Goal: Task Accomplishment & Management: Manage account settings

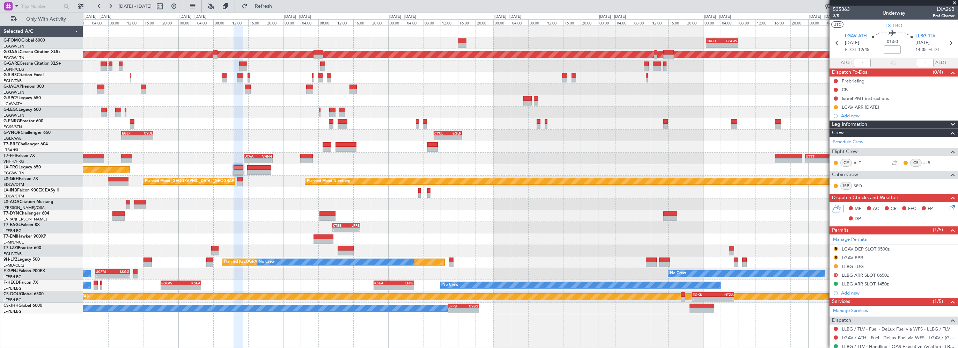
click at [720, 92] on div "- - KRFD 00:45 Z EGGW 08:00 Z - - EGGW 13:30 Z KTEB 20:35 Z Planned Maint Dusse…" at bounding box center [520, 170] width 875 height 288
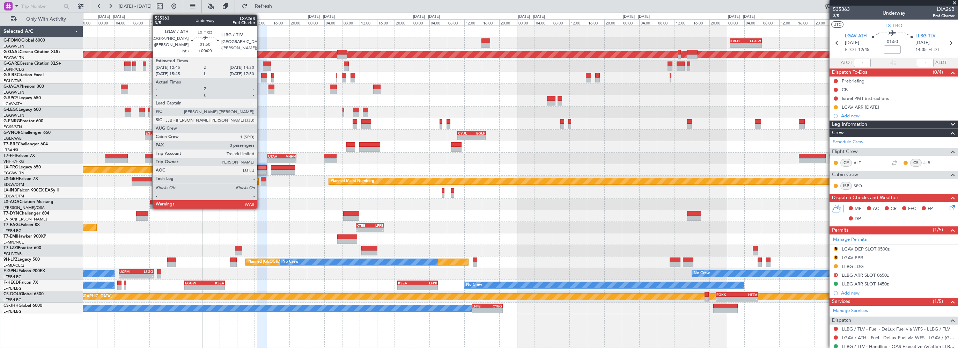
click at [260, 169] on div at bounding box center [261, 167] width 9 height 5
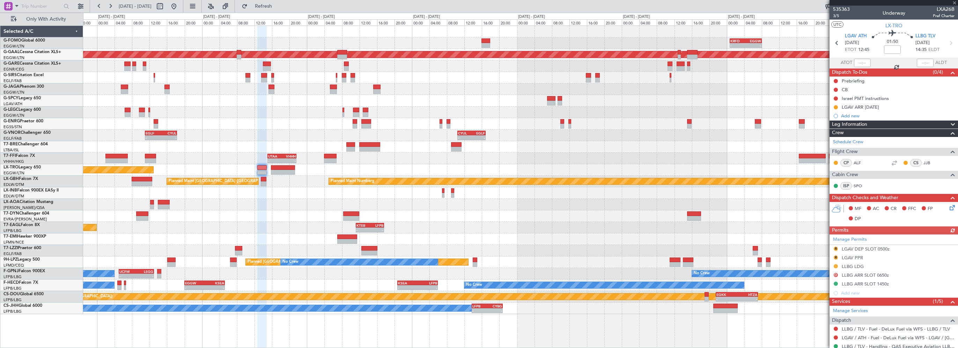
click at [837, 264] on div "Manage Permits R LGAV DEP SLOT 0500z R LGAV PPR LLBG LDG D LLBG ARR SLOT 0650z …" at bounding box center [894, 265] width 128 height 63
click at [835, 265] on button at bounding box center [836, 266] width 4 height 4
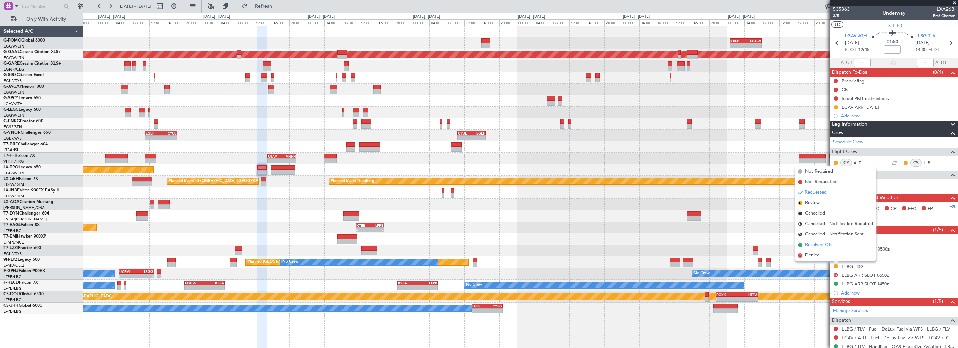
click at [823, 242] on span "Received OK" at bounding box center [818, 244] width 27 height 7
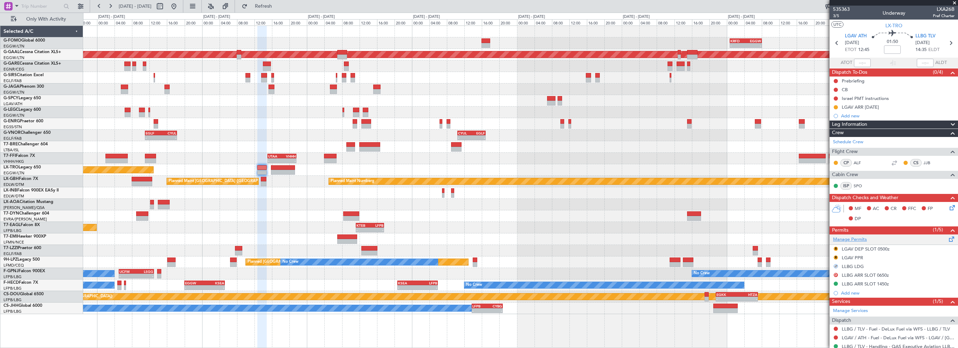
click at [842, 241] on link "Manage Permits" at bounding box center [850, 239] width 34 height 7
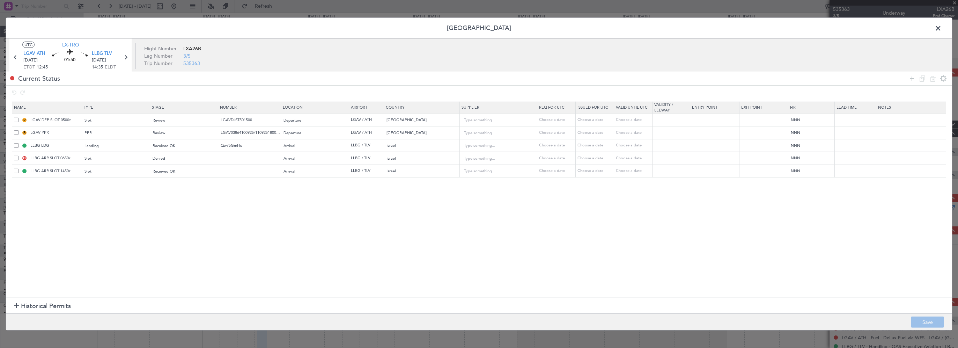
drag, startPoint x: 14, startPoint y: 156, endPoint x: 14, endPoint y: 151, distance: 5.6
click at [14, 156] on span at bounding box center [16, 158] width 5 height 5
click at [19, 156] on input "checkbox" at bounding box center [19, 156] width 0 height 0
click at [16, 121] on span at bounding box center [16, 119] width 5 height 5
click at [19, 117] on input "checkbox" at bounding box center [19, 117] width 0 height 0
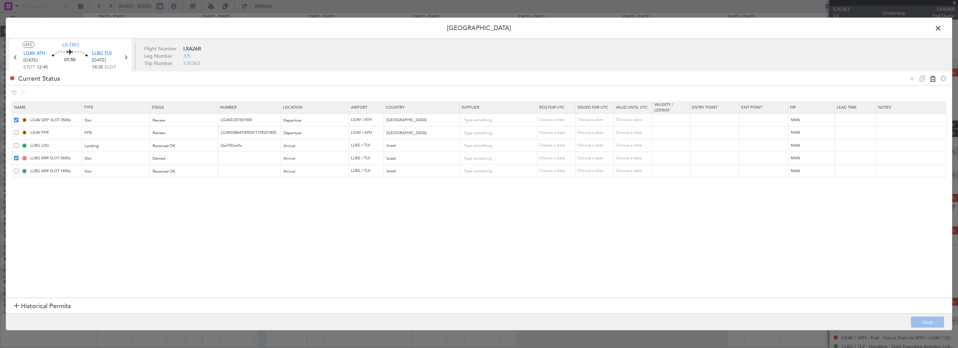
click at [934, 80] on icon at bounding box center [933, 78] width 8 height 8
type input "LGAV PPR"
type input "LGAV03864100925/1109251800/1709250500"
type input "LLBG LDG"
type input "Qw75GmHx"
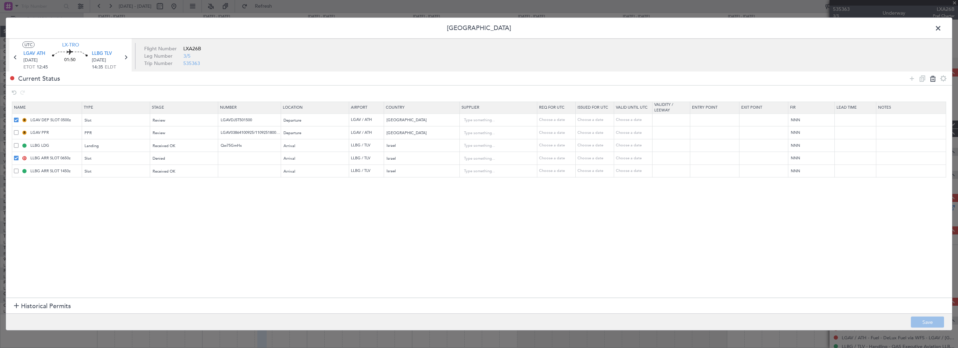
type input "Israel"
type input "LLBG ARR SLOT 1450z"
click at [922, 319] on button "Save" at bounding box center [927, 321] width 33 height 11
click at [942, 28] on span at bounding box center [942, 30] width 0 height 14
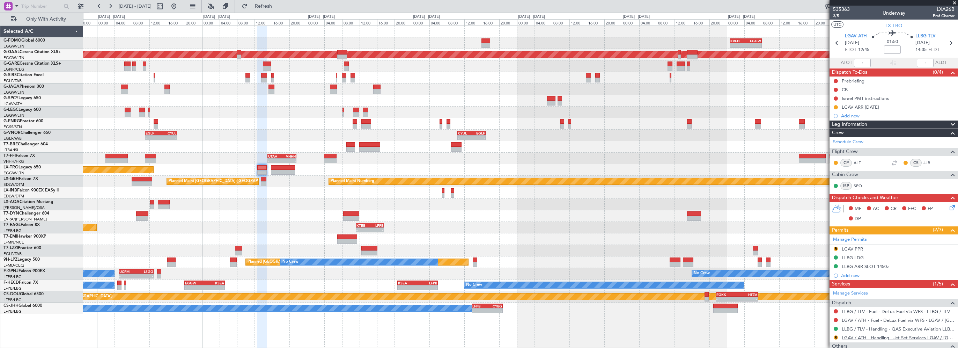
click at [919, 337] on link "LGAV / ATH - Handling - Jet Set Services LGAV / ATH" at bounding box center [898, 337] width 113 height 6
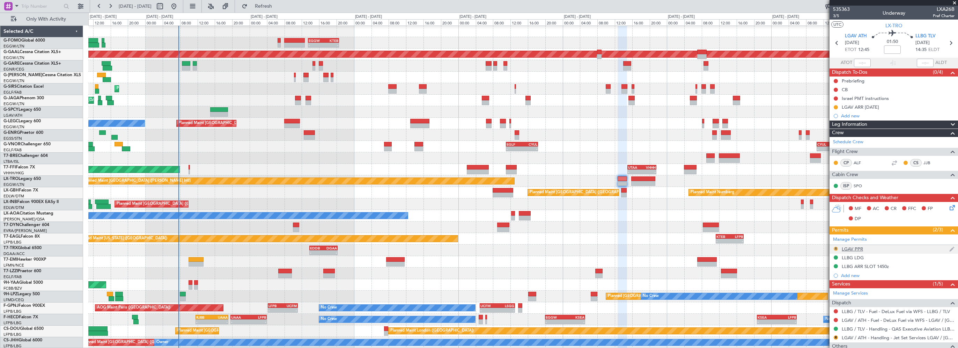
click at [837, 247] on button "R" at bounding box center [836, 248] width 4 height 4
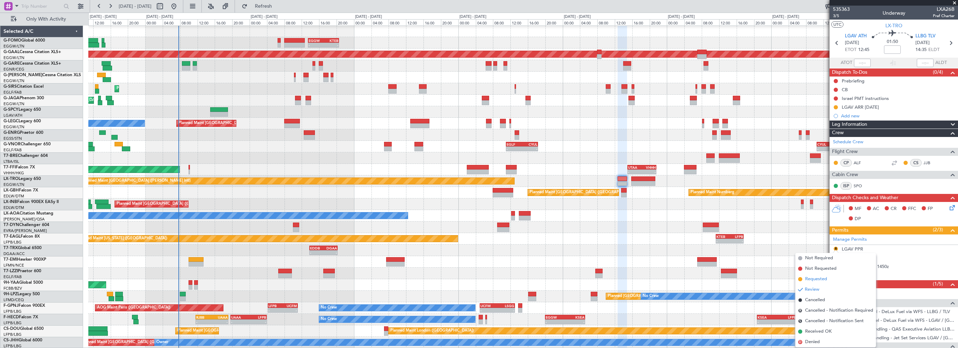
click at [821, 281] on span "Requested" at bounding box center [816, 278] width 22 height 7
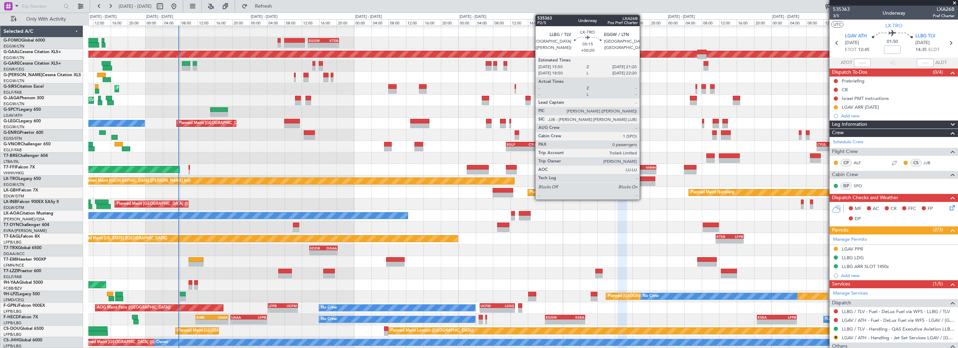
click at [643, 179] on div at bounding box center [643, 178] width 24 height 5
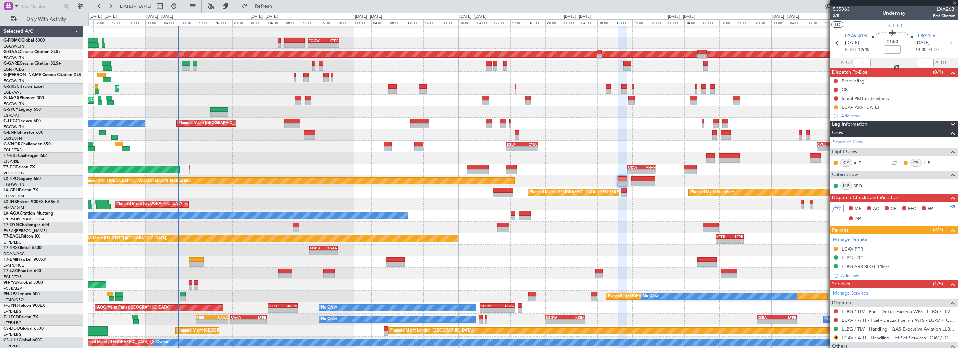
type input "+00:20"
type input "0"
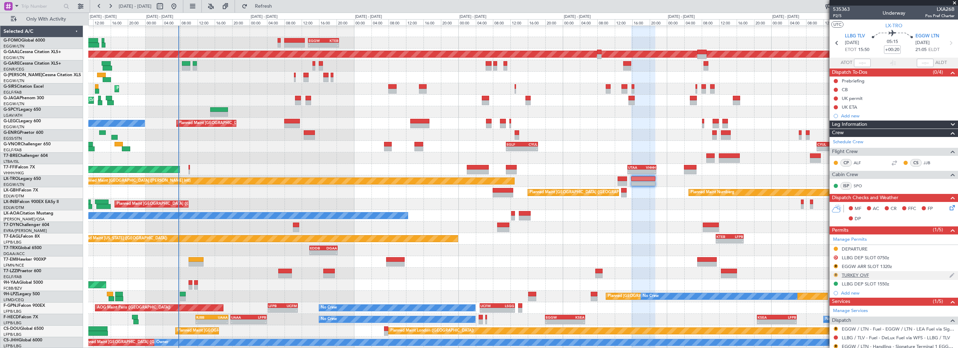
click at [835, 274] on button "R" at bounding box center [836, 275] width 4 height 4
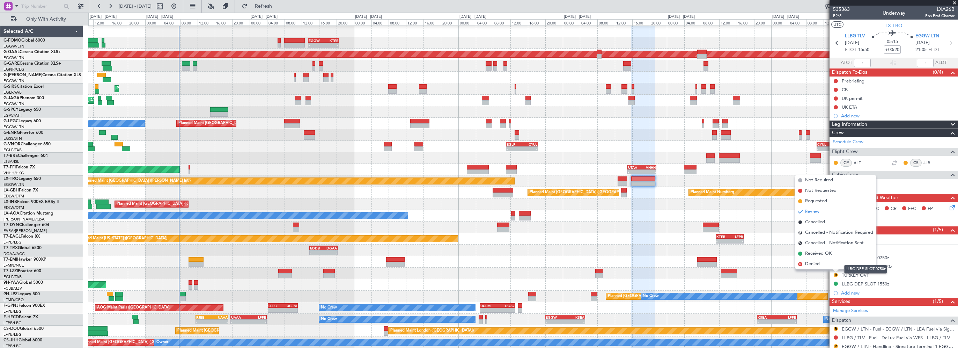
click at [868, 273] on mat-tooltip-component "LLBG DEP SLOT 0750z" at bounding box center [865, 269] width 53 height 19
click at [859, 275] on mat-tooltip-component "LLBG DEP SLOT 0750z" at bounding box center [865, 269] width 53 height 19
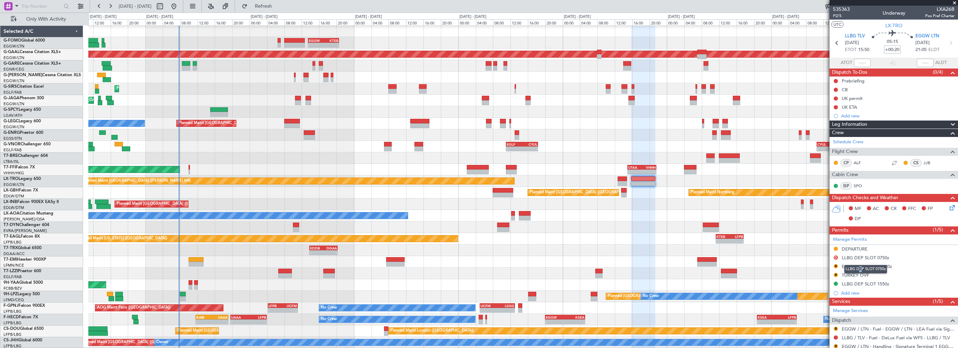
click at [860, 274] on mat-tooltip-component "LLBG DEP SLOT 0750z" at bounding box center [865, 269] width 53 height 19
click at [859, 275] on div "TURKEY OVF" at bounding box center [855, 275] width 27 height 6
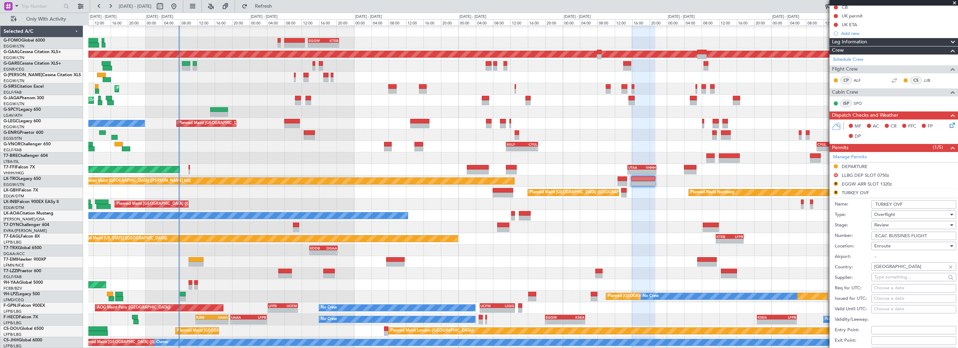
scroll to position [105, 0]
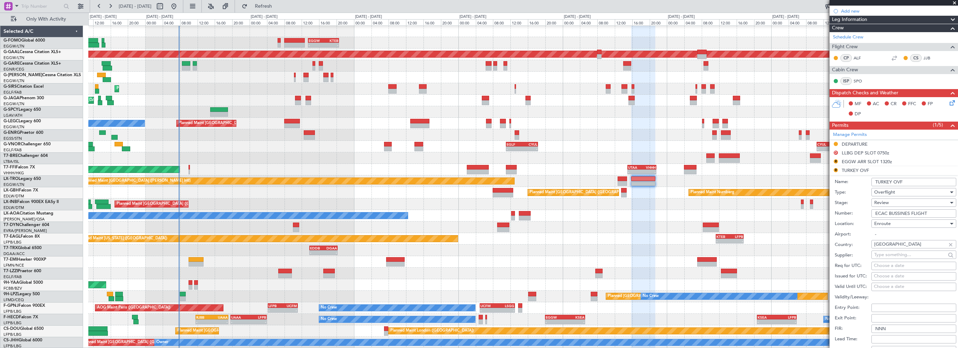
click at [883, 198] on div "Review" at bounding box center [911, 202] width 74 height 10
click at [890, 256] on span "Received OK" at bounding box center [911, 258] width 73 height 10
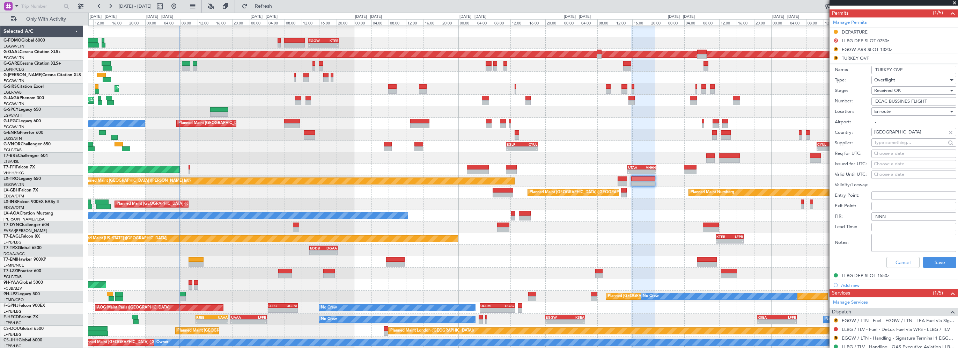
scroll to position [244, 0]
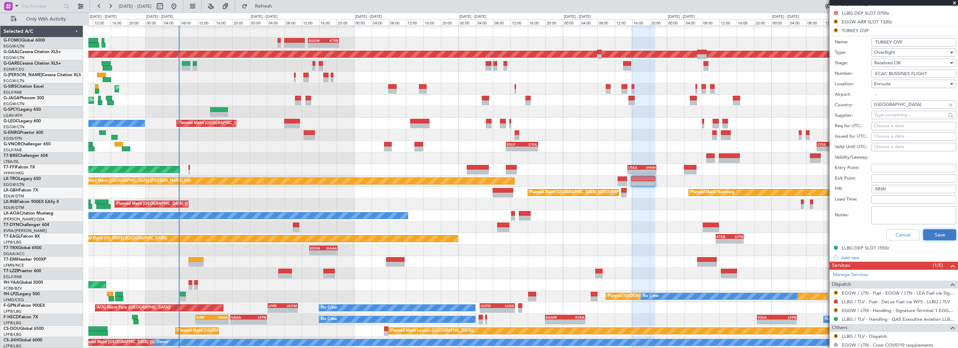
click at [932, 233] on button "Save" at bounding box center [939, 234] width 33 height 11
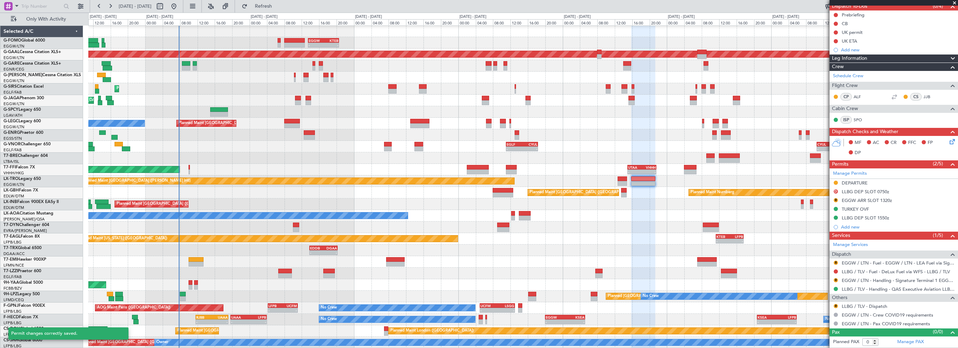
scroll to position [65, 0]
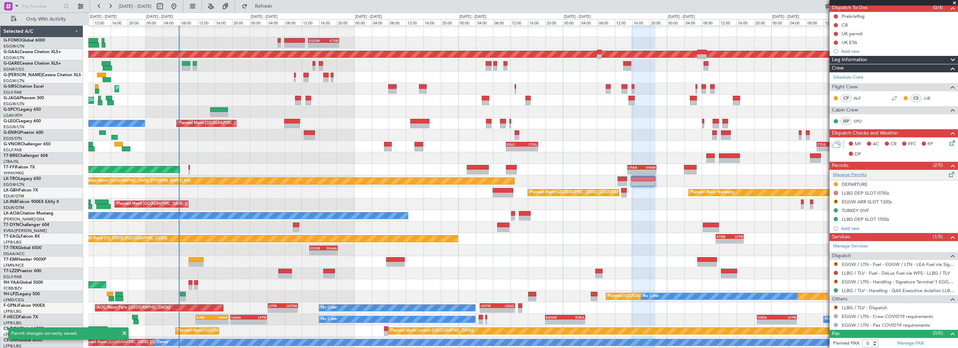
click at [847, 174] on link "Manage Permits" at bounding box center [850, 174] width 34 height 7
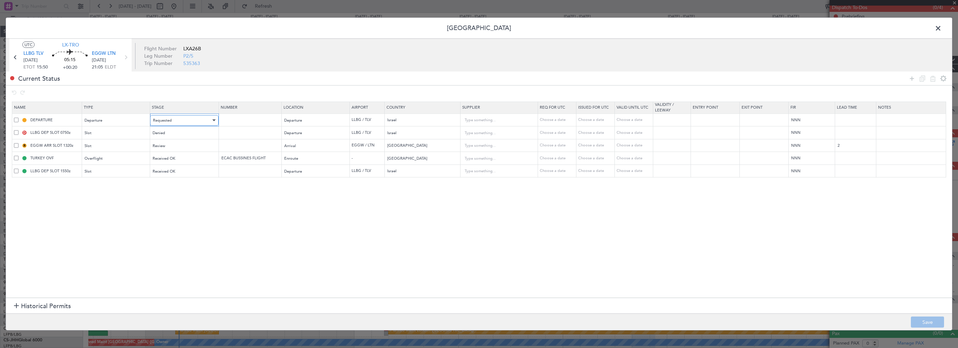
click at [166, 119] on span "Requested" at bounding box center [162, 120] width 19 height 5
click at [168, 179] on span "Received OK" at bounding box center [184, 176] width 62 height 10
click at [17, 132] on span at bounding box center [16, 132] width 5 height 5
click at [19, 130] on input "checkbox" at bounding box center [19, 130] width 0 height 0
click at [933, 80] on icon at bounding box center [933, 78] width 8 height 8
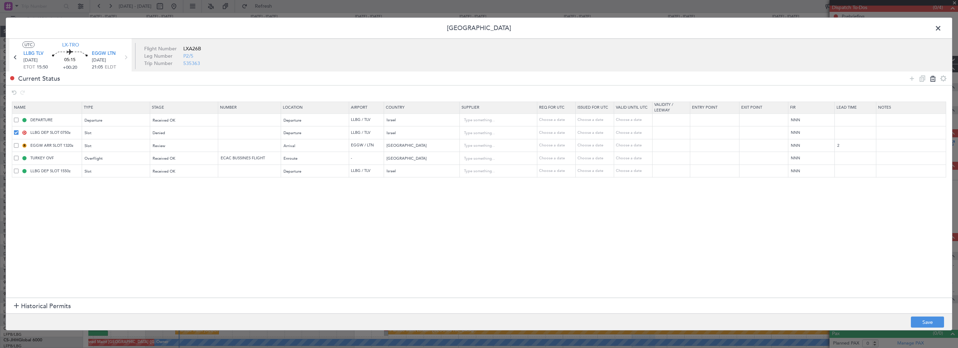
type input "EGGW ARR SLOT 1320z"
type input "[GEOGRAPHIC_DATA]"
type input "2"
type input "TURKEY OVF"
type input "ECAC BUSSINES FLIGHT"
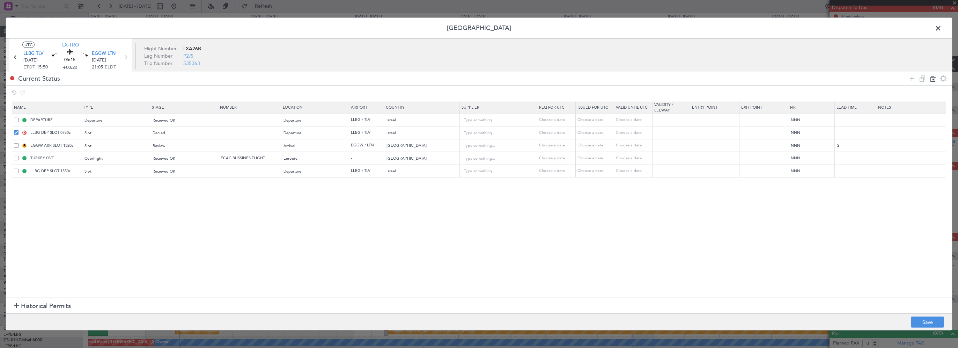
type input "Turkey"
type input "LLBG DEP SLOT 1550z"
type input "Israel"
click at [176, 130] on div "Review" at bounding box center [182, 133] width 58 height 10
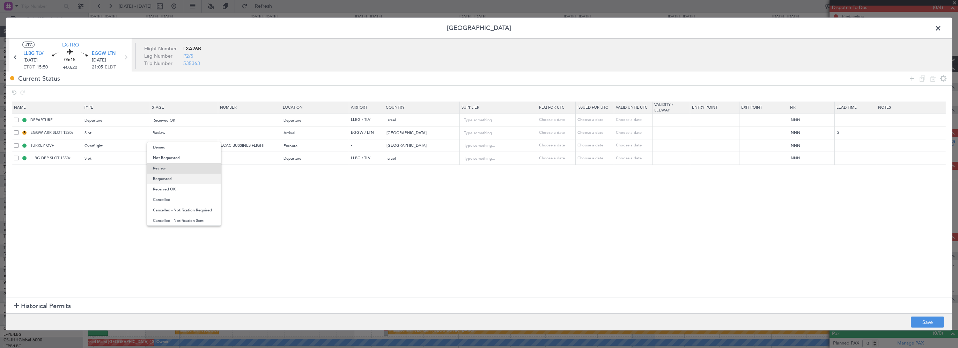
click at [161, 180] on span "Requested" at bounding box center [184, 179] width 62 height 10
click at [69, 133] on input "EGGW ARR SLOT 1320z" at bounding box center [55, 133] width 52 height 6
drag, startPoint x: 71, startPoint y: 132, endPoint x: 63, endPoint y: 131, distance: 7.7
click at [63, 131] on input "EGGW ARR SLOT 1320z" at bounding box center [55, 133] width 52 height 6
type input "EGGW ARR SLOT 2105z"
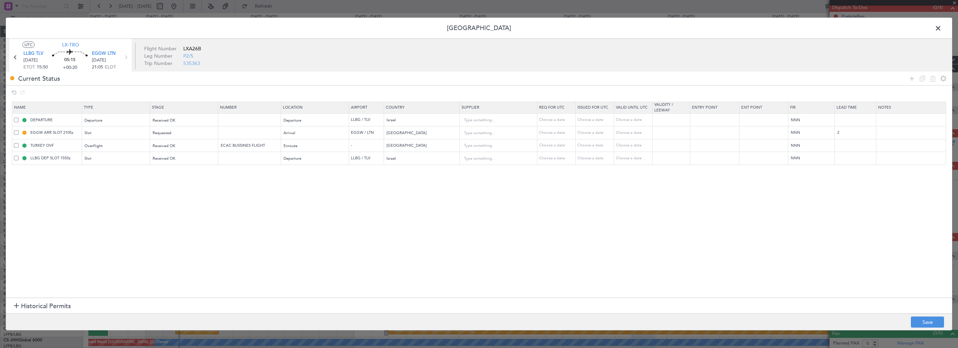
click at [130, 286] on section "Name Type Stage Number Location Airport Country Supplier Req For Utc Issued For…" at bounding box center [479, 199] width 946 height 198
click at [925, 318] on button "Save" at bounding box center [927, 321] width 33 height 11
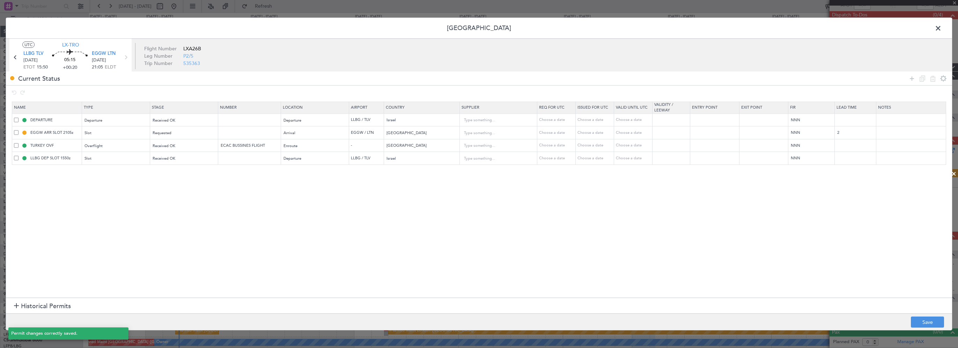
scroll to position [56, 0]
click at [942, 28] on span at bounding box center [942, 30] width 0 height 14
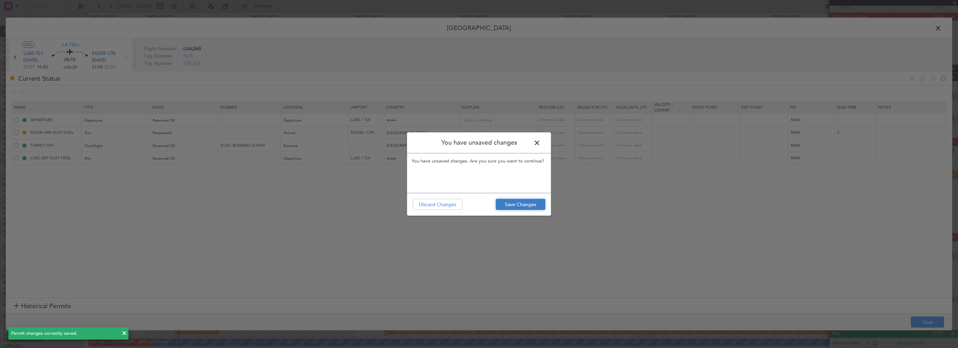
click at [528, 209] on button "Save Changes" at bounding box center [521, 204] width 50 height 11
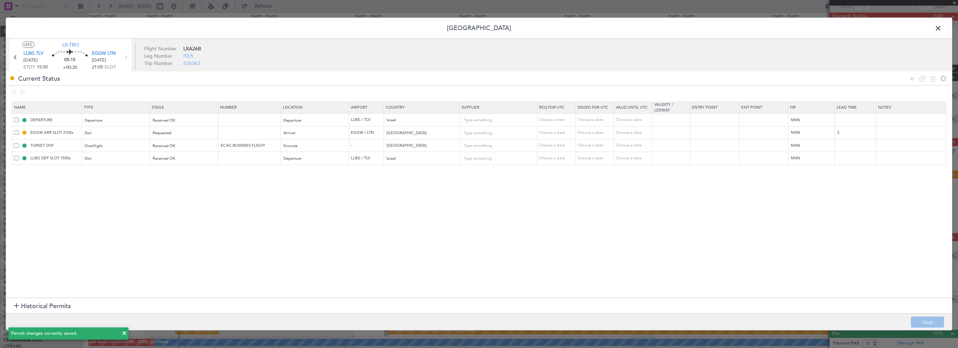
click at [942, 27] on span at bounding box center [942, 30] width 0 height 14
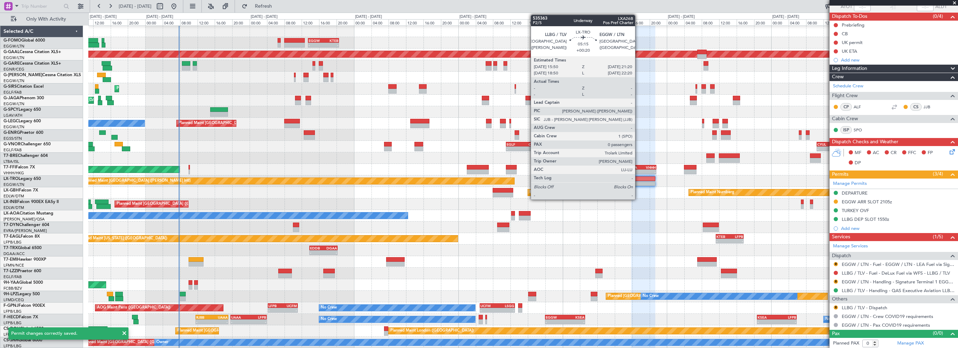
click at [638, 180] on div at bounding box center [643, 178] width 24 height 5
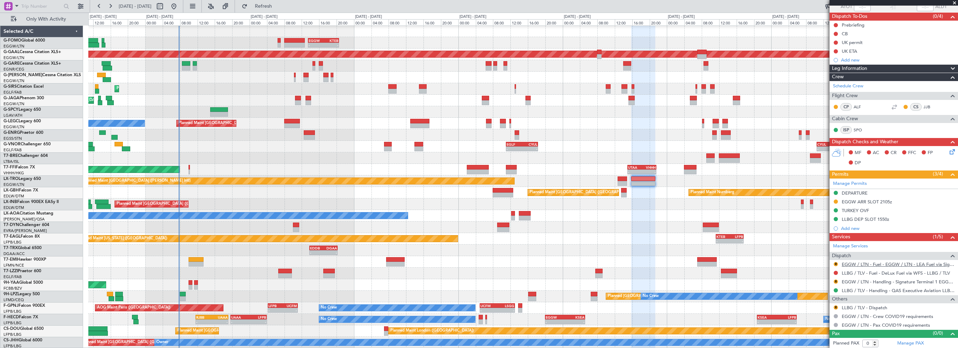
click at [848, 263] on link "EGGW / LTN - Fuel - EGGW / LTN - LEA Fuel via Signature in EGGW" at bounding box center [898, 264] width 113 height 6
click at [835, 262] on button "R" at bounding box center [836, 264] width 4 height 4
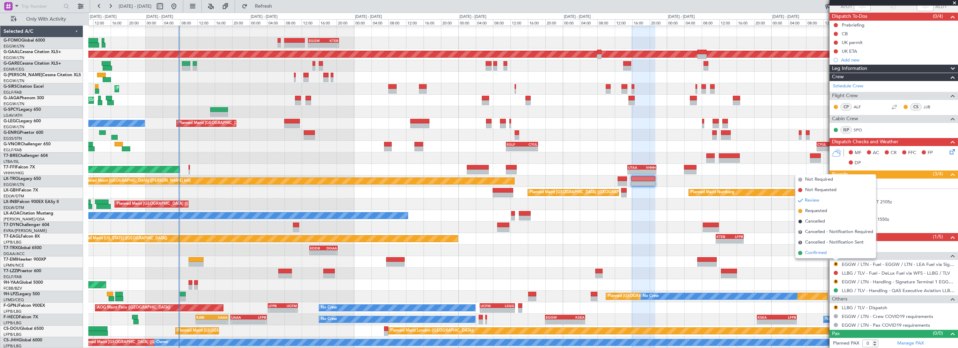
click at [819, 253] on span "Confirmed" at bounding box center [816, 252] width 22 height 7
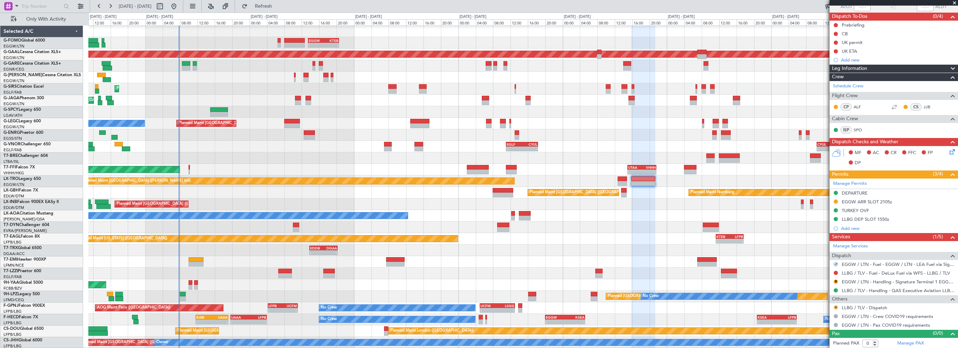
click at [836, 307] on button "R" at bounding box center [836, 307] width 4 height 4
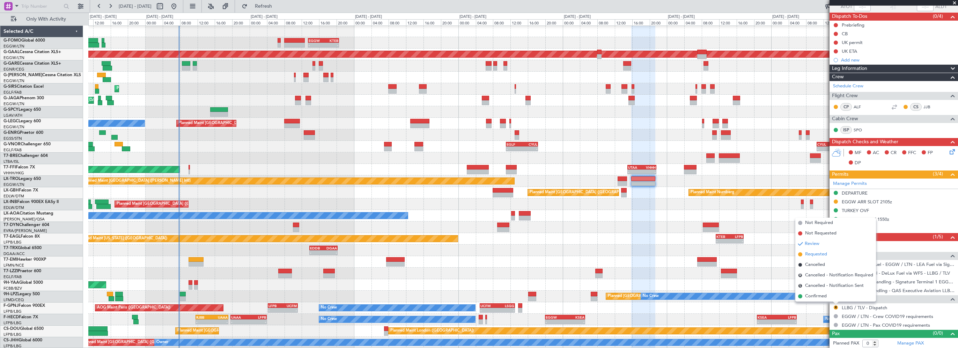
click at [817, 257] on span "Requested" at bounding box center [816, 254] width 22 height 7
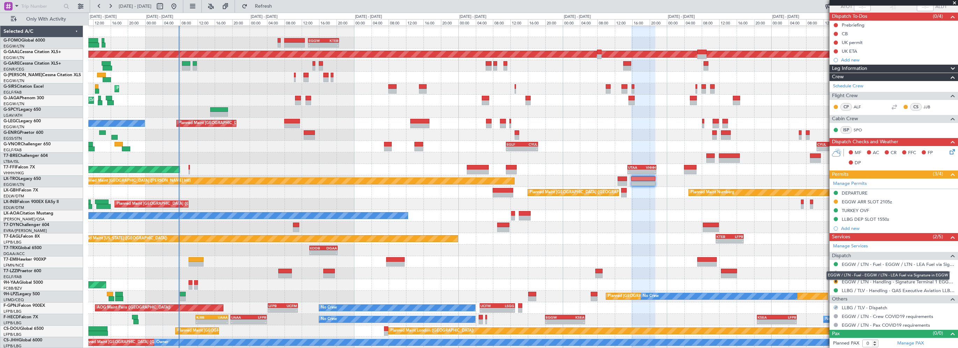
click at [861, 281] on mat-tooltip-component "EGGW / LTN - Fuel - EGGW / LTN - LEA Fuel via Signature in EGGW" at bounding box center [888, 275] width 133 height 19
click at [886, 280] on mat-tooltip-component "EGGW / LTN - Fuel - EGGW / LTN - LEA Fuel via Signature in EGGW" at bounding box center [888, 275] width 133 height 19
click at [888, 282] on link "EGGW / LTN - Handling - Signature Terminal 1 EGGW / LTN" at bounding box center [898, 282] width 113 height 6
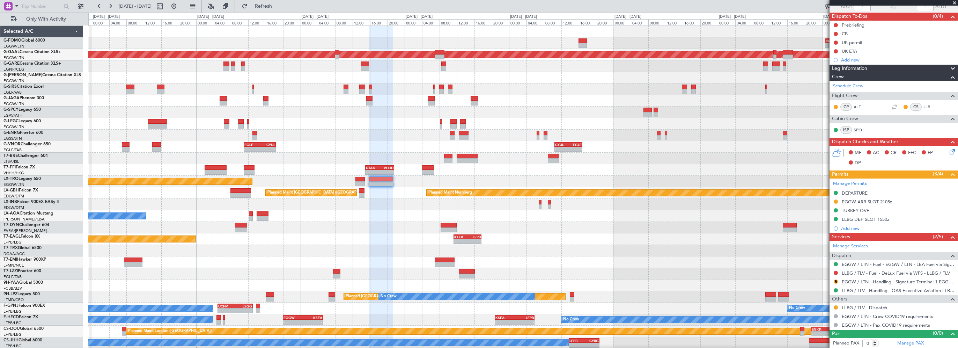
click at [395, 208] on div "Planned Maint [GEOGRAPHIC_DATA] ([GEOGRAPHIC_DATA])" at bounding box center [522, 205] width 869 height 12
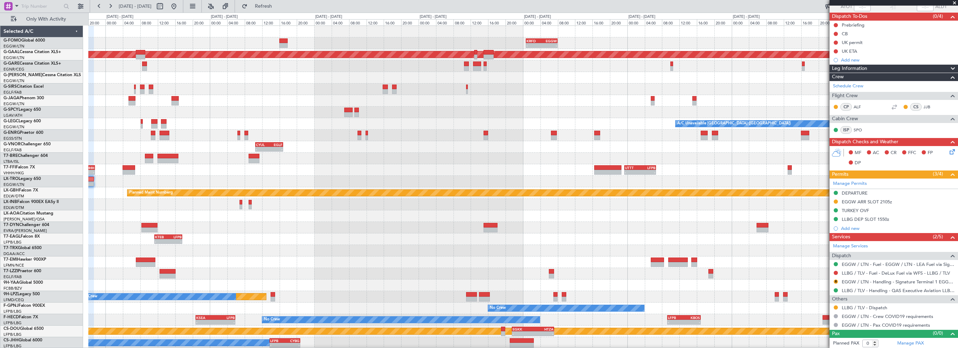
scroll to position [0, 0]
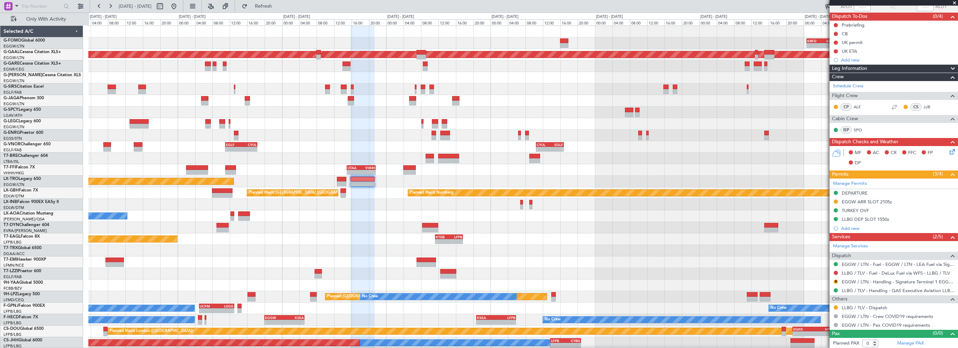
click at [665, 216] on div "No Crew [PERSON_NAME]" at bounding box center [522, 216] width 869 height 12
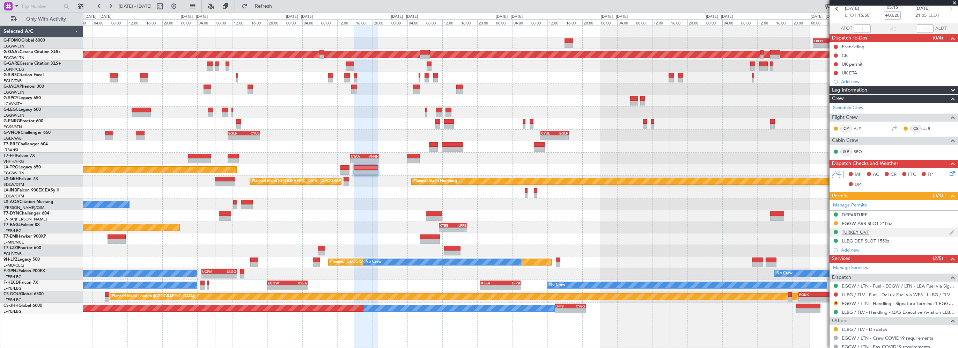
scroll to position [56, 0]
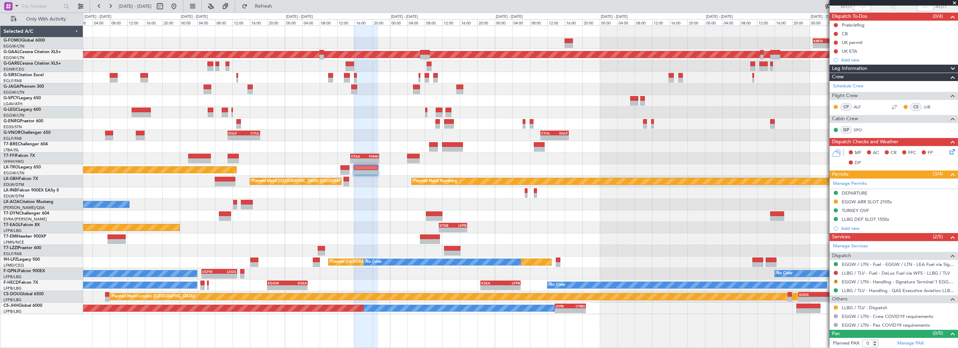
click at [836, 280] on button "R" at bounding box center [836, 281] width 4 height 4
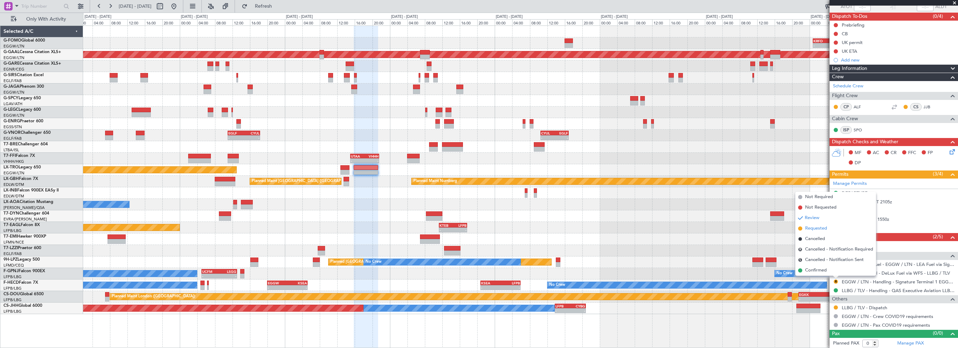
click at [814, 228] on span "Requested" at bounding box center [816, 228] width 22 height 7
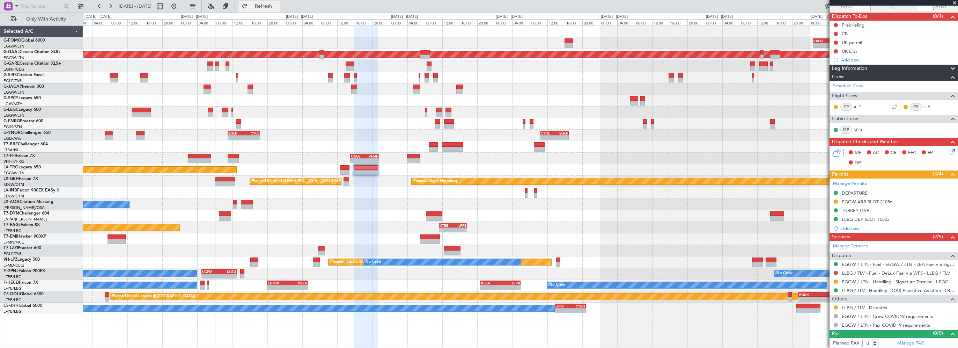
click at [266, 5] on button "Refresh" at bounding box center [259, 6] width 42 height 11
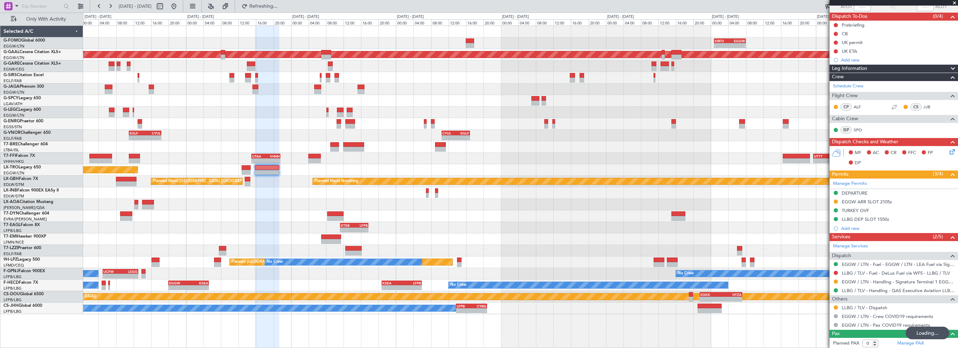
click at [167, 106] on div "- - KRFD 00:45 Z EGGW 08:00 Z - - EGGW 13:30 Z KTEB 20:35 Z Planned Maint Dusse…" at bounding box center [520, 170] width 875 height 288
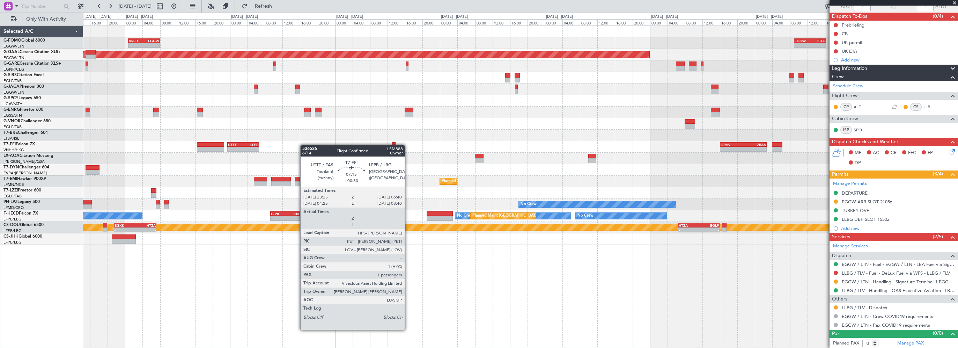
click at [233, 146] on div "- - KRFD 00:45 Z EGGW 08:00 Z - - EGGW 09:00 Z KTEB 16:20 Z Planned Maint Dusse…" at bounding box center [520, 135] width 875 height 219
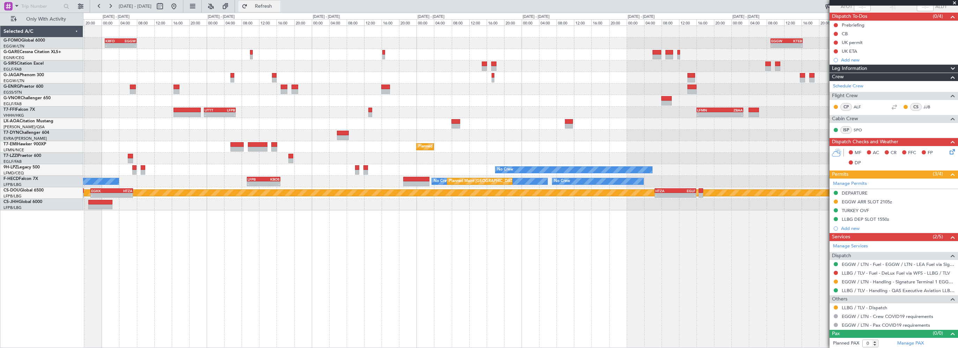
click at [274, 9] on button "Refresh" at bounding box center [259, 6] width 42 height 11
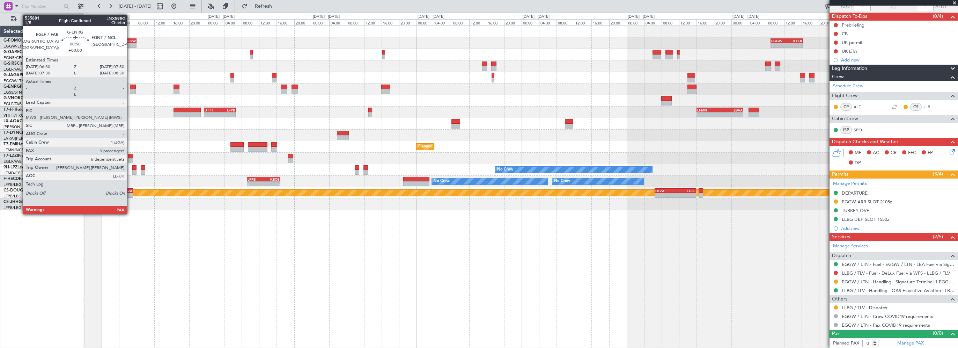
click at [131, 86] on div at bounding box center [133, 86] width 6 height 5
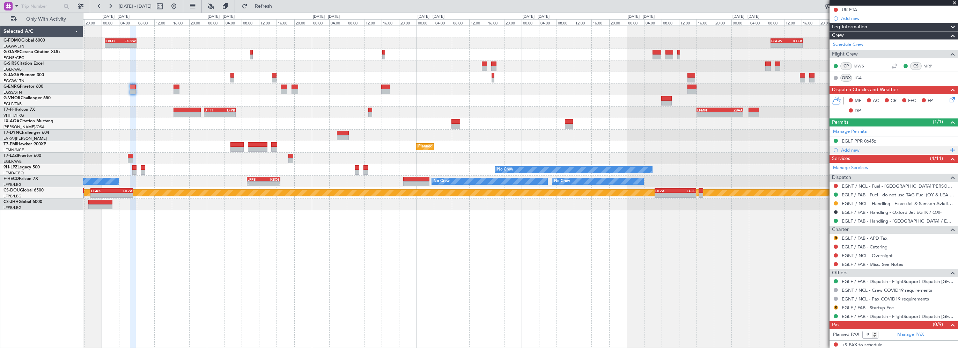
scroll to position [0, 0]
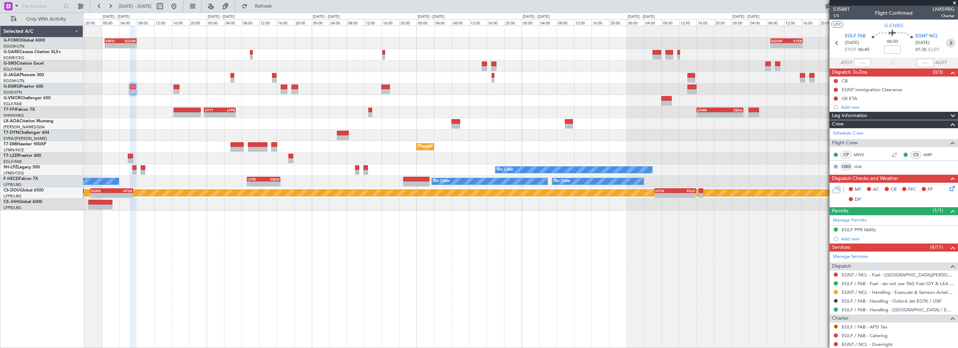
click at [948, 41] on icon at bounding box center [950, 42] width 9 height 9
type input "8"
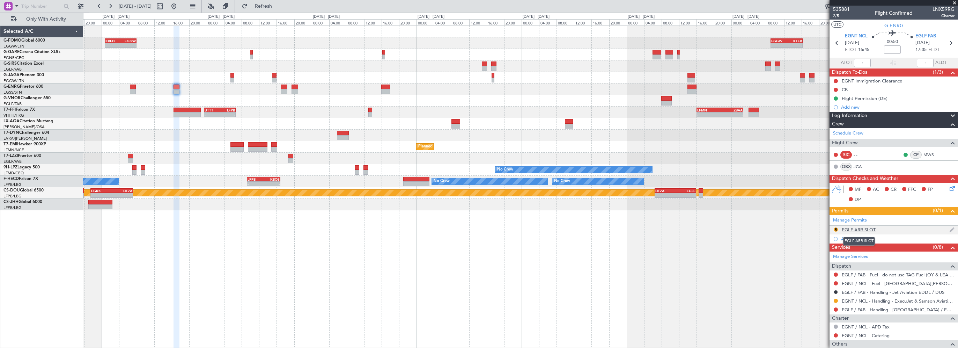
click at [850, 228] on div "EGLF ARR SLOT" at bounding box center [859, 230] width 34 height 6
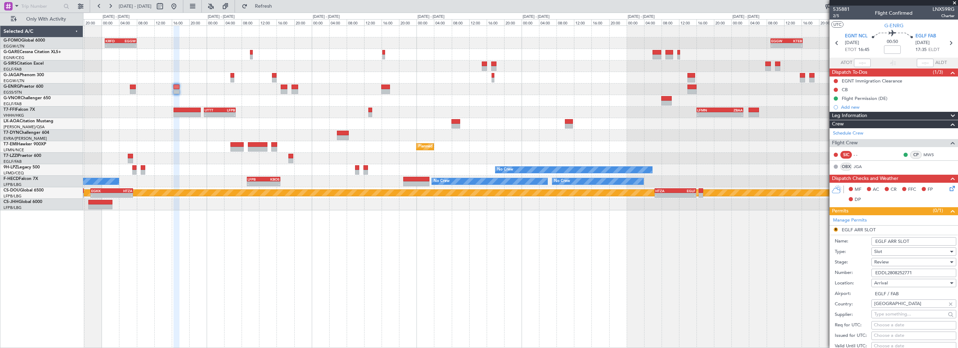
click at [928, 243] on input "EGLF ARR SLOT" at bounding box center [913, 241] width 85 height 8
drag, startPoint x: 929, startPoint y: 272, endPoint x: 826, endPoint y: 275, distance: 103.0
click at [828, 275] on fb-app "21 Sep 2025 - 30 Sep 2025 Refresh Quick Links Only With Activity - - KRFD 00:45…" at bounding box center [479, 176] width 958 height 343
click at [941, 241] on input "EGLF ARR SLOT" at bounding box center [913, 241] width 85 height 8
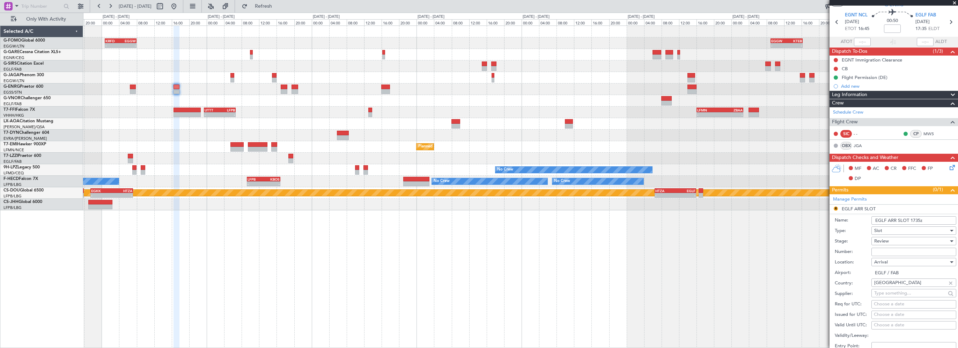
scroll to position [140, 0]
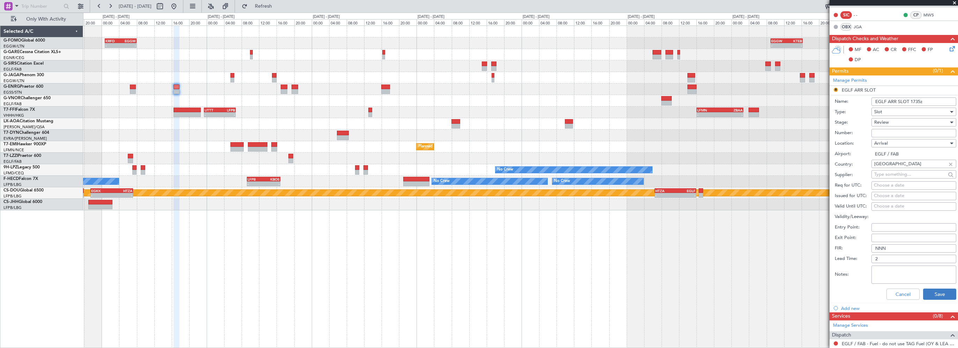
type input "EGLF ARR SLOT 1735z"
click at [927, 290] on button "Save" at bounding box center [939, 293] width 33 height 11
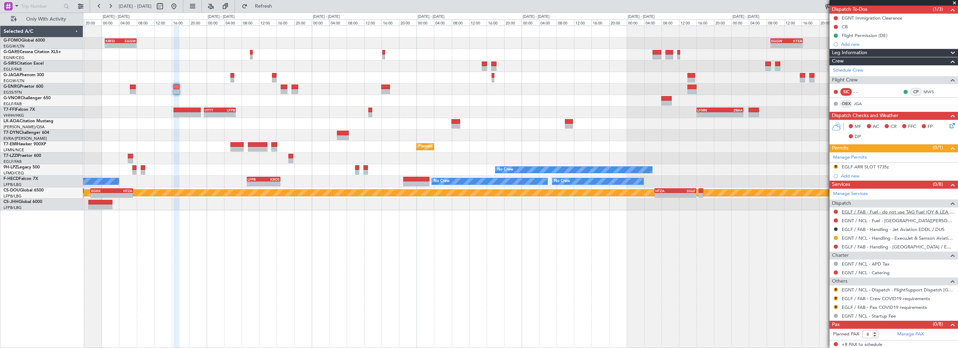
scroll to position [0, 0]
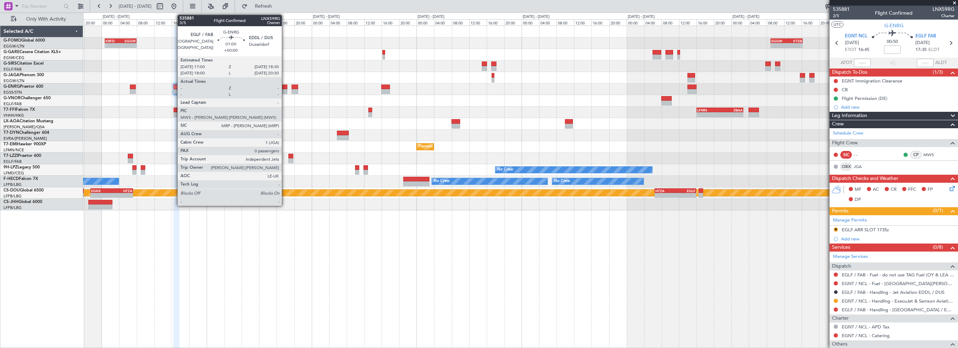
click at [285, 87] on div at bounding box center [284, 86] width 7 height 5
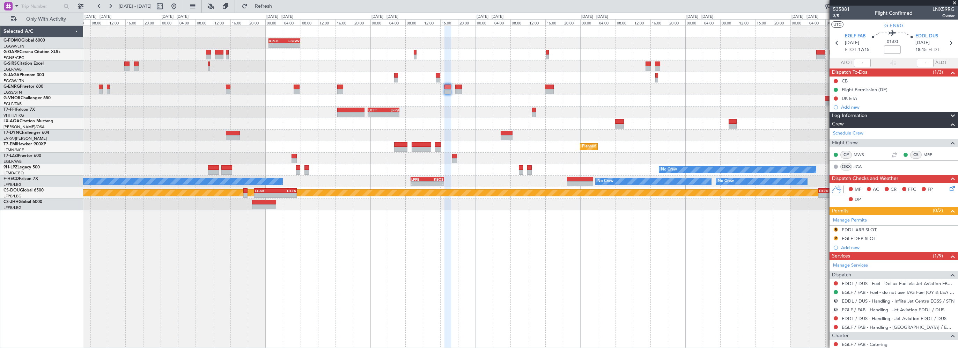
click at [313, 145] on div "Planned Maint [GEOGRAPHIC_DATA]" at bounding box center [520, 147] width 875 height 12
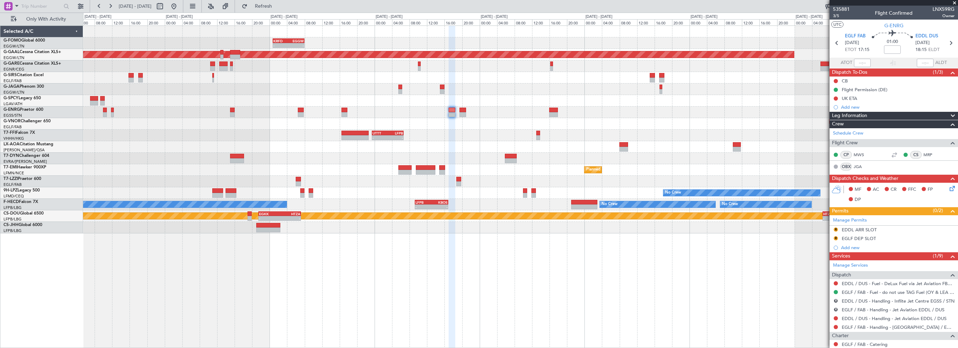
click at [485, 124] on div "CYUL 10:30 Z EGLF 16:55 Z - -" at bounding box center [520, 124] width 875 height 12
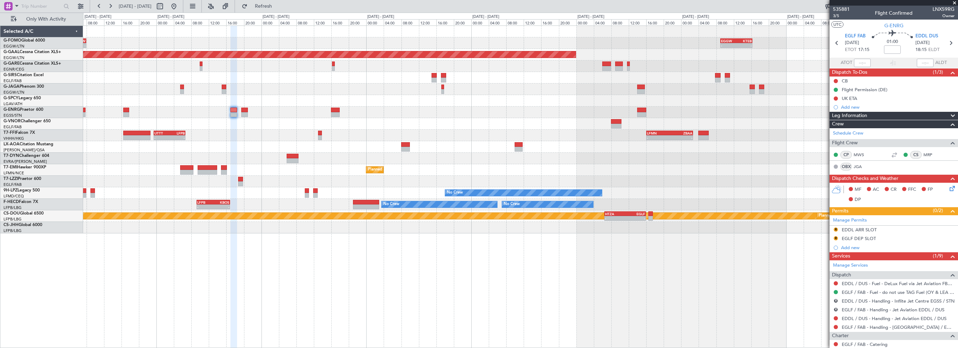
click at [501, 111] on div "- - KRFD 00:45 Z EGGW 08:00 Z - - EGGW 09:00 Z KTEB 16:20 Z Planned Maint Dusse…" at bounding box center [520, 129] width 875 height 207
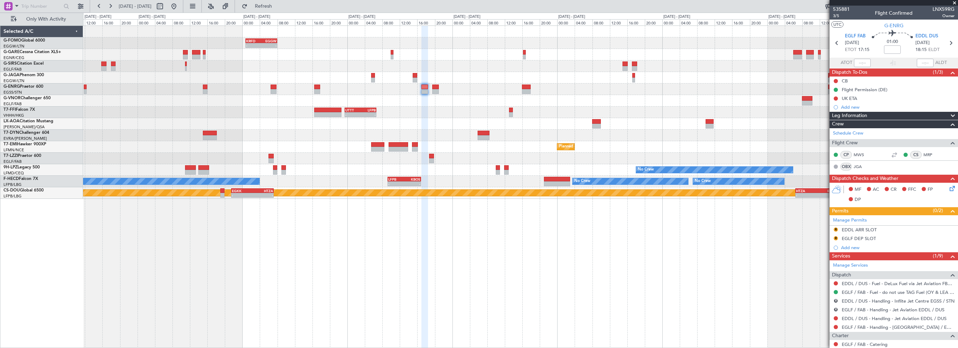
click at [485, 121] on div "- - KRFD 00:45 Z EGGW 08:00 Z - - EGGW 09:00 Z KTEB 16:20 Z CYUL 10:30 Z EGLF 1…" at bounding box center [520, 112] width 875 height 173
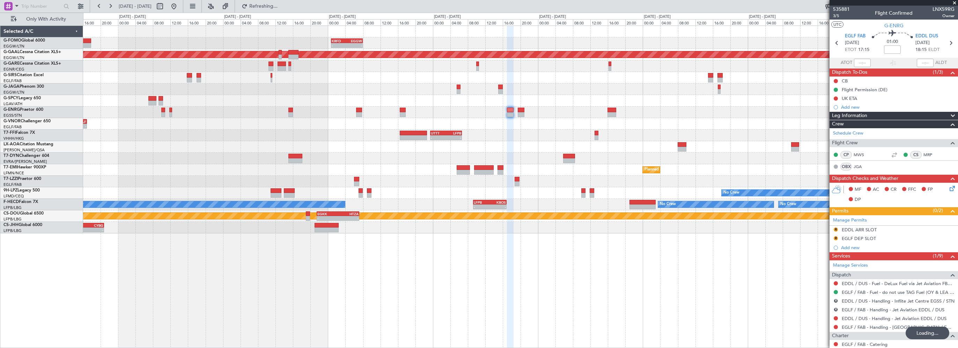
click at [214, 135] on div "- - UTTT 23:25 Z LFPB 06:40 Z - - LFMN 16:05 Z ZBAA 02:45 Z UTAA 15:00 Z VHHH 2…" at bounding box center [520, 136] width 875 height 12
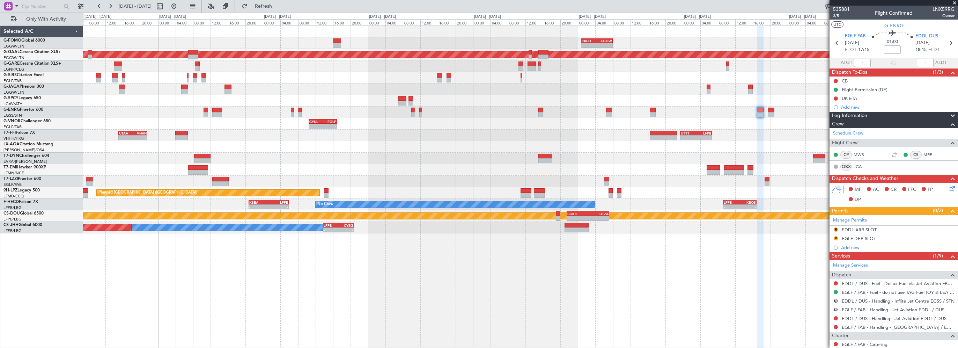
click at [459, 264] on div "- - KRFD 00:45 Z EGGW 08:00 Z Planned Maint Dusseldorf - - CYUL 10:30 Z EGLF 16…" at bounding box center [520, 186] width 875 height 322
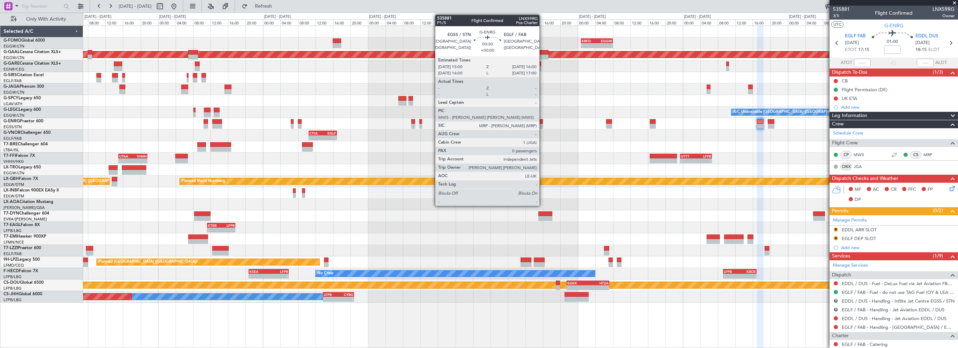
click at [543, 121] on div at bounding box center [540, 121] width 5 height 5
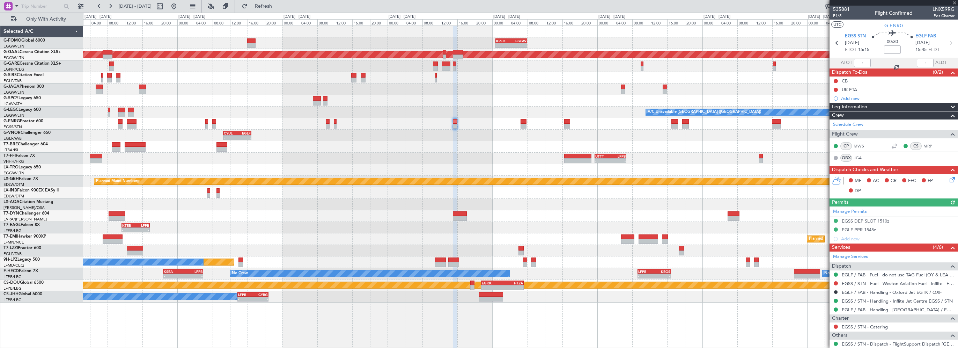
click at [546, 127] on div at bounding box center [520, 124] width 875 height 12
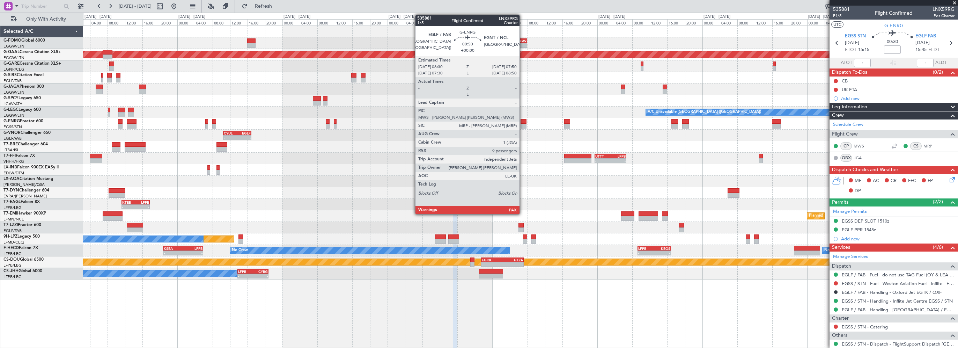
click at [523, 120] on div at bounding box center [524, 121] width 6 height 5
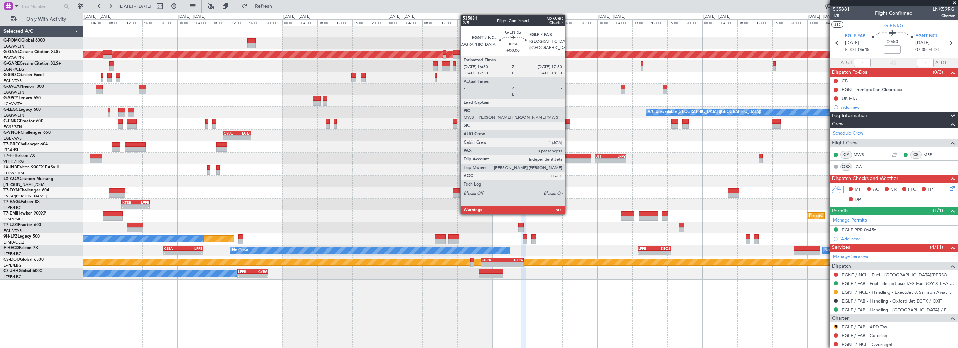
click at [568, 122] on div at bounding box center [567, 121] width 6 height 5
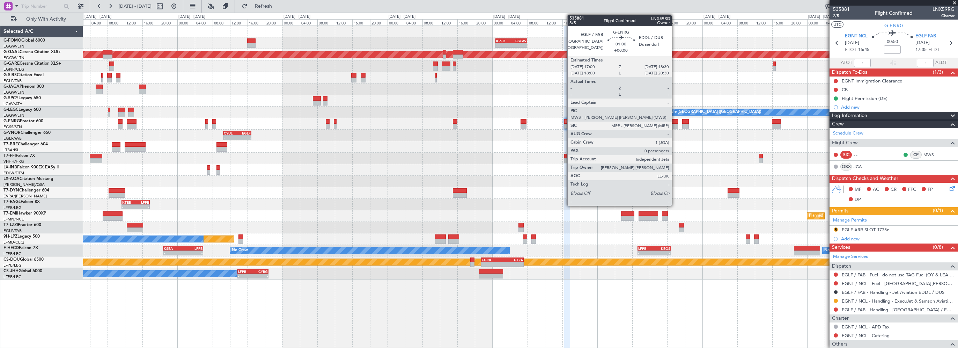
click at [675, 120] on div at bounding box center [674, 121] width 7 height 5
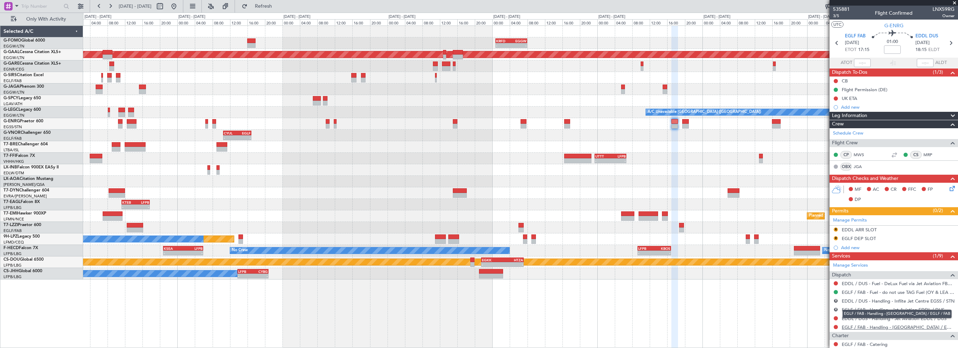
click at [869, 327] on link "EGLF / FAB - Handling - [GEOGRAPHIC_DATA] / EGLF / FAB" at bounding box center [898, 327] width 113 height 6
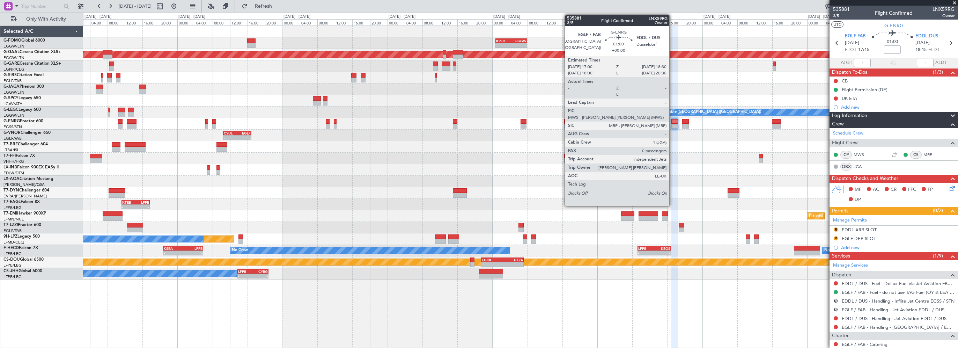
click at [673, 122] on div at bounding box center [674, 121] width 7 height 5
click at [676, 122] on div at bounding box center [674, 121] width 7 height 5
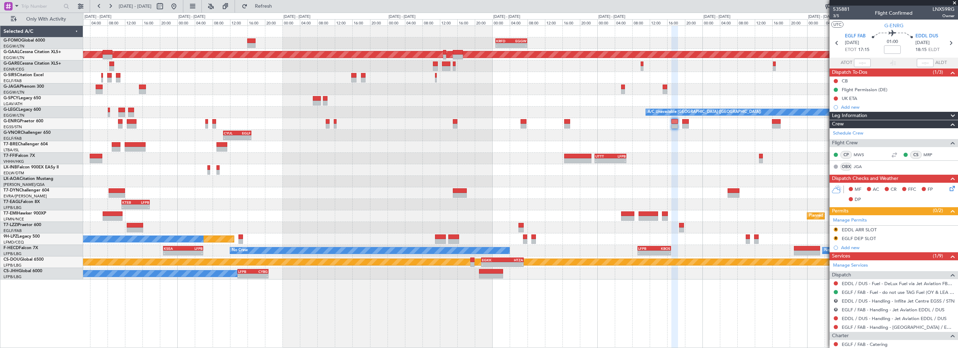
scroll to position [62, 0]
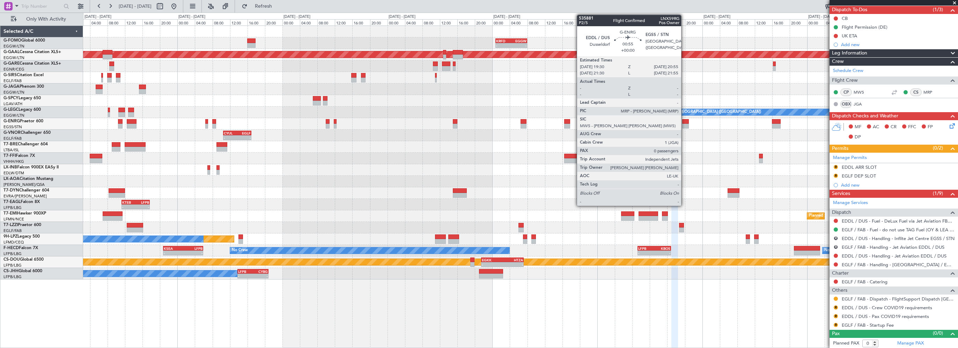
click at [684, 121] on div at bounding box center [685, 121] width 6 height 5
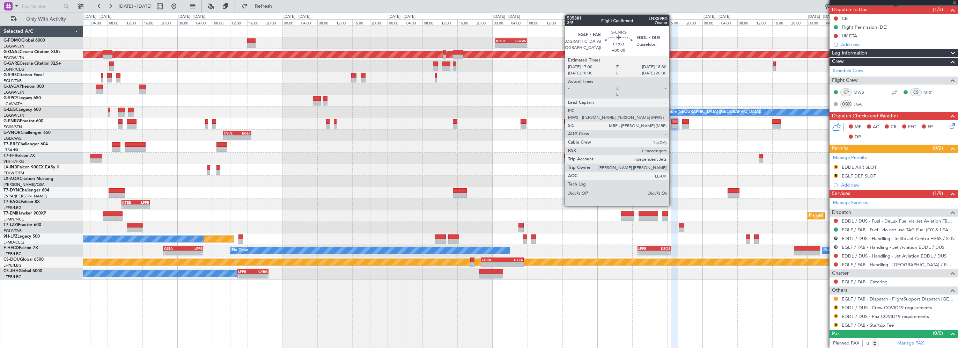
scroll to position [0, 0]
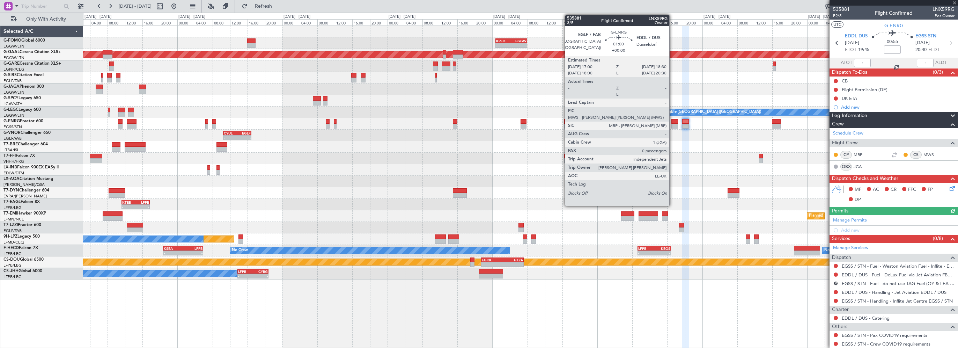
click at [672, 120] on div at bounding box center [674, 121] width 7 height 5
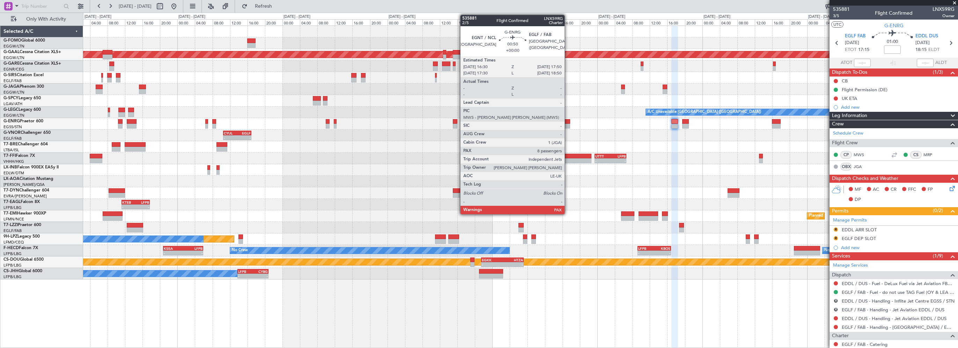
click at [568, 121] on div at bounding box center [567, 121] width 6 height 5
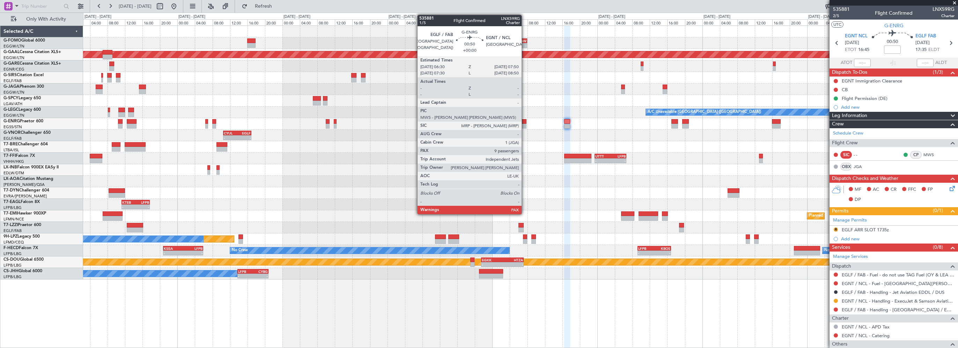
click at [525, 120] on div at bounding box center [524, 121] width 6 height 5
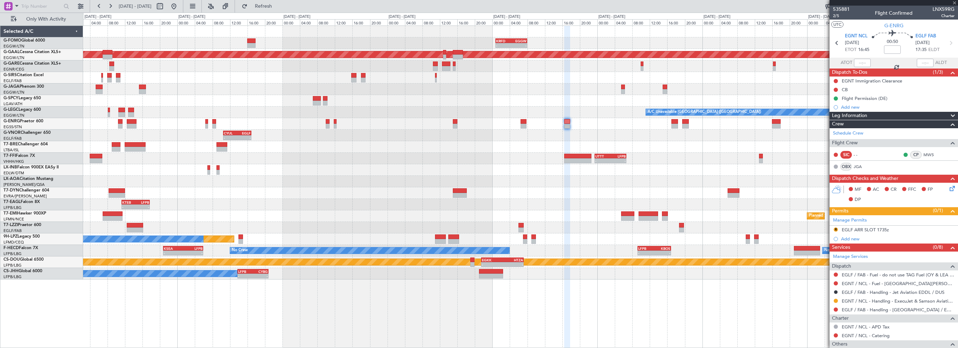
type input "9"
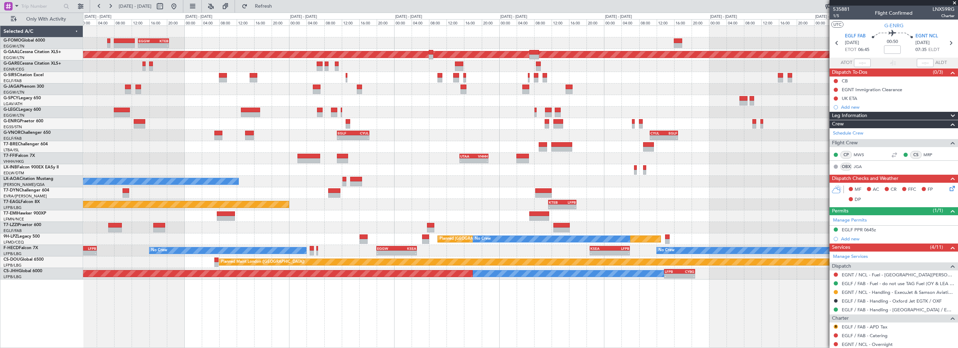
click at [806, 187] on div at bounding box center [520, 193] width 875 height 12
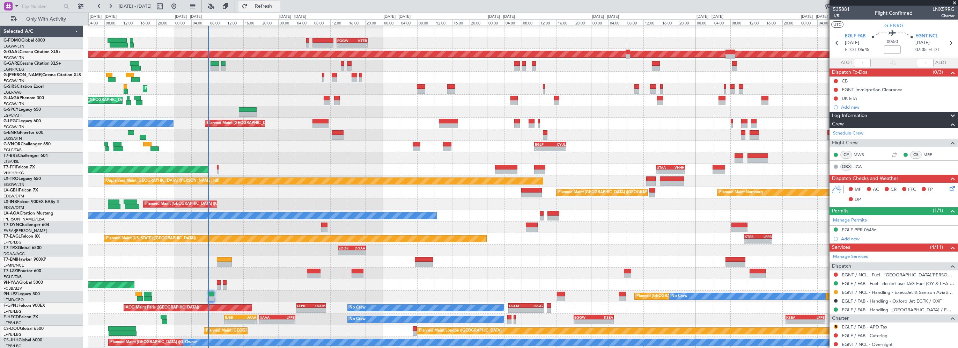
click at [278, 6] on span "Refresh" at bounding box center [263, 6] width 29 height 5
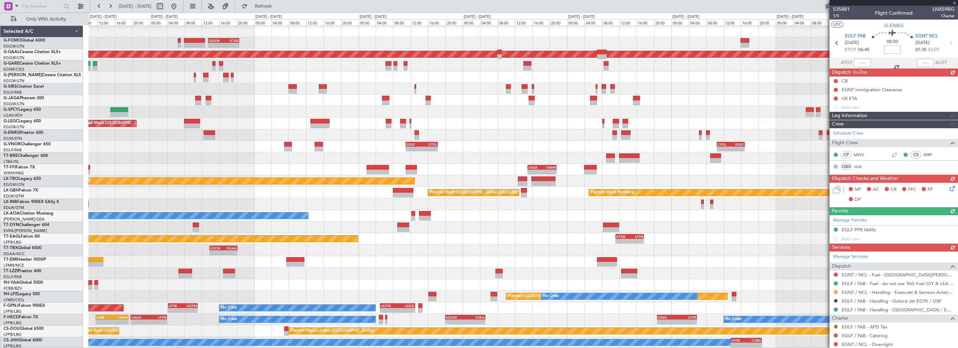
click at [454, 251] on div "- - EDDB 13:50 Z DGAA 20:15 Z" at bounding box center [522, 250] width 869 height 12
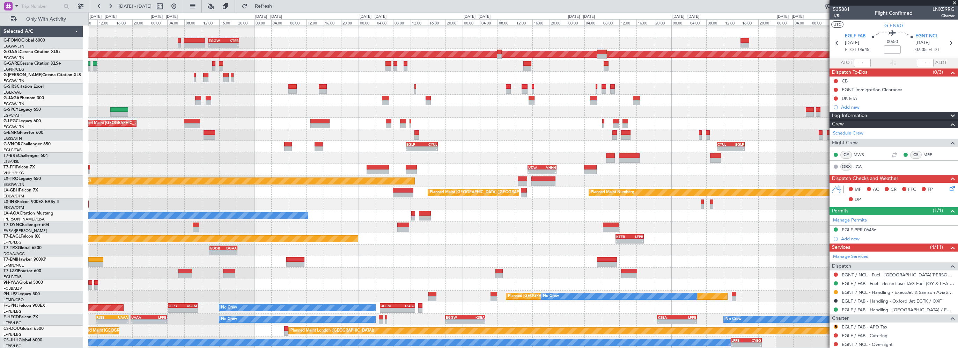
drag, startPoint x: 286, startPoint y: 7, endPoint x: 260, endPoint y: 9, distance: 25.9
click at [278, 7] on span "Refresh" at bounding box center [263, 6] width 29 height 5
click at [276, 156] on div "- - EGGW 13:30 Z KTEB 20:35 Z Planned Maint London (Luton) - - KRFD 00:45 Z EGG…" at bounding box center [522, 186] width 869 height 323
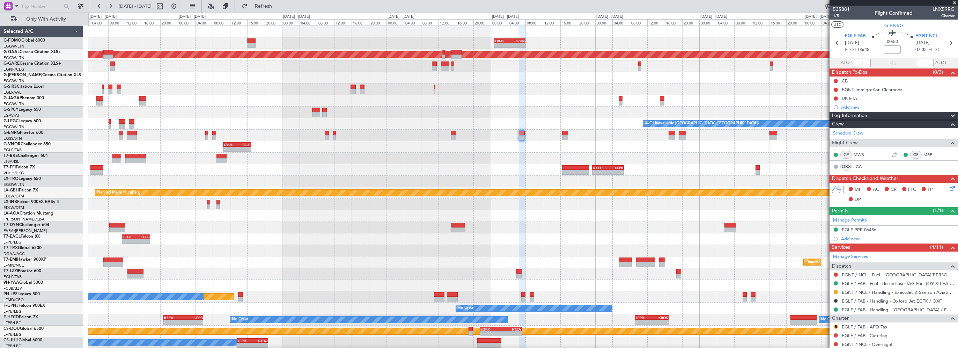
click at [370, 158] on div "- - KRFD 00:45 Z EGGW 08:00 Z - - EGGW 09:00 Z KTEB 16:20 Z Planned Maint Dusse…" at bounding box center [522, 187] width 869 height 323
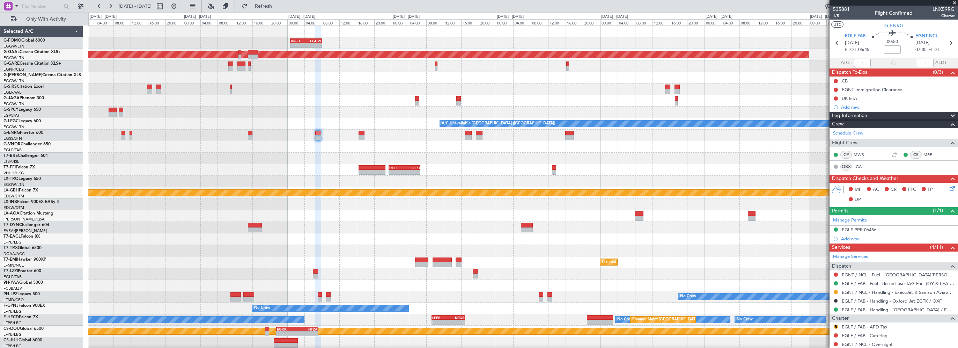
click at [367, 154] on div "- - KRFD 00:45 Z EGGW 08:00 Z - - EGGW 09:00 Z KTEB 16:20 Z Planned Maint Dusse…" at bounding box center [522, 187] width 869 height 323
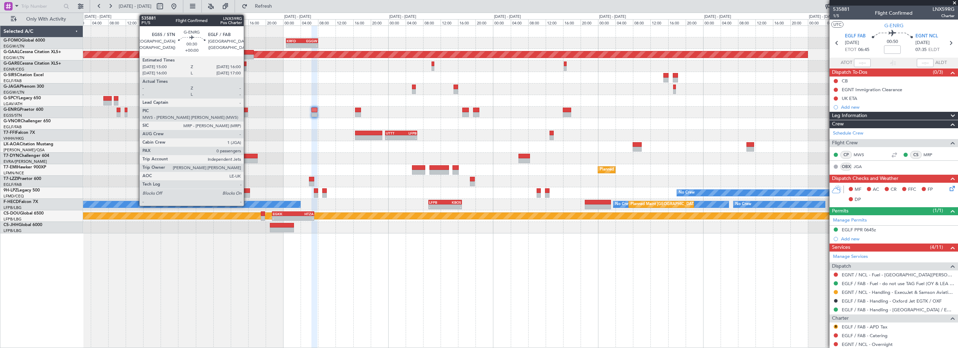
click at [247, 111] on div at bounding box center [245, 110] width 5 height 5
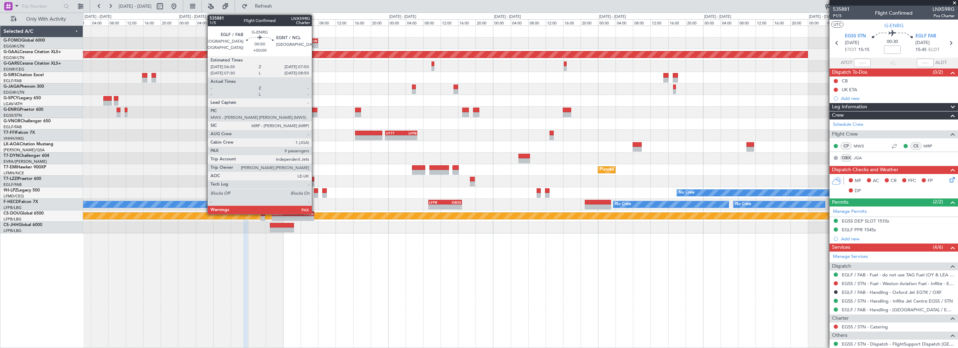
click at [315, 108] on div at bounding box center [314, 110] width 6 height 5
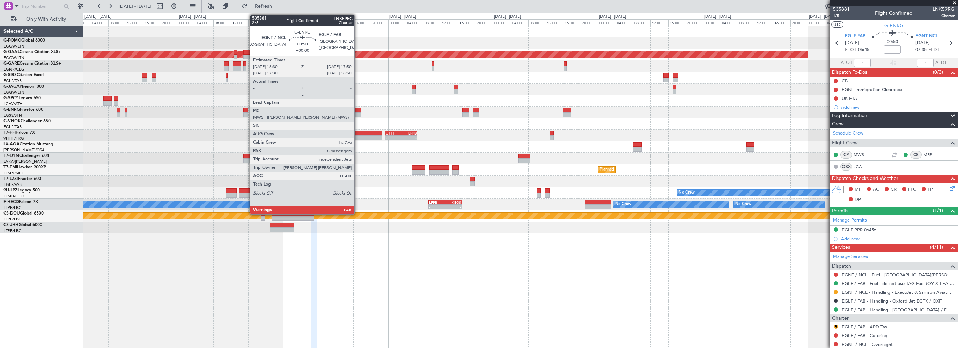
click at [358, 112] on div at bounding box center [358, 114] width 6 height 5
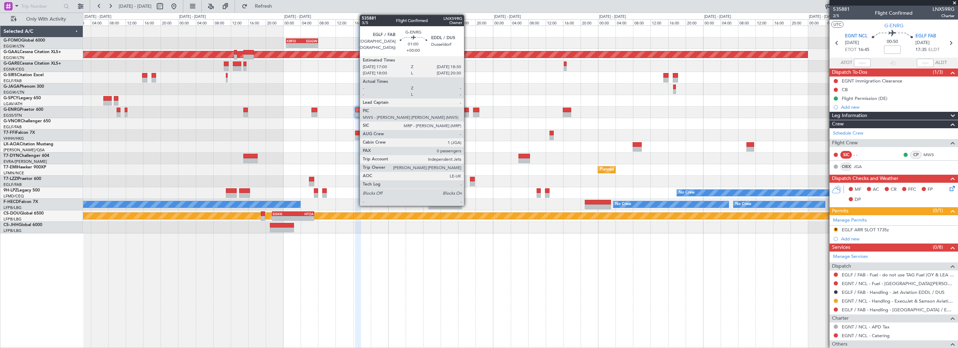
click at [467, 109] on div at bounding box center [465, 110] width 7 height 5
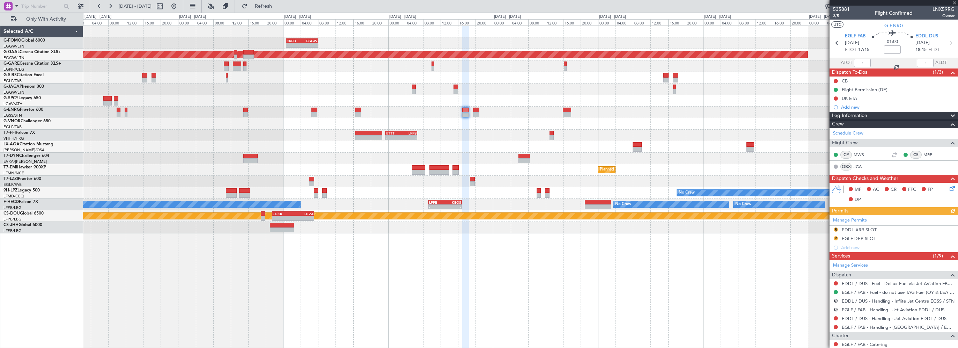
click at [876, 325] on mat-tooltip-component "EDDL / DUS - Handling - Jet Aviation EDDL / DUS" at bounding box center [894, 329] width 100 height 19
click at [902, 326] on mat-tooltip-component "Incomplete" at bounding box center [891, 321] width 32 height 19
click at [860, 326] on link "EGLF / FAB - Handling - [GEOGRAPHIC_DATA] / EGLF / FAB" at bounding box center [898, 327] width 113 height 6
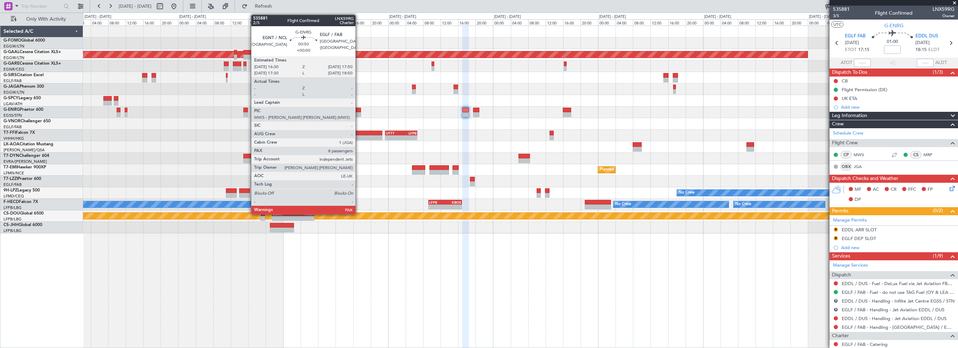
click at [359, 110] on div at bounding box center [358, 110] width 6 height 5
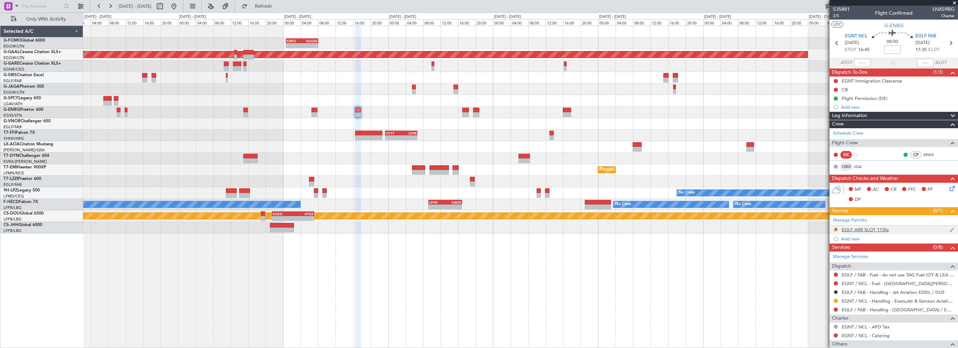
click at [836, 229] on button "R" at bounding box center [836, 229] width 4 height 4
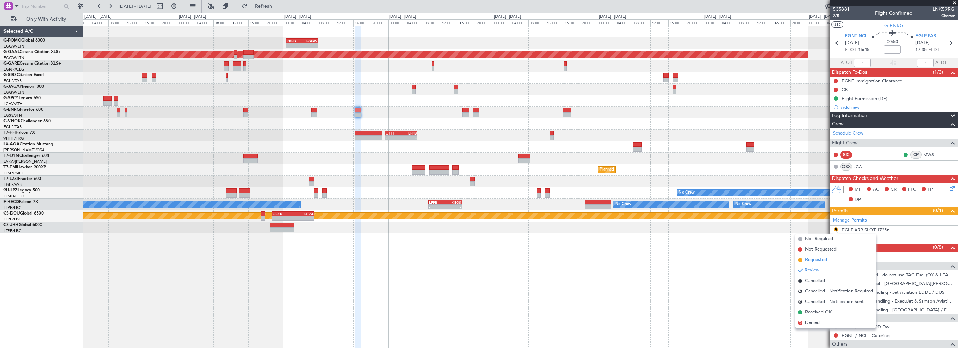
click at [822, 258] on span "Requested" at bounding box center [816, 259] width 22 height 7
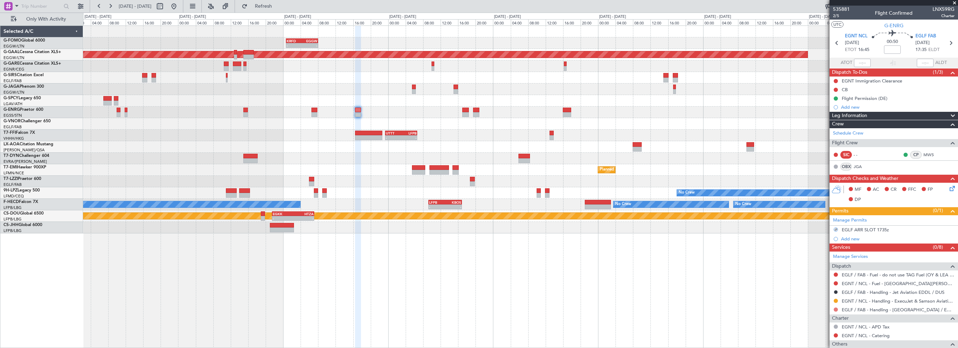
click at [836, 309] on button at bounding box center [836, 309] width 4 height 4
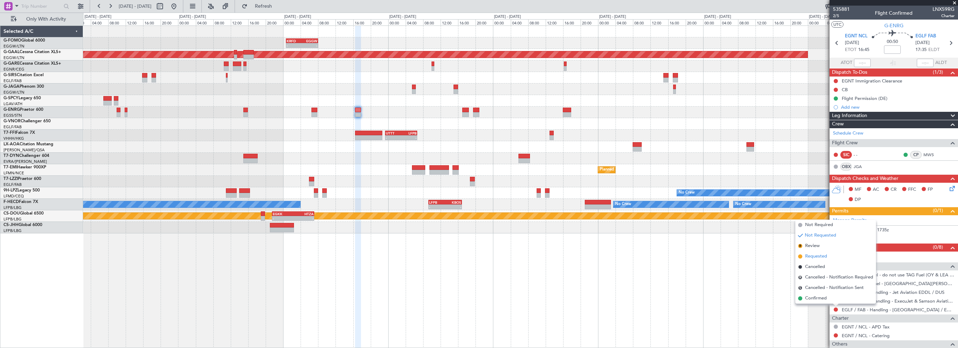
click at [817, 256] on span "Requested" at bounding box center [816, 256] width 22 height 7
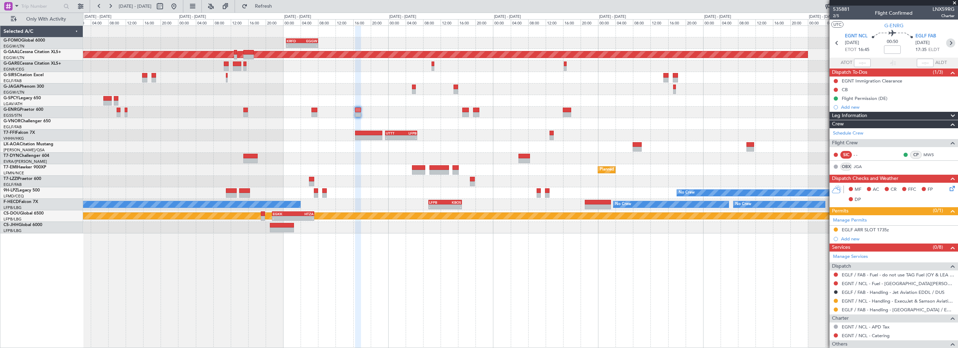
click at [946, 42] on icon at bounding box center [950, 42] width 9 height 9
type input "0"
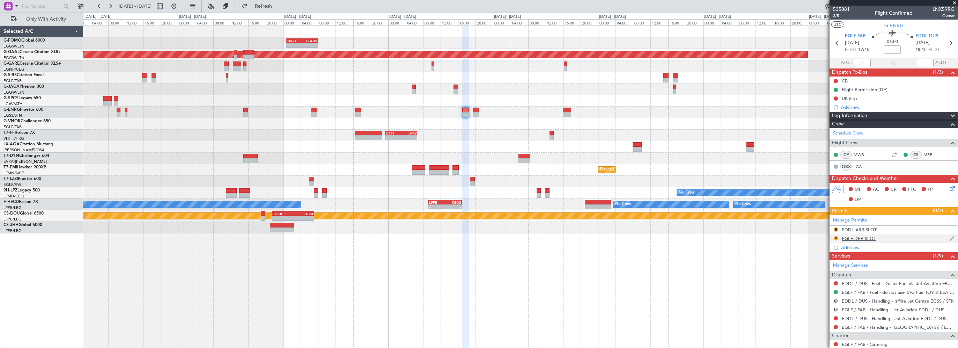
click at [870, 237] on div "EGLF DEP SLOT" at bounding box center [859, 238] width 34 height 6
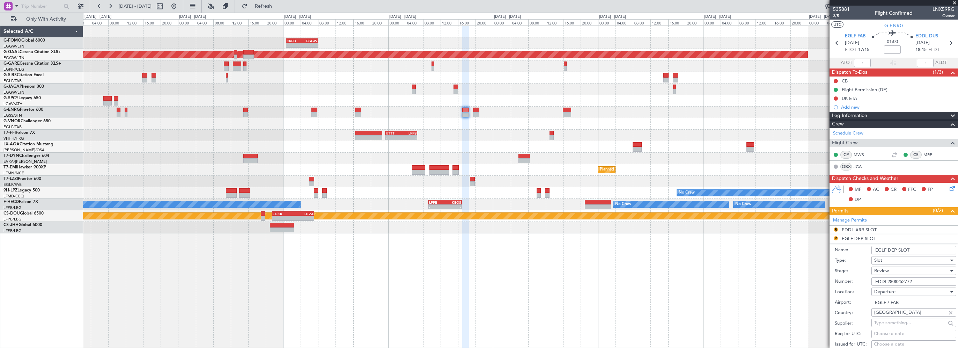
click at [916, 251] on input "EGLF DEP SLOT" at bounding box center [913, 250] width 85 height 8
drag, startPoint x: 923, startPoint y: 280, endPoint x: 846, endPoint y: 279, distance: 77.5
click at [846, 279] on div "Number: EDDL2808252772" at bounding box center [896, 281] width 122 height 10
click at [920, 251] on input "EGLF DEP SLOT" at bounding box center [913, 250] width 85 height 8
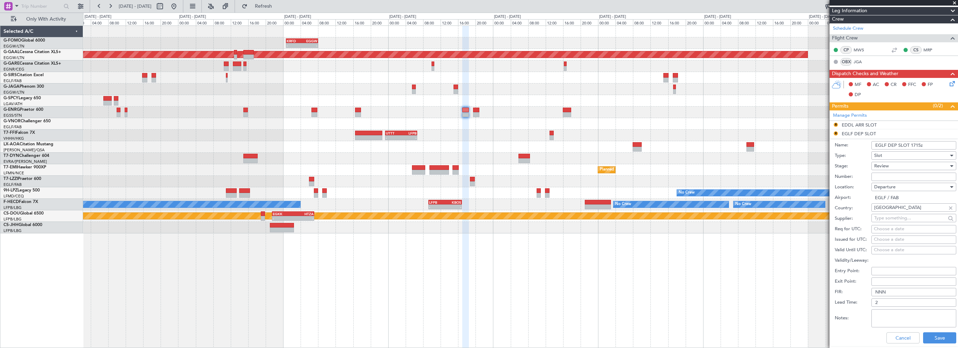
type input "EGLF DEP SLOT 1715z"
click at [886, 163] on span "Review" at bounding box center [881, 166] width 15 height 6
click at [881, 210] on span "Requested" at bounding box center [911, 211] width 73 height 10
click at [932, 342] on button "Save" at bounding box center [939, 337] width 33 height 11
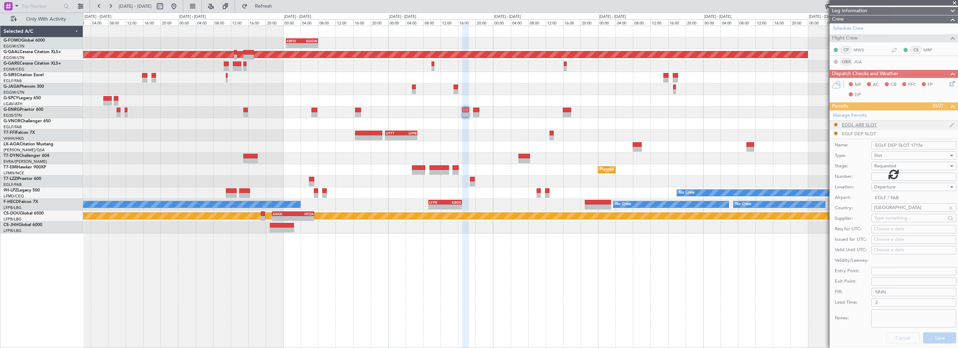
scroll to position [62, 0]
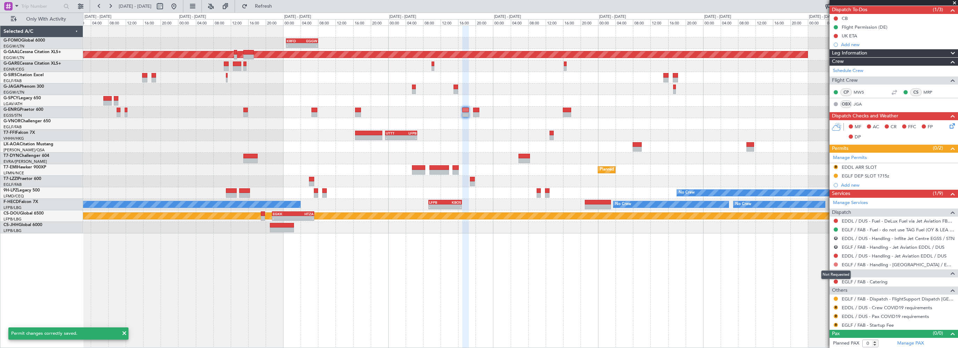
click at [835, 263] on button at bounding box center [836, 264] width 4 height 4
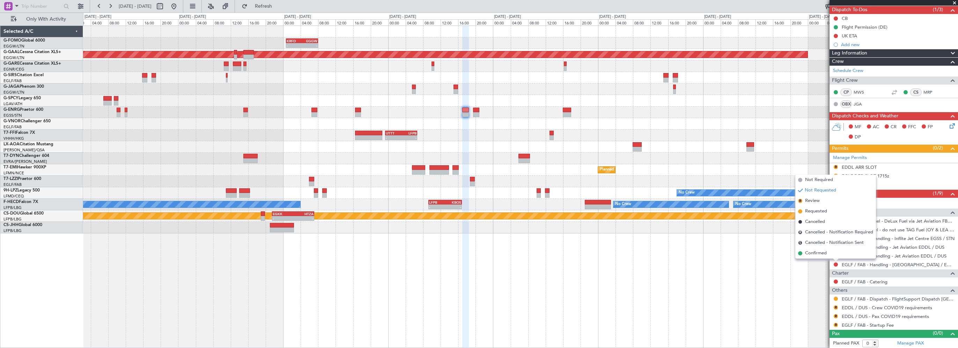
click at [818, 214] on span "Requested" at bounding box center [816, 211] width 22 height 7
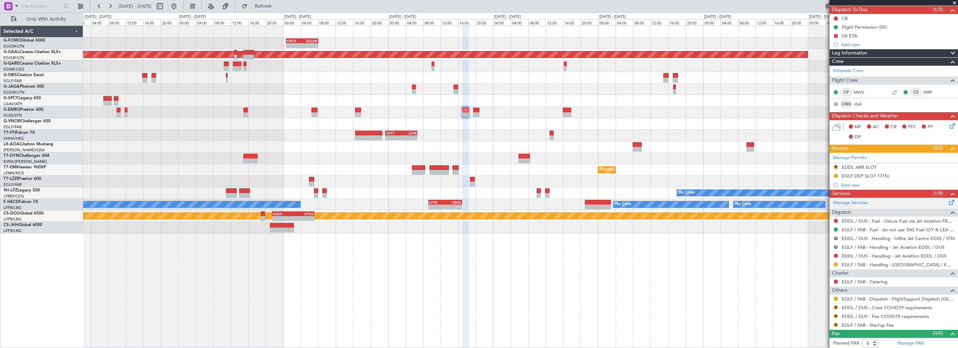
click at [856, 206] on div "Manage Services" at bounding box center [894, 203] width 128 height 10
click at [853, 201] on link "Manage Services" at bounding box center [850, 202] width 35 height 7
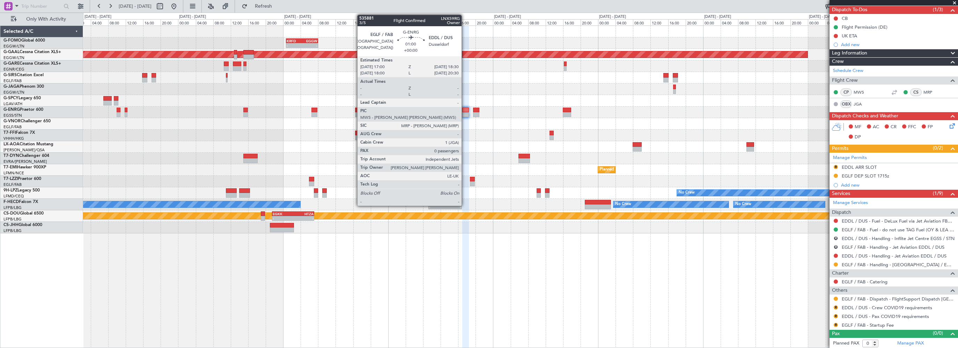
click at [465, 109] on div at bounding box center [465, 110] width 7 height 5
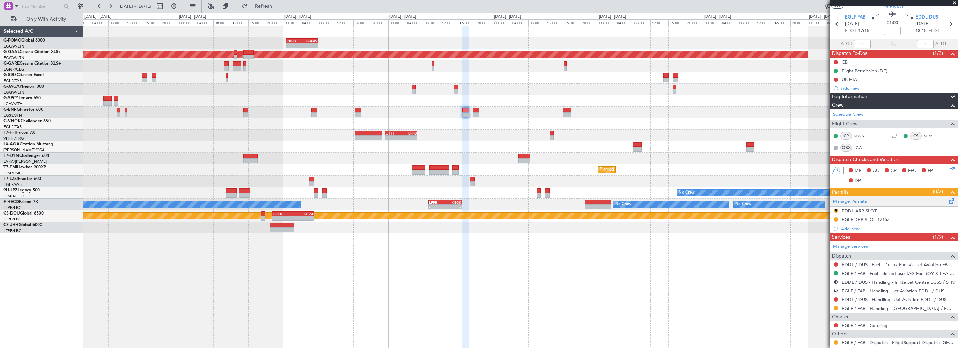
scroll to position [0, 0]
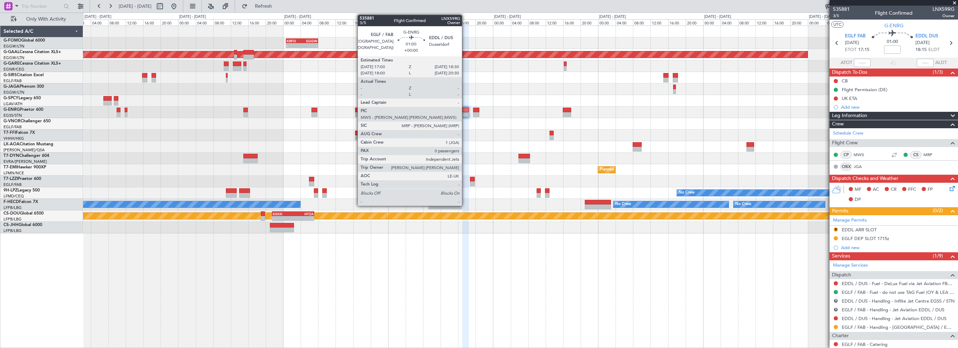
click at [465, 109] on div at bounding box center [465, 110] width 7 height 5
click at [467, 111] on div at bounding box center [465, 110] width 7 height 5
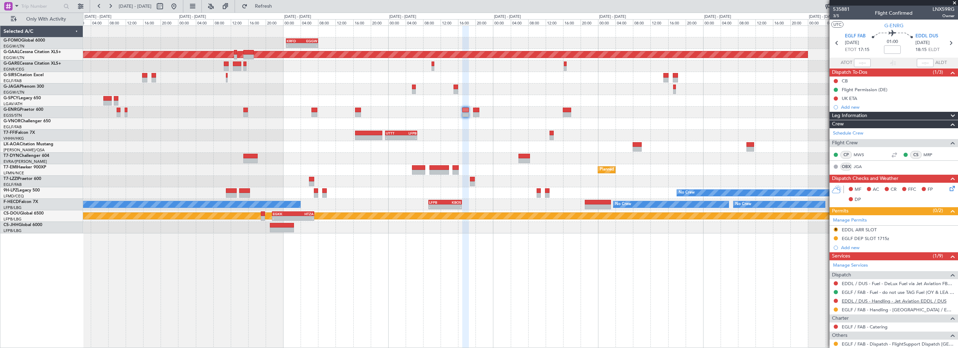
click at [876, 299] on link "EDDL / DUS - Handling - Jet Aviation EDDL / DUS" at bounding box center [894, 301] width 105 height 6
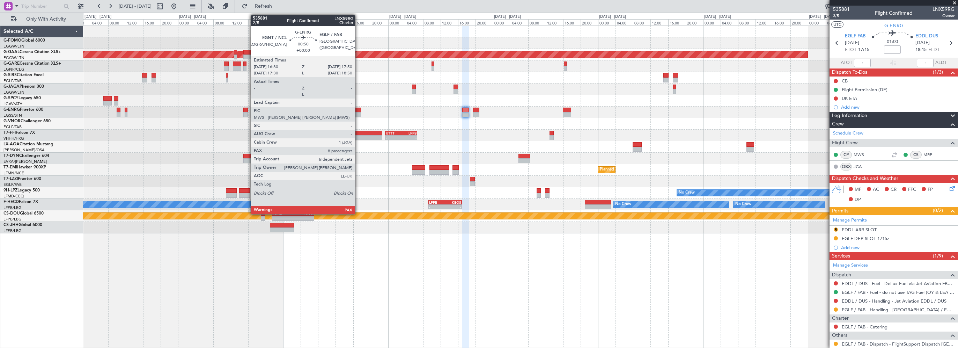
click at [358, 109] on div at bounding box center [358, 110] width 6 height 5
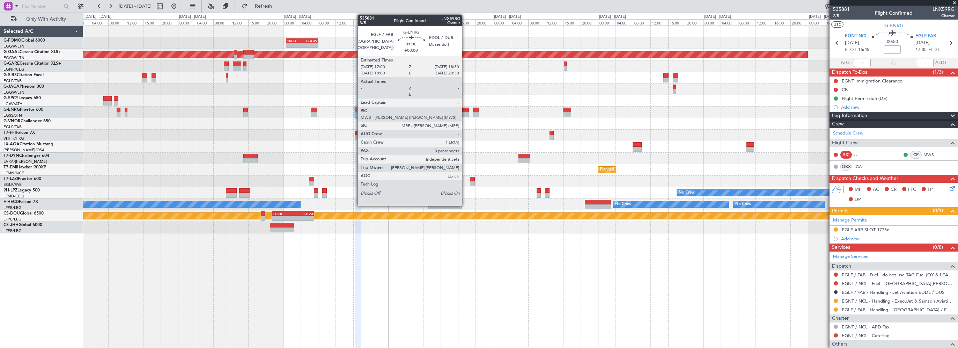
click at [465, 108] on div at bounding box center [465, 110] width 7 height 5
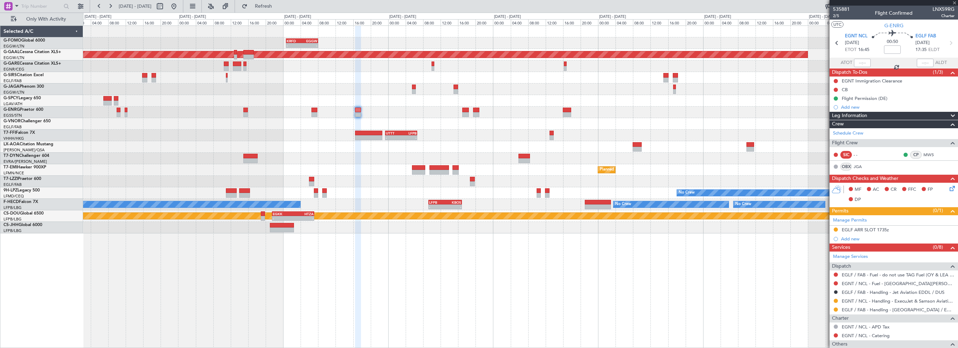
type input "0"
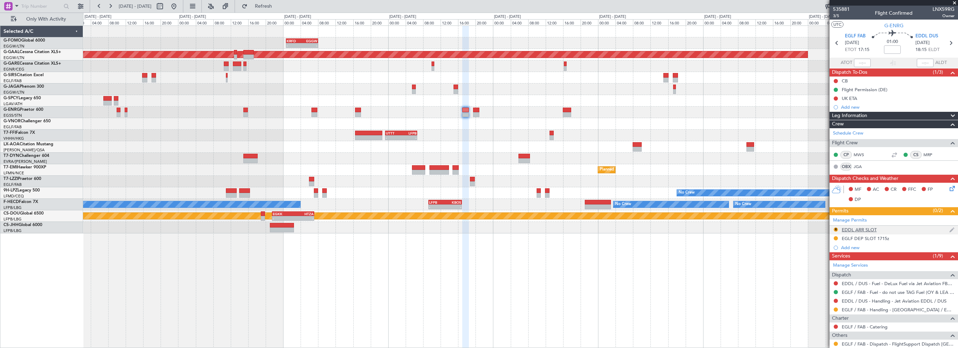
click at [868, 227] on div "EDDL ARR SLOT" at bounding box center [859, 230] width 35 height 6
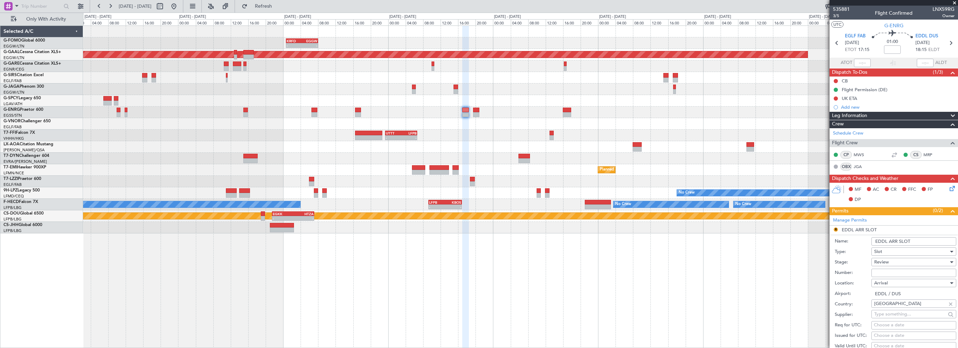
click at [920, 240] on input "EDDL ARR SLOT" at bounding box center [913, 241] width 85 height 8
type input "EDDL ARR SLOT 1815z"
click at [899, 258] on div "Review" at bounding box center [911, 262] width 74 height 10
click at [887, 309] on span "Requested" at bounding box center [911, 307] width 73 height 10
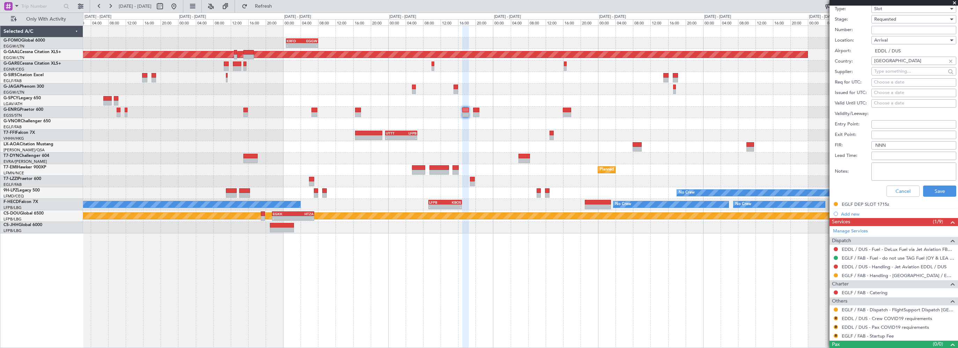
scroll to position [244, 0]
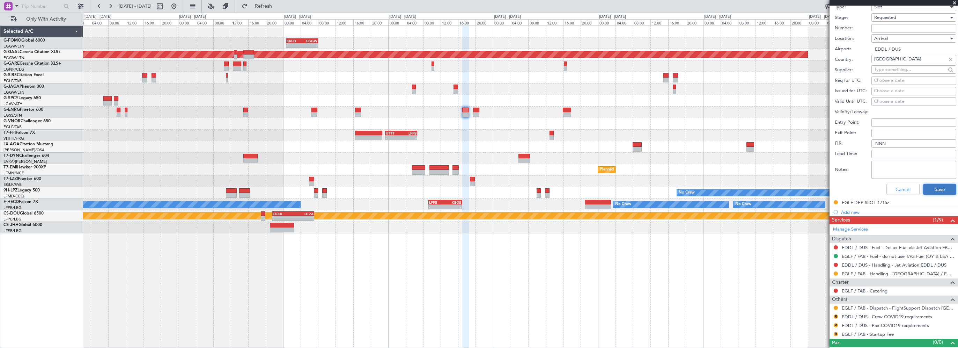
click at [936, 193] on button "Save" at bounding box center [939, 189] width 33 height 11
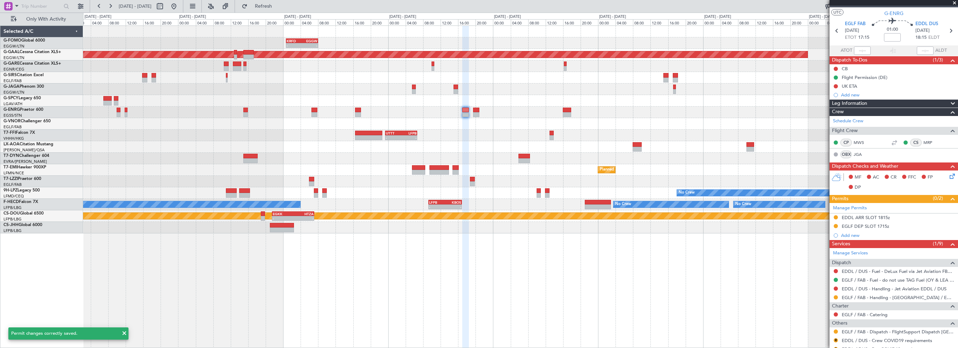
scroll to position [0, 0]
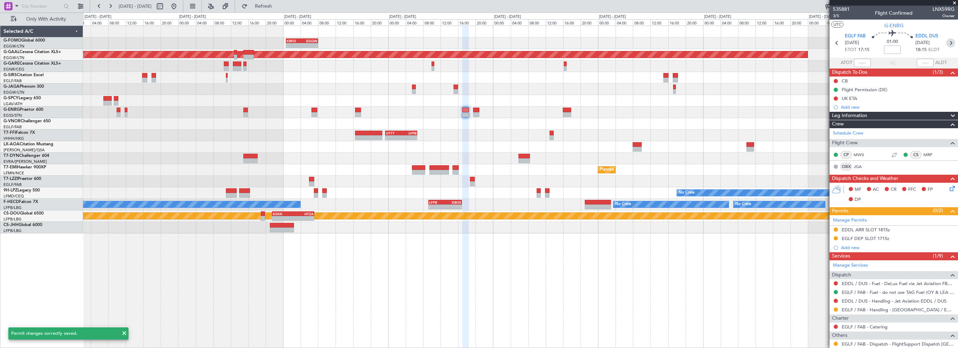
click at [947, 45] on icon at bounding box center [950, 42] width 9 height 9
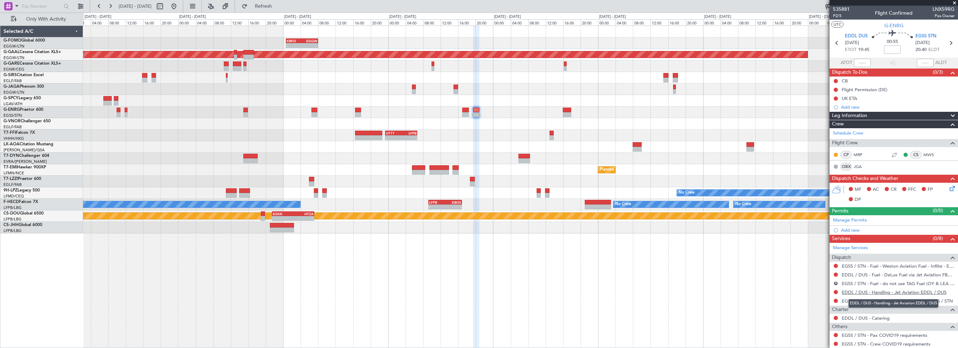
click at [862, 290] on link "EDDL / DUS - Handling - Jet Aviation EDDL / DUS" at bounding box center [894, 292] width 105 height 6
click at [836, 290] on button at bounding box center [836, 292] width 4 height 4
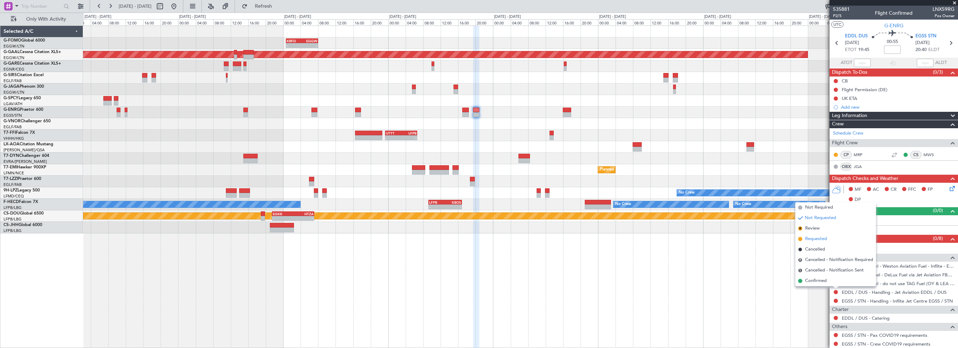
click at [821, 238] on span "Requested" at bounding box center [816, 238] width 22 height 7
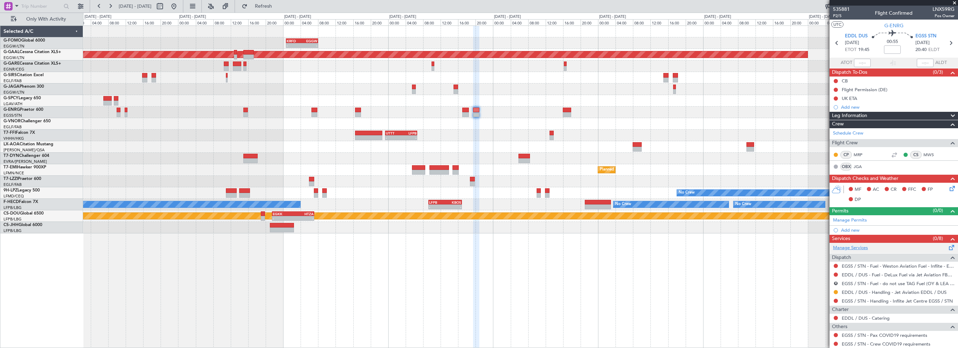
click at [857, 249] on link "Manage Services" at bounding box center [850, 247] width 35 height 7
click at [849, 225] on section "Manage Permits Add new" at bounding box center [894, 225] width 128 height 20
click at [850, 229] on div "Add new" at bounding box center [894, 230] width 107 height 6
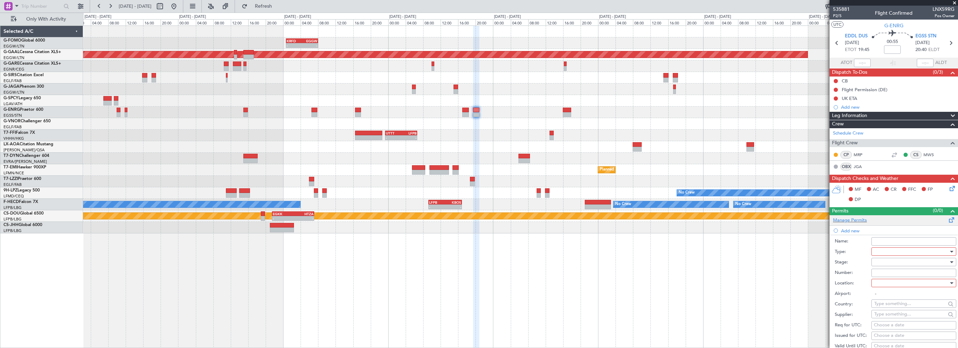
click at [870, 218] on div "Manage Permits" at bounding box center [894, 220] width 128 height 10
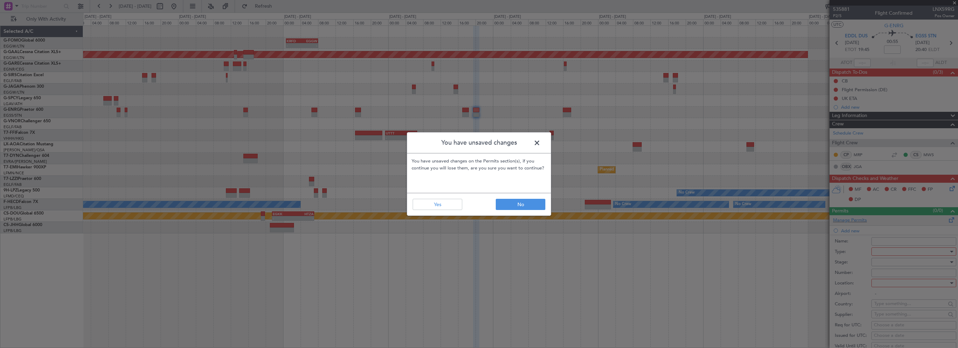
click at [852, 218] on div "You have unsaved changes You have unsaved changes on the Permits section(s), if…" at bounding box center [479, 174] width 958 height 348
click at [430, 207] on button "Yes" at bounding box center [438, 204] width 50 height 11
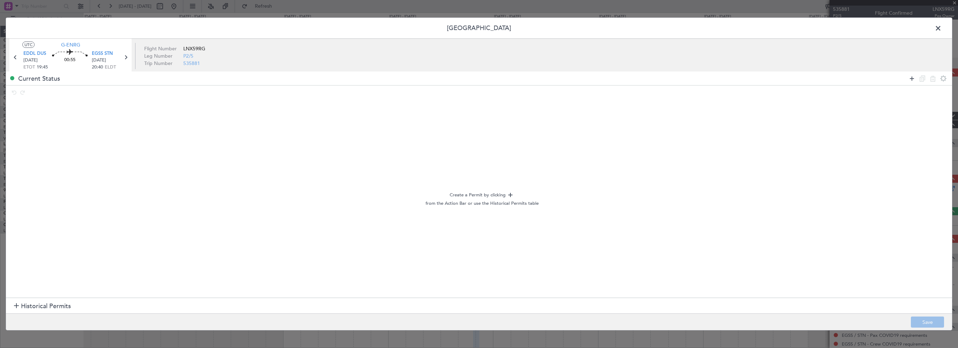
click at [913, 78] on icon at bounding box center [912, 78] width 8 height 8
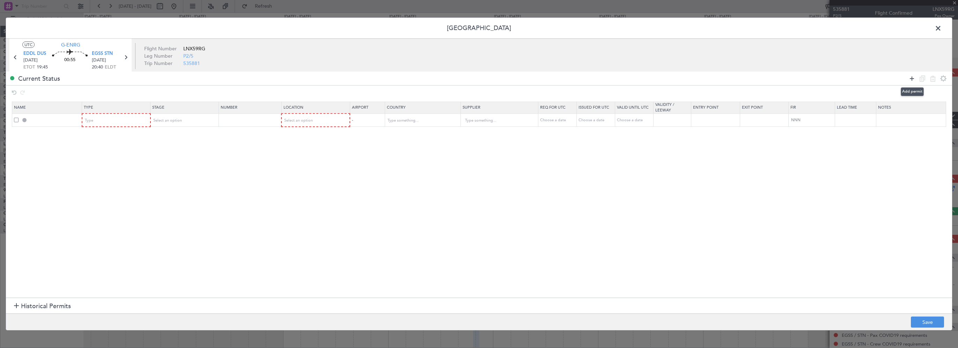
click at [913, 78] on icon at bounding box center [912, 78] width 8 height 8
drag, startPoint x: 230, startPoint y: 195, endPoint x: 198, endPoint y: 173, distance: 39.1
click at [227, 192] on section "Name Type Stage Number Location Airport Country Supplier Req For Utc Issued For…" at bounding box center [479, 199] width 946 height 198
click at [98, 120] on div "Type" at bounding box center [114, 120] width 58 height 10
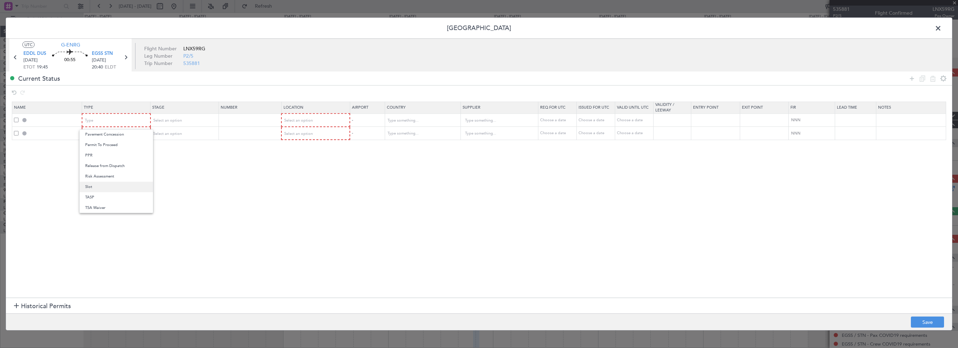
click at [94, 186] on span "Slot" at bounding box center [116, 187] width 62 height 10
click at [98, 133] on div "Type" at bounding box center [114, 133] width 58 height 10
click at [102, 202] on span "Slot" at bounding box center [116, 199] width 62 height 10
click at [173, 121] on span "Select an option" at bounding box center [167, 120] width 29 height 5
click at [166, 167] on span "Requested" at bounding box center [184, 166] width 62 height 10
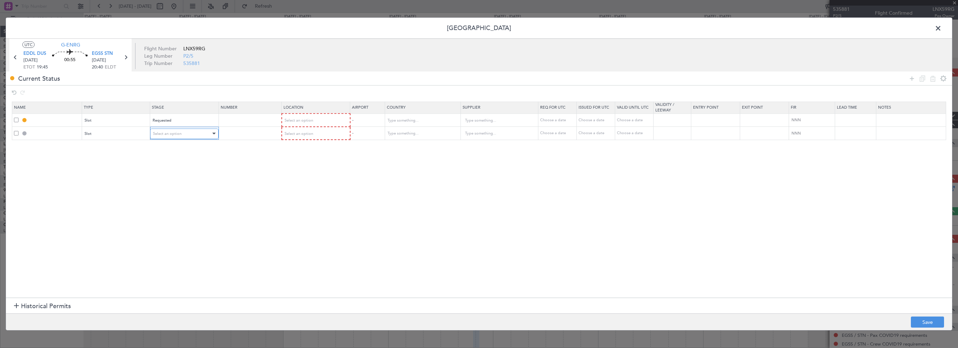
drag, startPoint x: 166, startPoint y: 166, endPoint x: 155, endPoint y: 132, distance: 36.3
click at [155, 132] on span "Select an option" at bounding box center [167, 133] width 29 height 5
click at [161, 179] on span "Requested" at bounding box center [184, 179] width 62 height 10
drag, startPoint x: 309, startPoint y: 179, endPoint x: 292, endPoint y: 148, distance: 35.3
click at [306, 175] on section "Name Type Stage Number Location Airport Country Supplier Req For Utc Issued For…" at bounding box center [479, 199] width 946 height 198
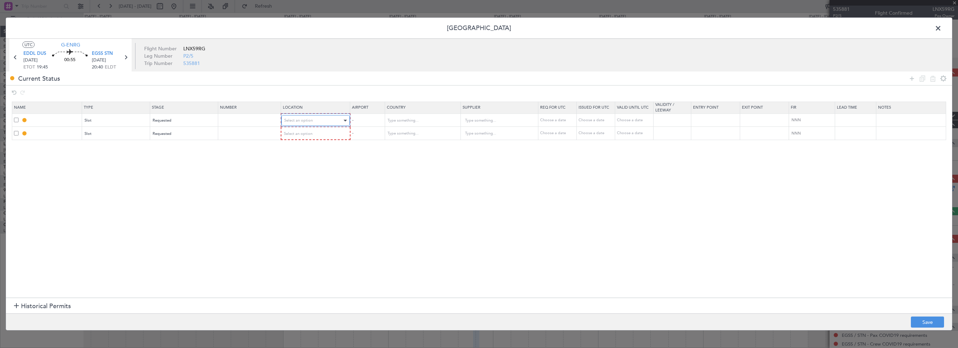
click at [302, 120] on span "Select an option" at bounding box center [298, 120] width 29 height 5
click at [303, 135] on span "Departure" at bounding box center [315, 135] width 62 height 10
click at [304, 131] on span "Select an option" at bounding box center [298, 133] width 29 height 5
click at [296, 166] on span "Arrival" at bounding box center [315, 168] width 62 height 10
click at [407, 168] on section "Name Type Stage Number Location Airport Country Supplier Req For Utc Issued For…" at bounding box center [479, 199] width 946 height 198
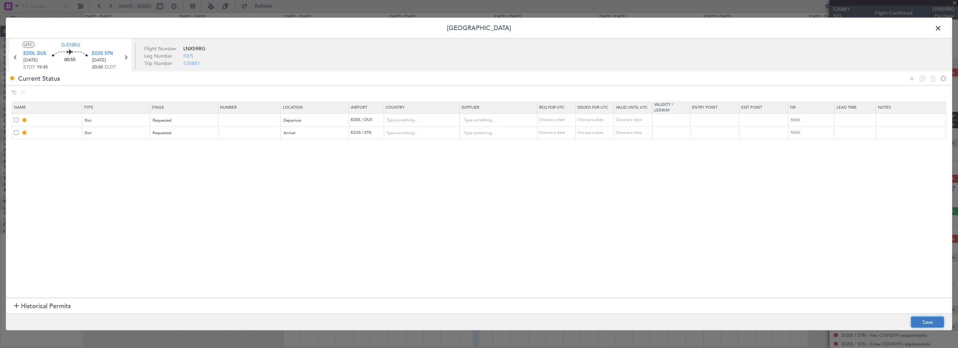
click at [923, 320] on button "Save" at bounding box center [927, 321] width 33 height 11
type input "EDDL DEP SLOT"
type input "Germany"
type input "NNN"
type input "EGSS ARR SLOT"
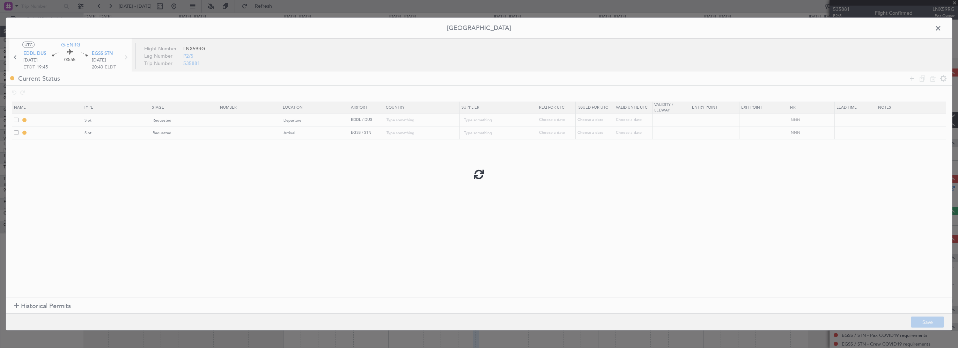
type input "[GEOGRAPHIC_DATA]"
type input "NNN"
type input "2"
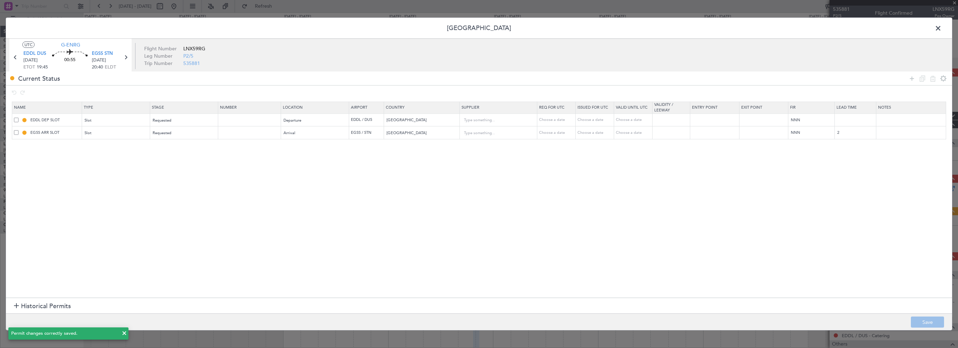
click at [243, 219] on section "Name Type Stage Number Location Airport Country Supplier Req For Utc Issued For…" at bounding box center [479, 199] width 946 height 198
click at [920, 320] on footer "Save" at bounding box center [479, 321] width 946 height 17
click at [942, 27] on span at bounding box center [942, 30] width 0 height 14
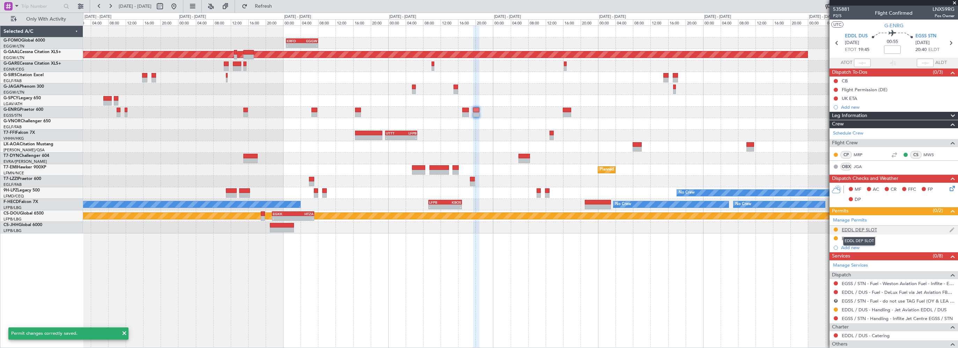
click at [860, 229] on div "EDDL DEP SLOT" at bounding box center [859, 230] width 35 height 6
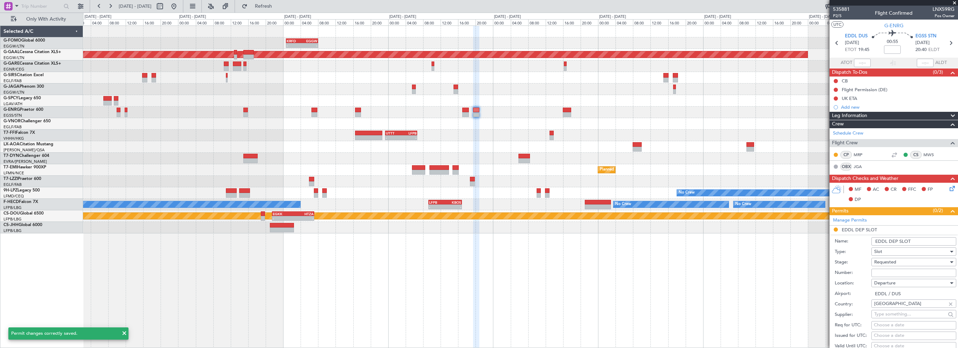
click at [924, 241] on input "EDDL DEP SLOT" at bounding box center [913, 241] width 85 height 8
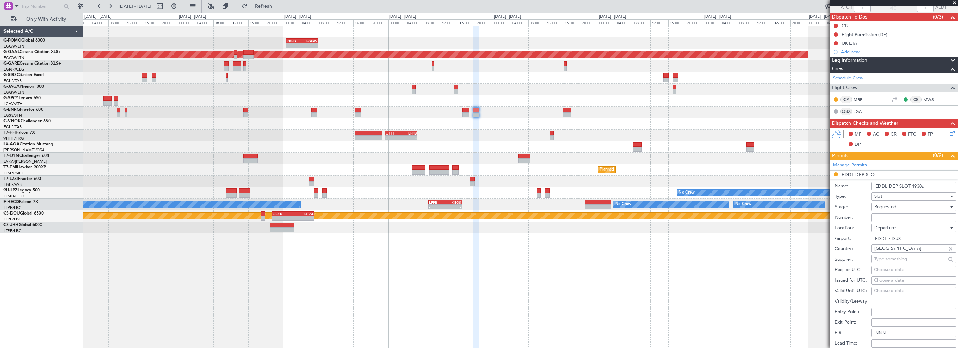
scroll to position [105, 0]
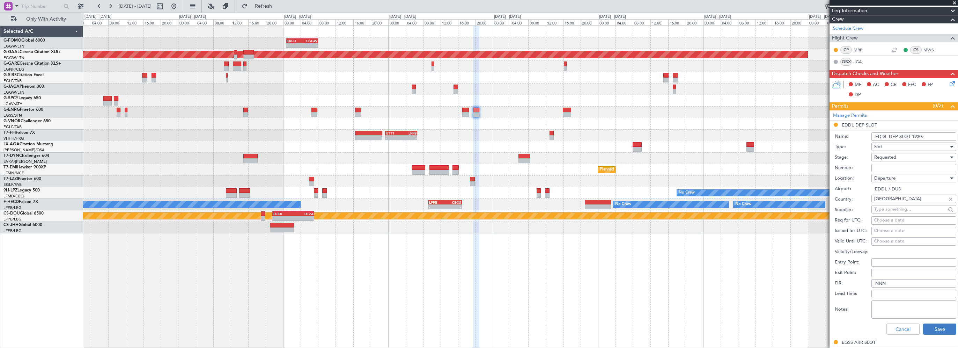
type input "EDDL DEP SLOT 1930z"
click at [935, 328] on button "Save" at bounding box center [939, 328] width 33 height 11
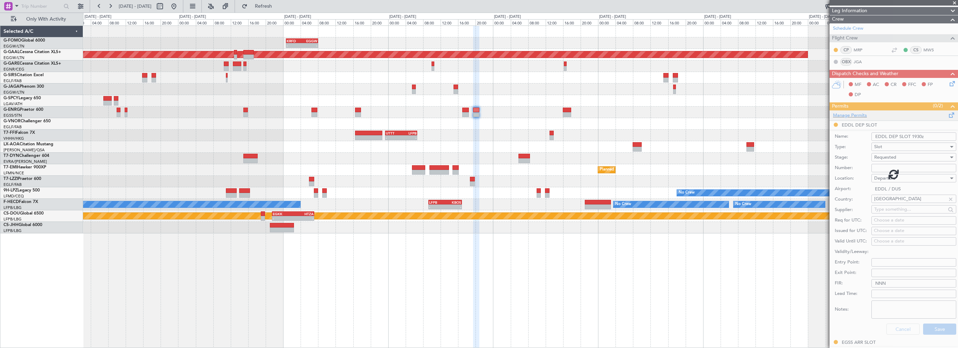
scroll to position [45, 0]
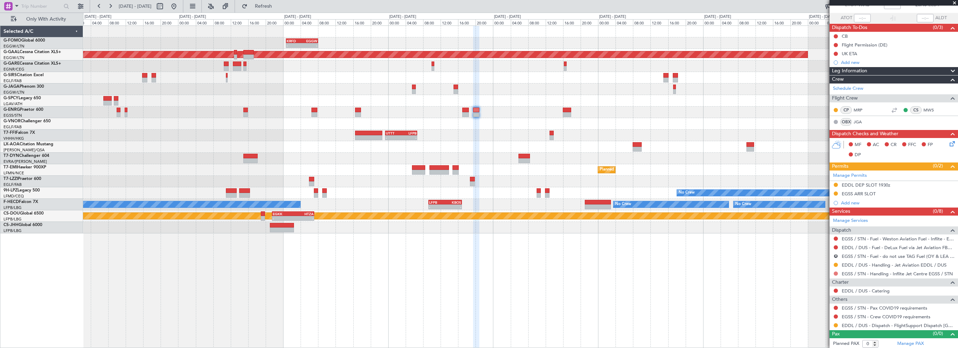
click at [835, 271] on button at bounding box center [836, 273] width 4 height 4
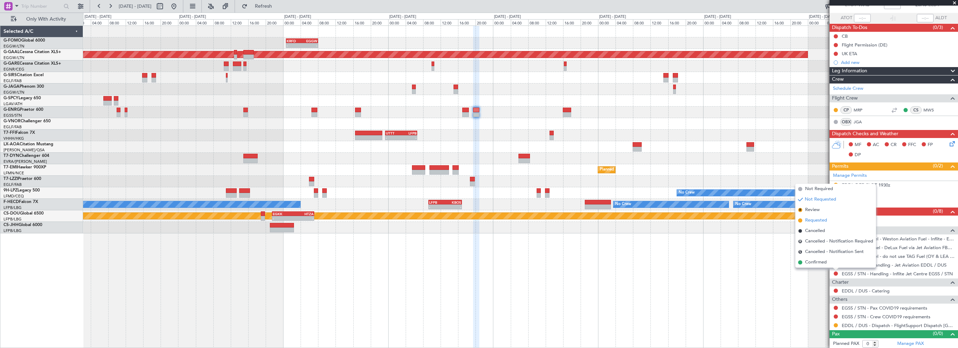
click at [819, 219] on span "Requested" at bounding box center [816, 220] width 22 height 7
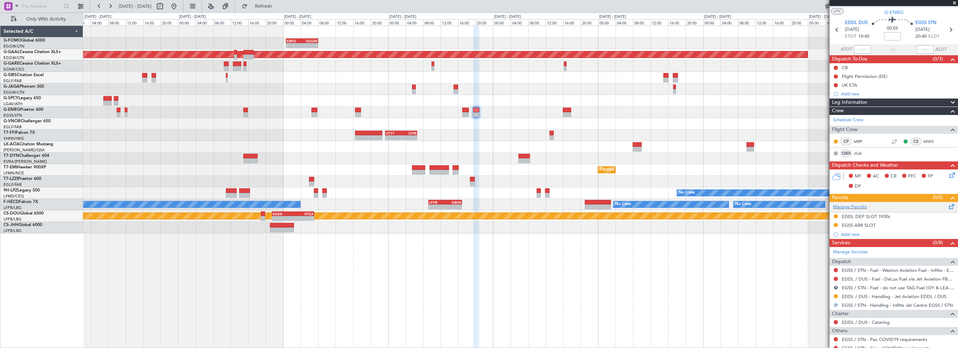
scroll to position [0, 0]
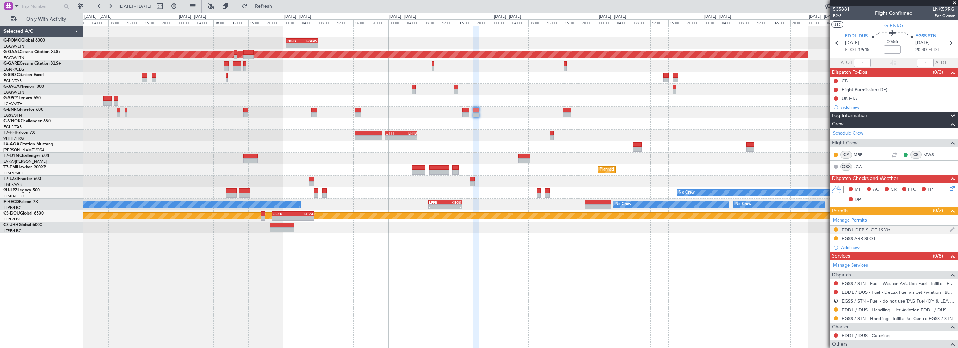
click at [882, 230] on div "EDDL DEP SLOT 1930z" at bounding box center [866, 230] width 49 height 6
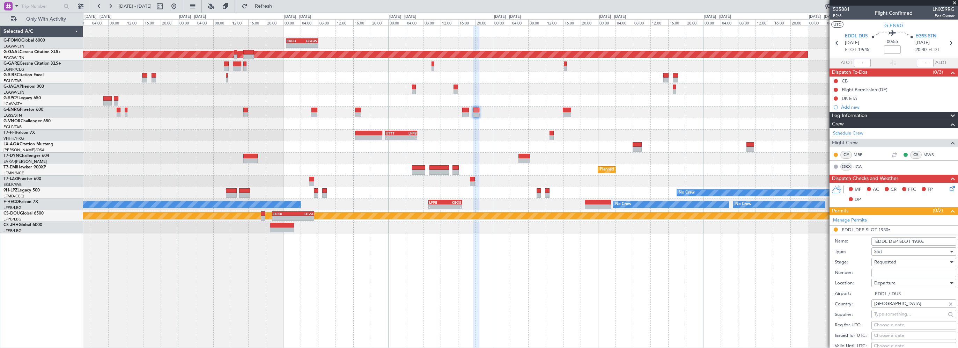
click at [917, 240] on input "EDDL DEP SLOT 1930z" at bounding box center [913, 241] width 85 height 8
drag, startPoint x: 921, startPoint y: 240, endPoint x: 916, endPoint y: 240, distance: 5.3
click at [916, 240] on input "EDDL DEP SLOT 1930z" at bounding box center [913, 241] width 85 height 8
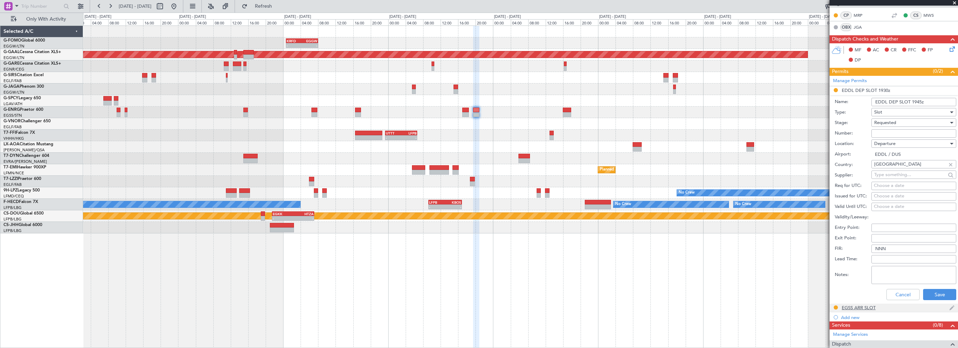
scroll to position [140, 0]
type input "EDDL DEP SLOT 1945z"
click at [927, 293] on button "Save" at bounding box center [939, 293] width 33 height 11
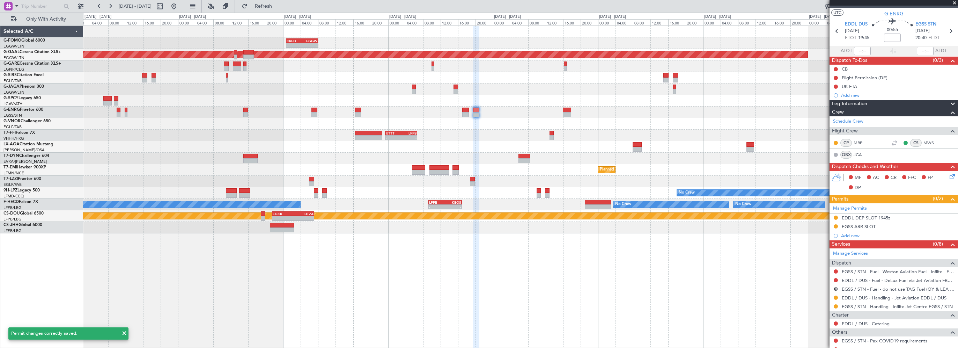
scroll to position [0, 0]
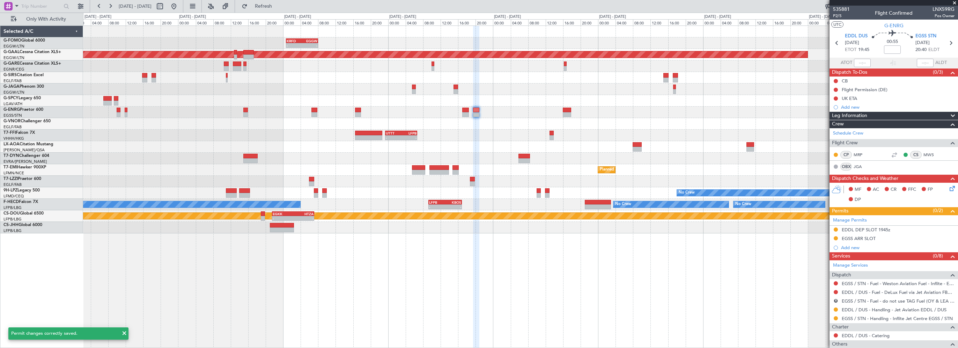
click at [865, 238] on mat-tooltip-component "EDDL DEP SLOT 1945z" at bounding box center [865, 241] width 53 height 19
click at [869, 237] on div "EGSS ARR SLOT" at bounding box center [859, 238] width 34 height 6
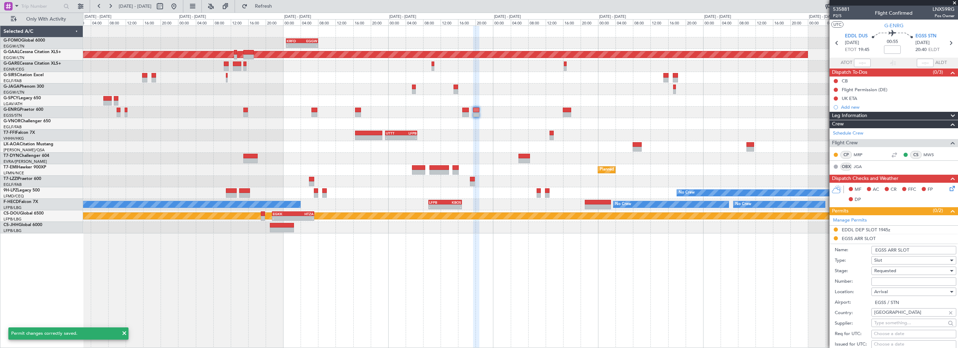
click at [923, 249] on input "EGSS ARR SLOT" at bounding box center [913, 250] width 85 height 8
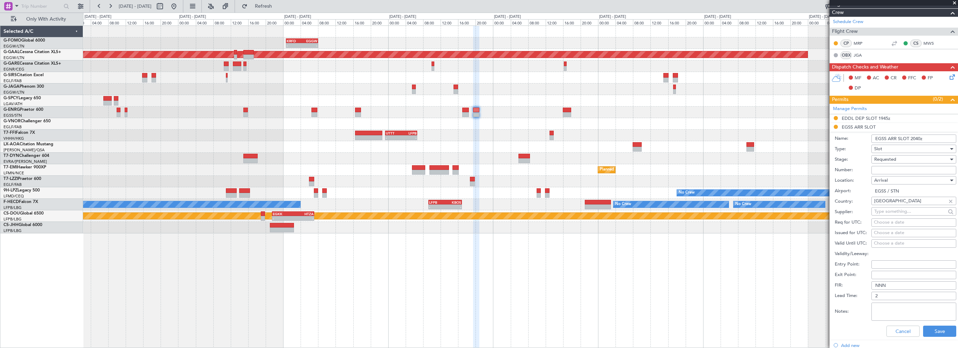
scroll to position [175, 0]
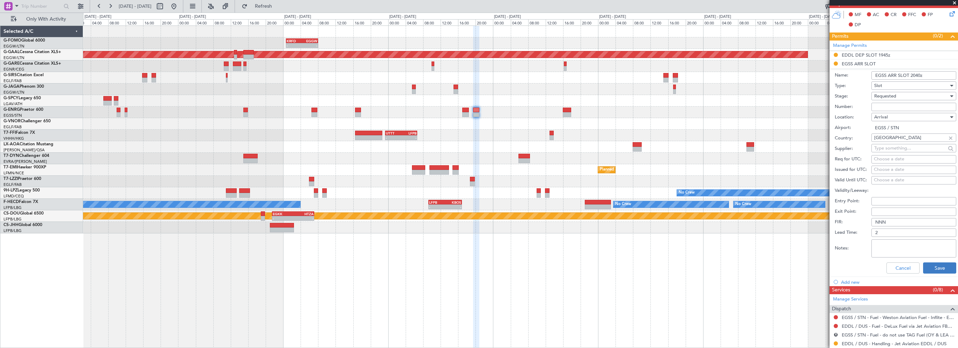
type input "EGSS ARR SLOT 2040z"
click at [931, 265] on button "Save" at bounding box center [939, 267] width 33 height 11
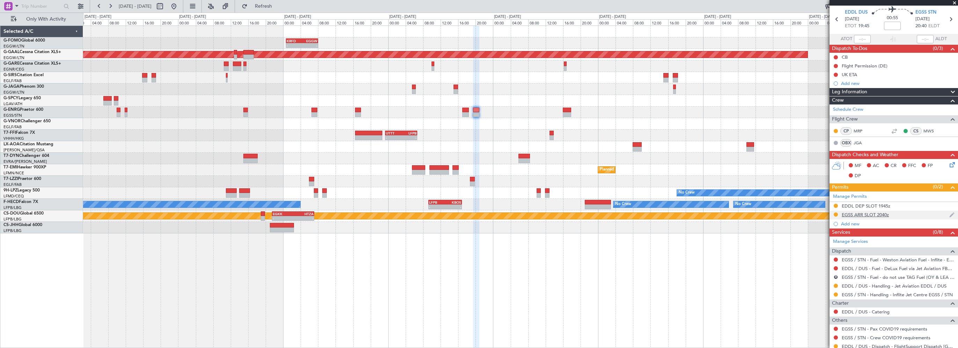
scroll to position [35, 0]
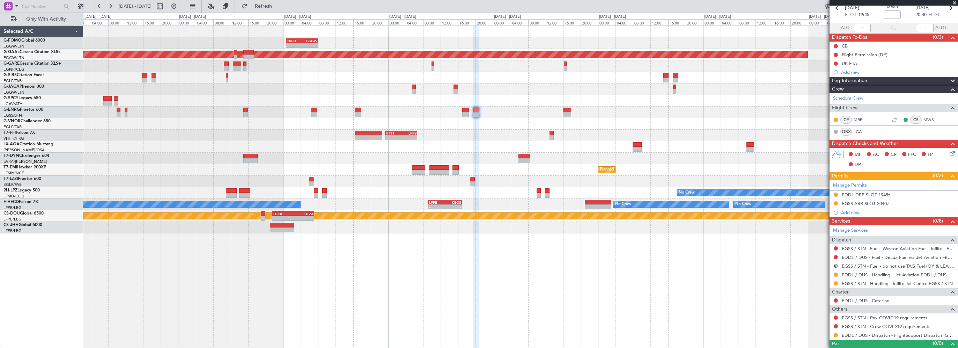
click at [859, 264] on link "EGSS / STN - Fuel - do not use TAG Fuel (OY & LEA only) EGLF / FAB" at bounding box center [898, 266] width 113 height 6
click at [836, 265] on button "R" at bounding box center [836, 266] width 4 height 4
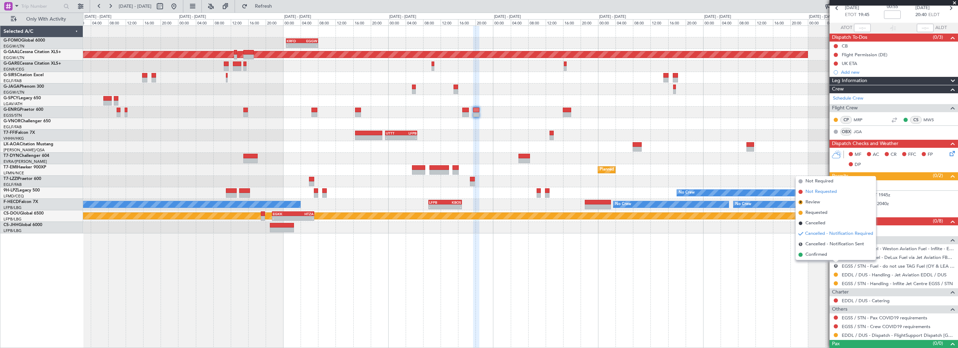
click at [817, 191] on span "Not Requested" at bounding box center [820, 191] width 31 height 7
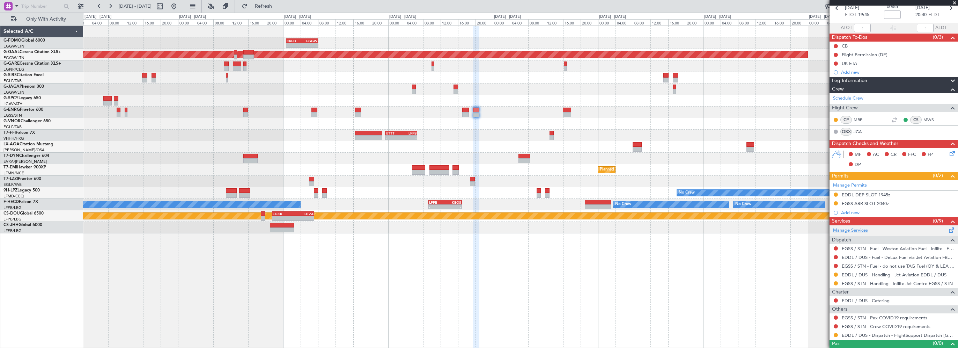
click at [855, 229] on link "Manage Services" at bounding box center [850, 230] width 35 height 7
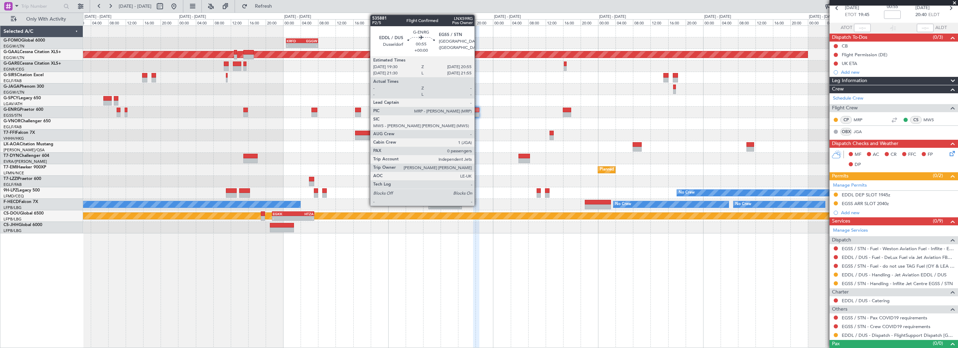
click at [478, 111] on div at bounding box center [476, 110] width 6 height 5
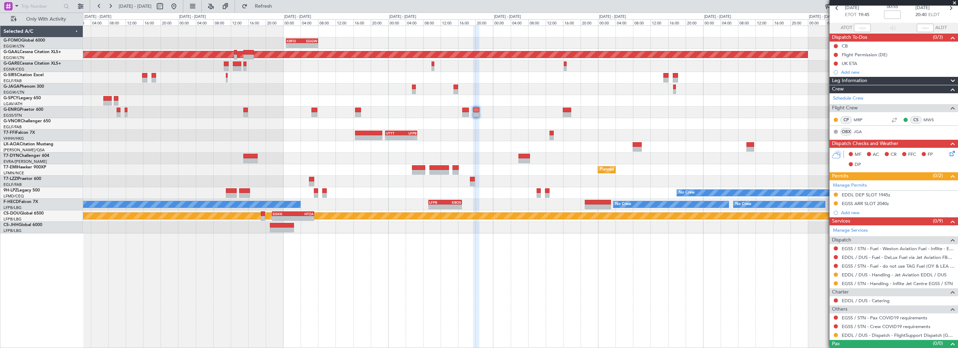
click at [955, 1] on span at bounding box center [954, 3] width 7 height 6
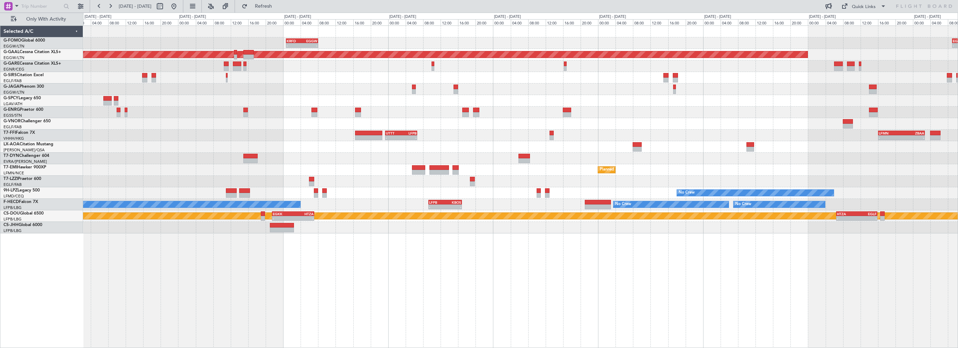
scroll to position [0, 0]
click at [278, 7] on span "Refresh" at bounding box center [263, 6] width 29 height 5
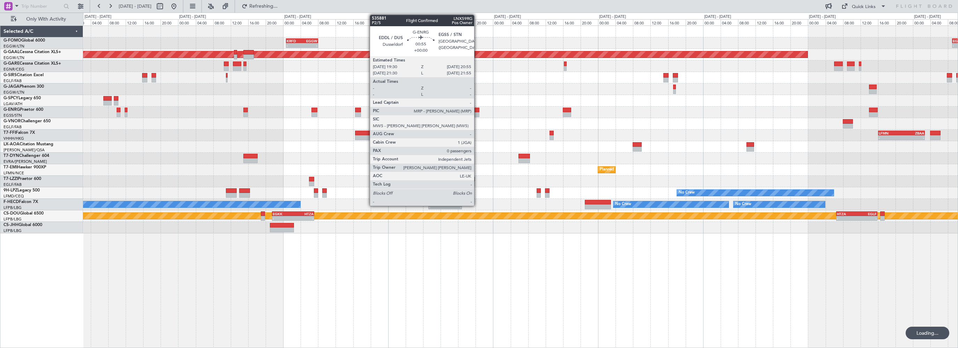
click at [477, 108] on div at bounding box center [476, 110] width 6 height 5
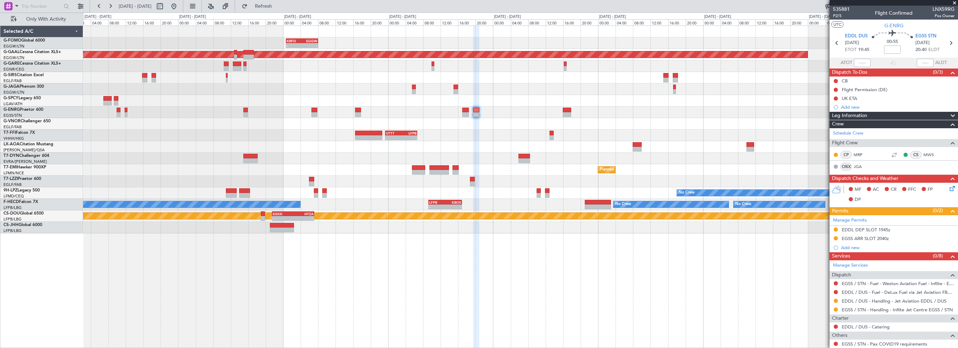
click at [571, 284] on div "- - KRFD 00:45 Z EGGW 08:00 Z - - EGGW 09:00 Z KTEB 16:20 Z Planned Maint Dusse…" at bounding box center [520, 186] width 875 height 322
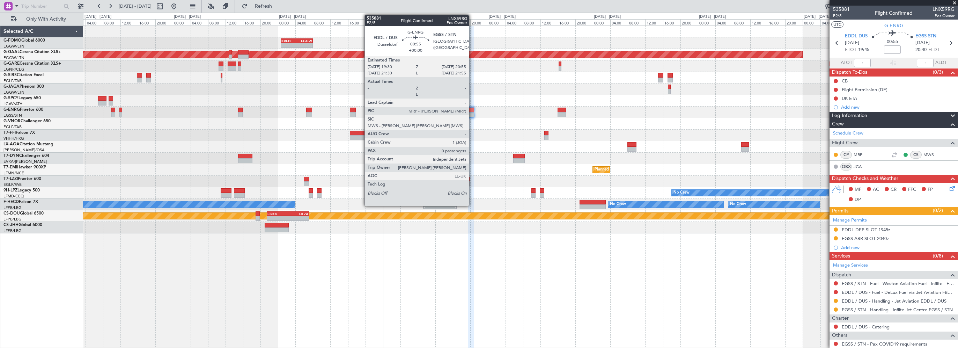
click at [472, 110] on div at bounding box center [471, 110] width 6 height 5
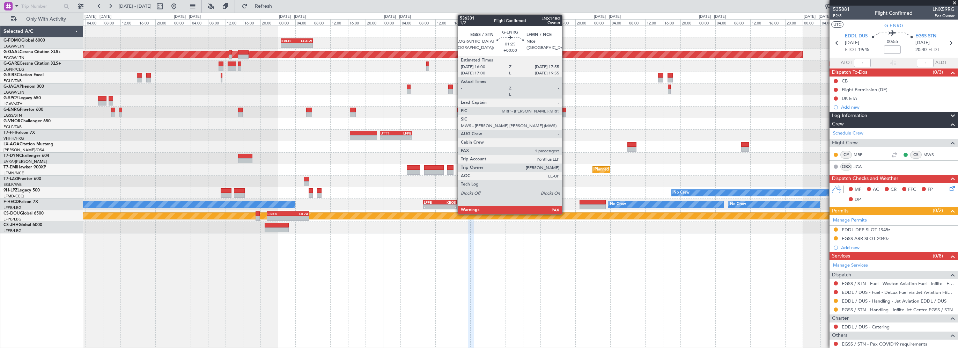
click at [565, 111] on div at bounding box center [562, 110] width 9 height 5
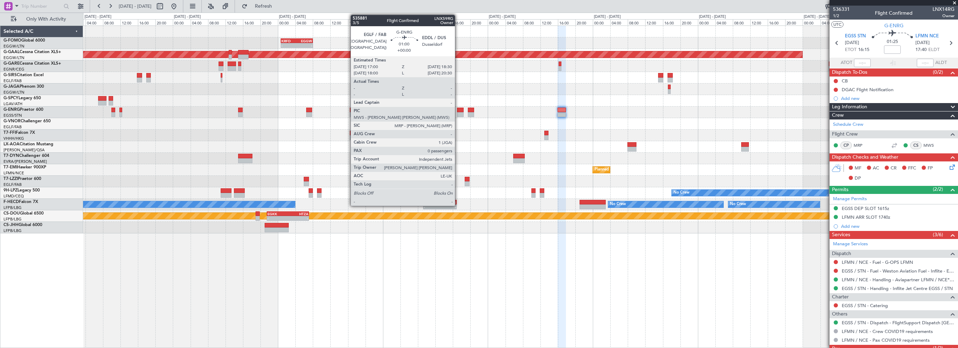
click at [458, 110] on div at bounding box center [460, 110] width 7 height 5
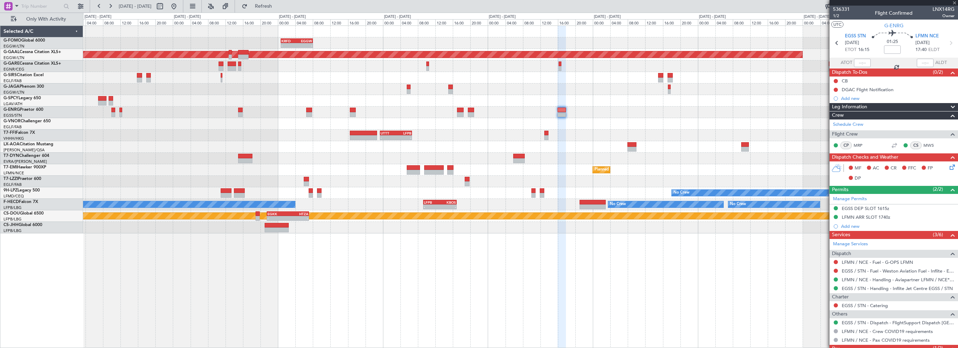
type input "0"
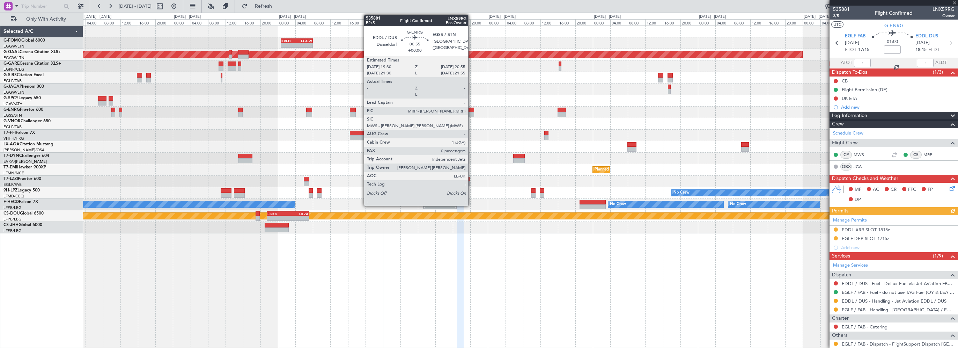
click at [471, 112] on div at bounding box center [471, 114] width 6 height 5
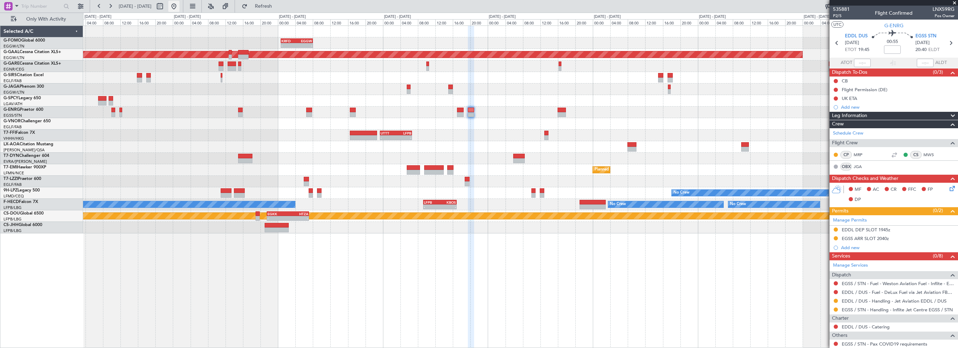
click at [179, 7] on button at bounding box center [173, 6] width 11 height 11
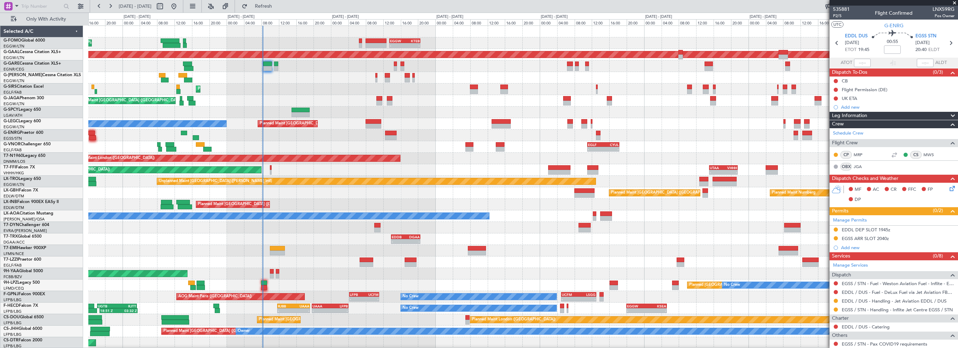
click at [345, 168] on div "Planned Maint [GEOGRAPHIC_DATA] ([GEOGRAPHIC_DATA]) - - EGGW 13:30 Z KTEB 20:35…" at bounding box center [522, 193] width 869 height 334
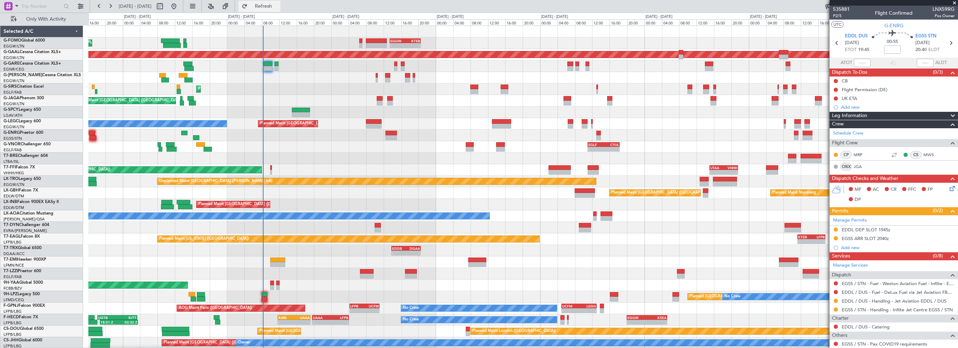
click at [272, 6] on span "Refresh" at bounding box center [263, 6] width 29 height 5
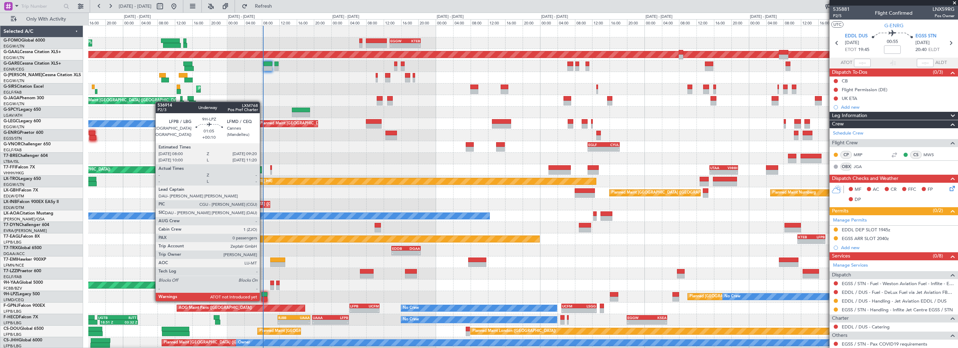
click at [263, 294] on div at bounding box center [265, 294] width 6 height 5
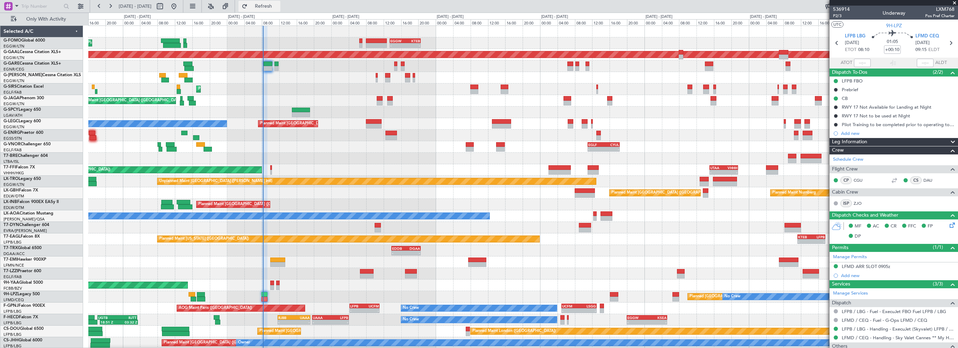
click at [275, 5] on span "Refresh" at bounding box center [263, 6] width 29 height 5
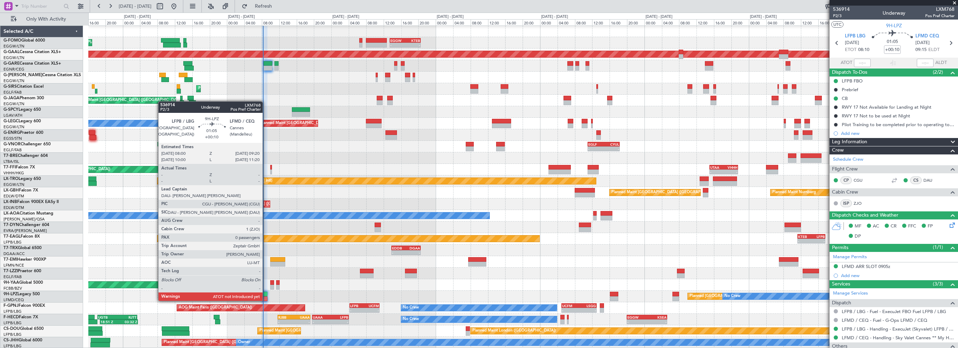
click at [265, 293] on div at bounding box center [265, 294] width 6 height 5
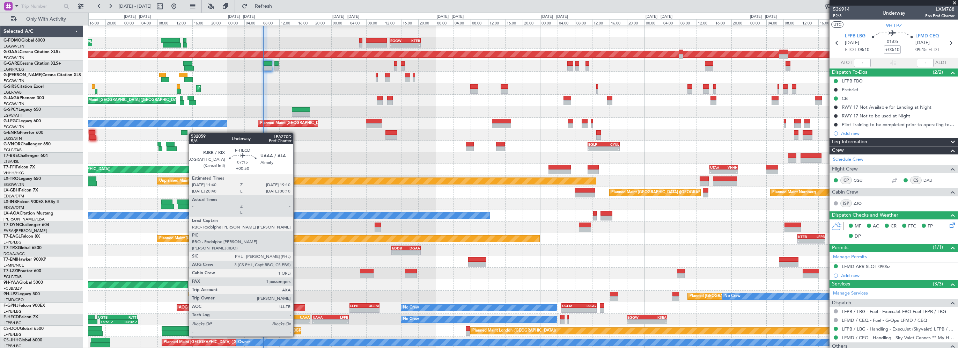
click at [296, 317] on div "UAAA" at bounding box center [302, 317] width 16 height 4
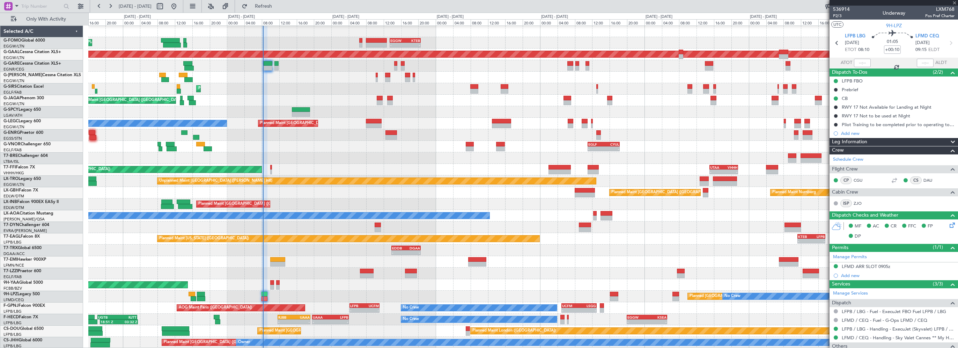
type input "+00:50"
type input "1"
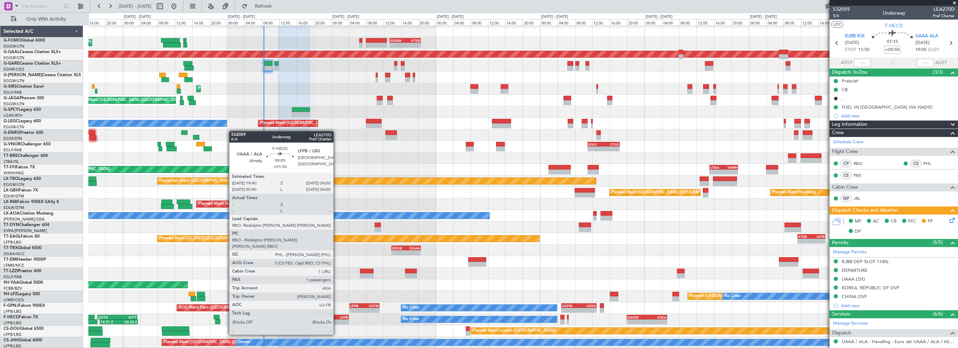
click at [337, 315] on div "LFPB" at bounding box center [338, 317] width 17 height 4
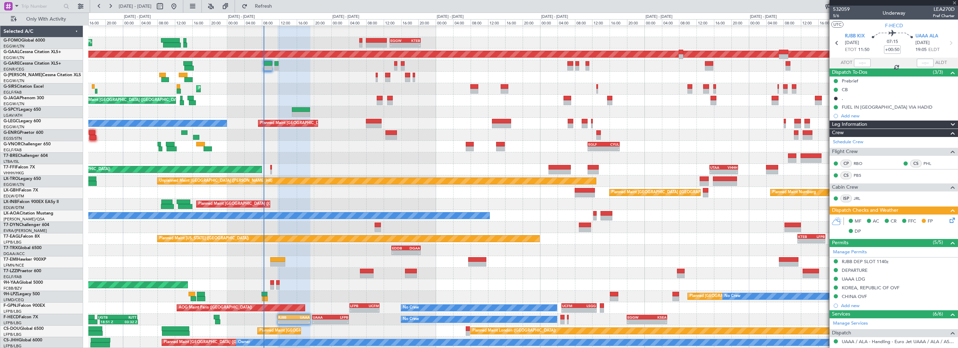
type input "+01:30"
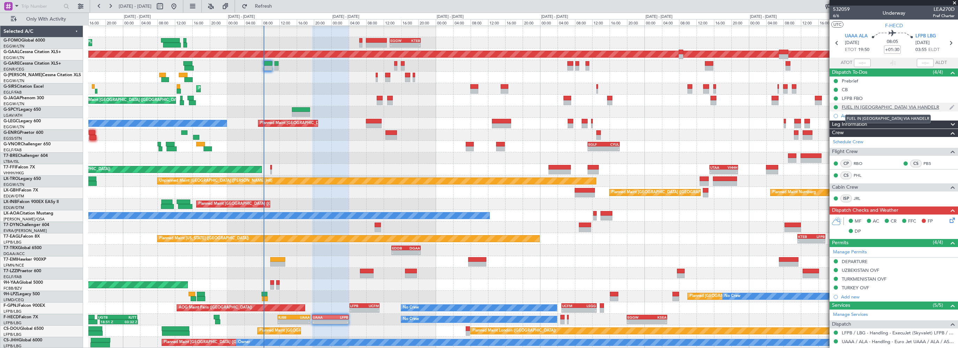
click at [897, 107] on div "FUEL IN UAAA VIA HANDELR" at bounding box center [890, 107] width 97 height 6
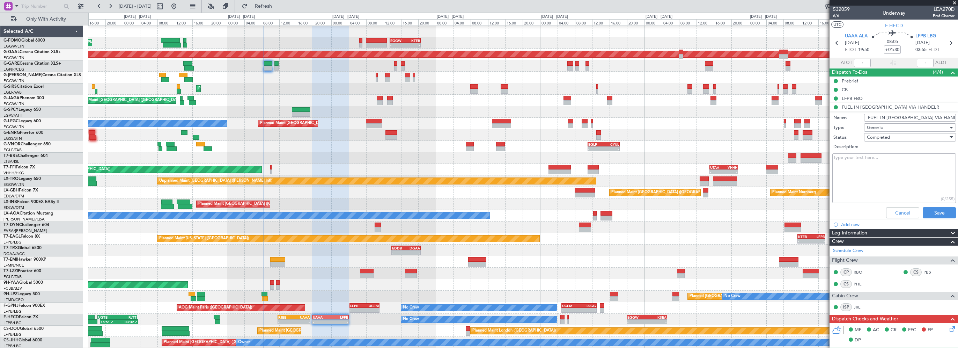
drag, startPoint x: 926, startPoint y: 117, endPoint x: 920, endPoint y: 117, distance: 5.6
click at [920, 117] on input "FUEL IN UAAA VIA HANDELR" at bounding box center [910, 118] width 92 height 8
type input "FUEL IN UAAA VIA HANDLER"
click at [936, 210] on button "Save" at bounding box center [939, 212] width 33 height 11
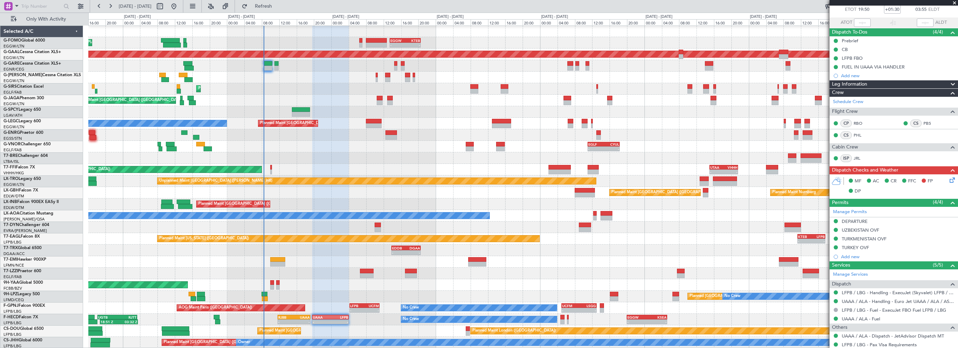
scroll to position [70, 0]
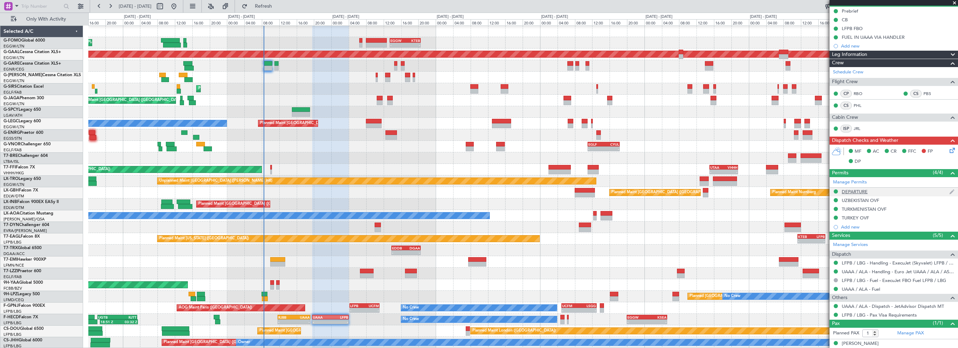
click at [857, 191] on div "DEPARTURE" at bounding box center [855, 192] width 26 height 6
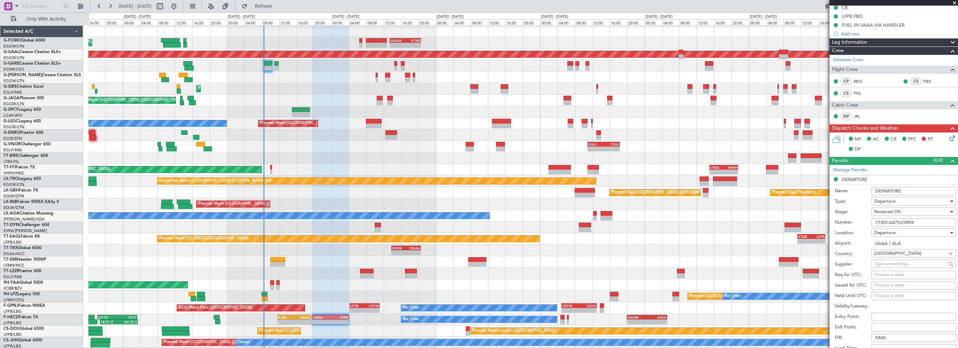
scroll to position [175, 0]
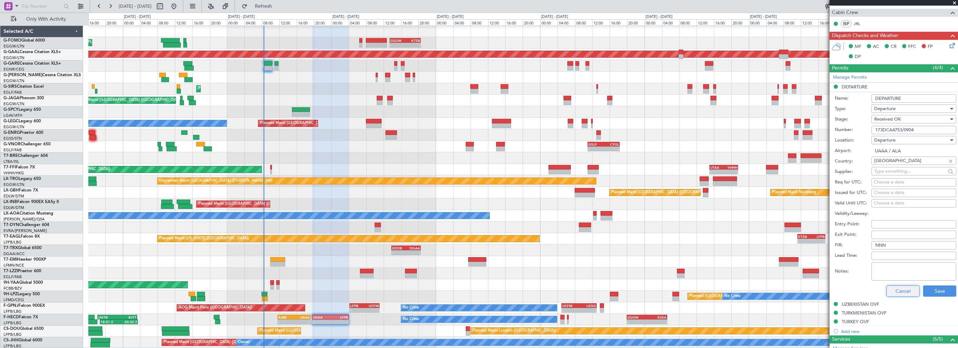
click at [909, 289] on button "Cancel" at bounding box center [902, 290] width 33 height 11
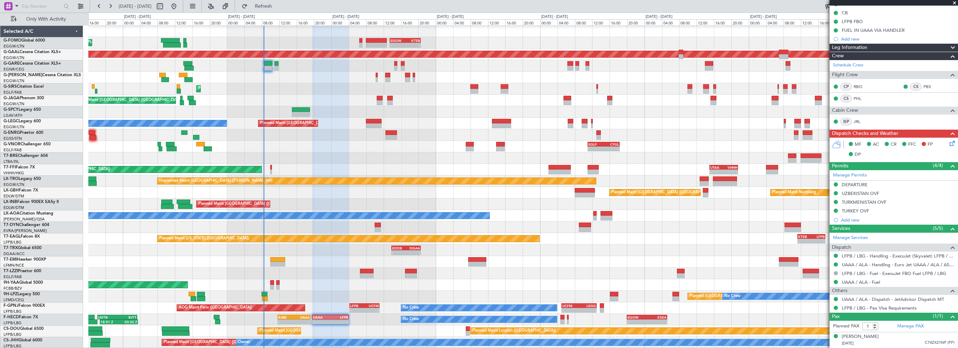
scroll to position [75, 0]
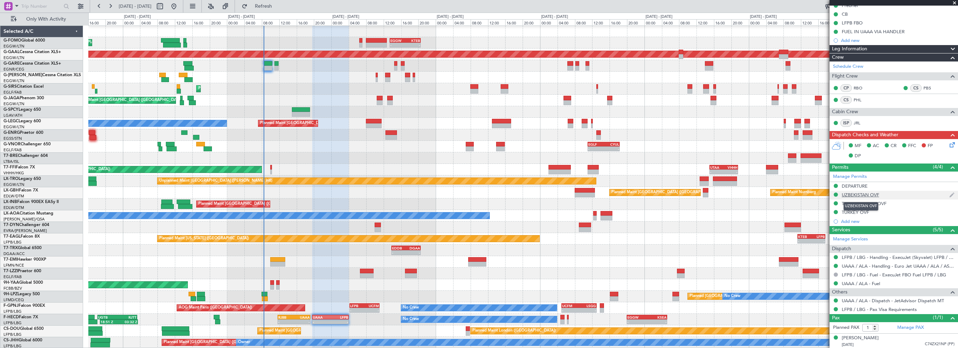
click at [872, 195] on div "UZBEKISTAN OVF" at bounding box center [860, 195] width 37 height 6
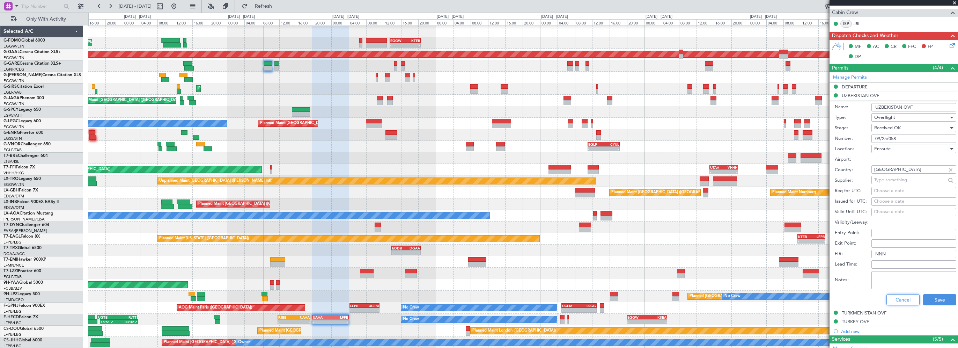
click at [907, 299] on button "Cancel" at bounding box center [902, 299] width 33 height 11
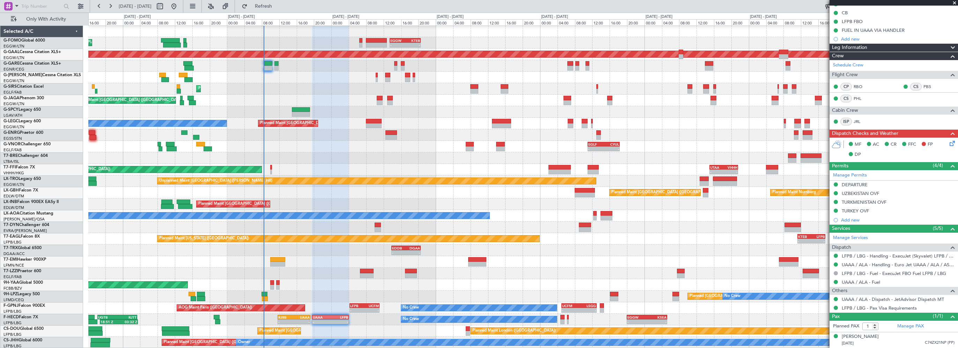
scroll to position [75, 0]
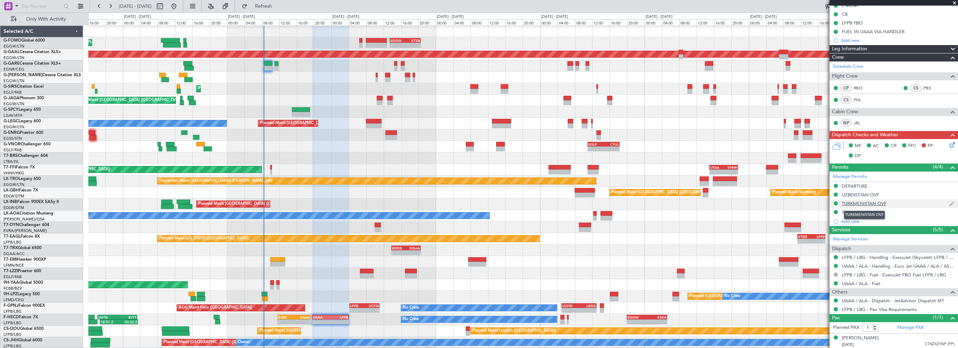
click at [875, 203] on div "TURKMENISTAN OVF" at bounding box center [864, 203] width 45 height 6
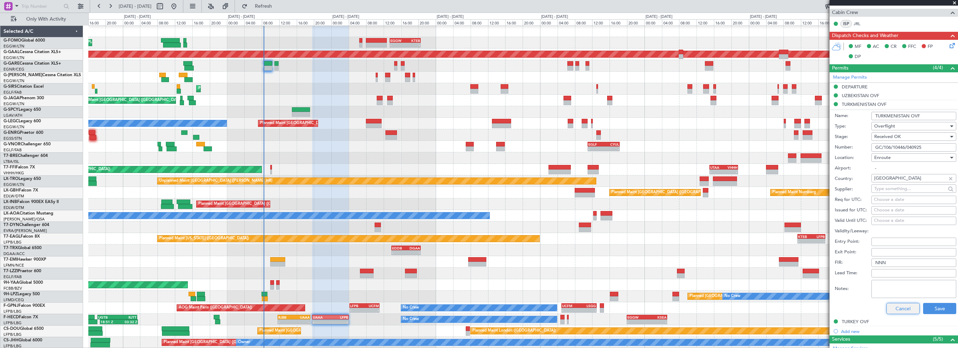
click at [891, 309] on button "Cancel" at bounding box center [902, 308] width 33 height 11
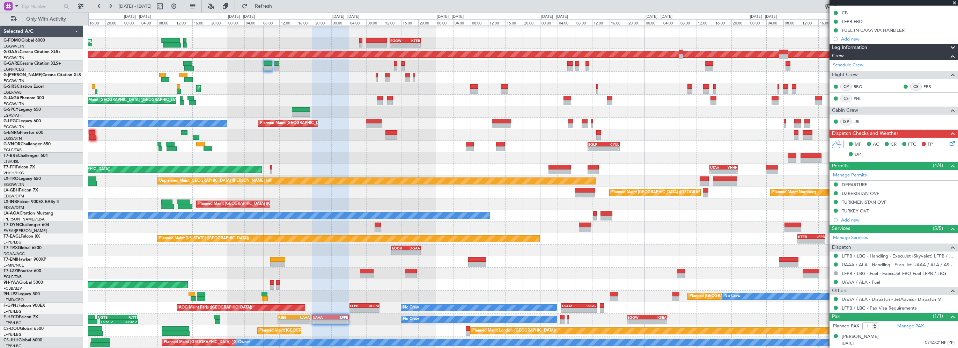
scroll to position [75, 0]
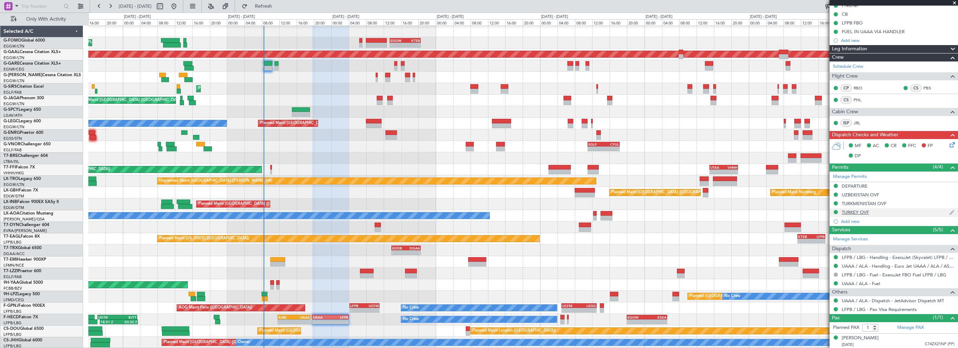
click at [851, 213] on div "TURKEY OVF" at bounding box center [855, 212] width 27 height 6
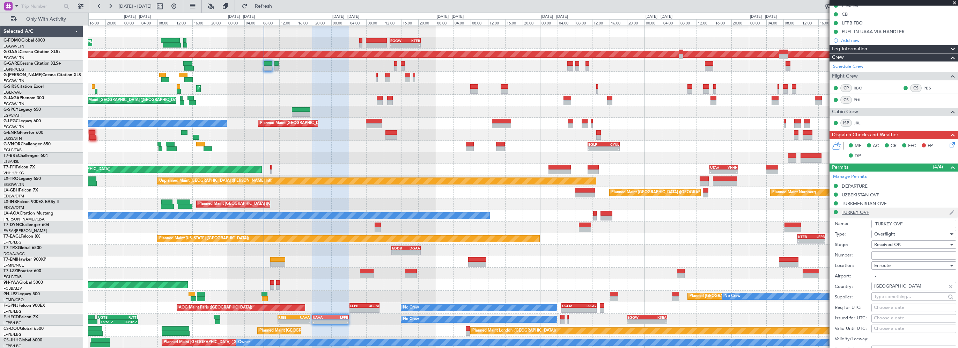
scroll to position [175, 0]
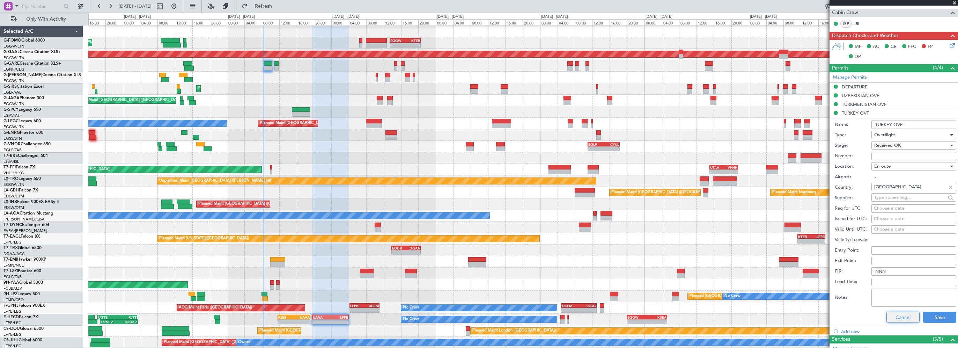
click at [906, 316] on button "Cancel" at bounding box center [902, 316] width 33 height 11
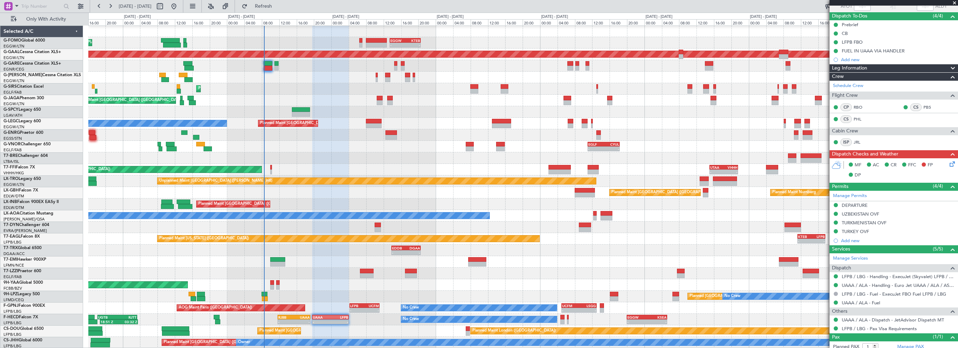
scroll to position [75, 0]
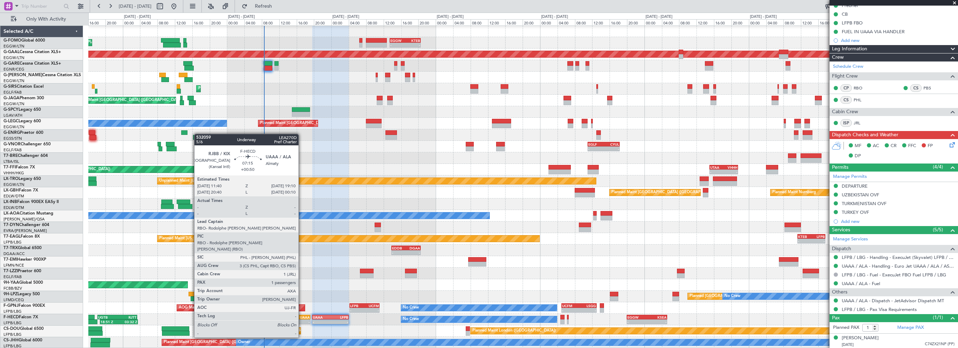
click at [302, 318] on div "UAAA" at bounding box center [302, 317] width 16 height 4
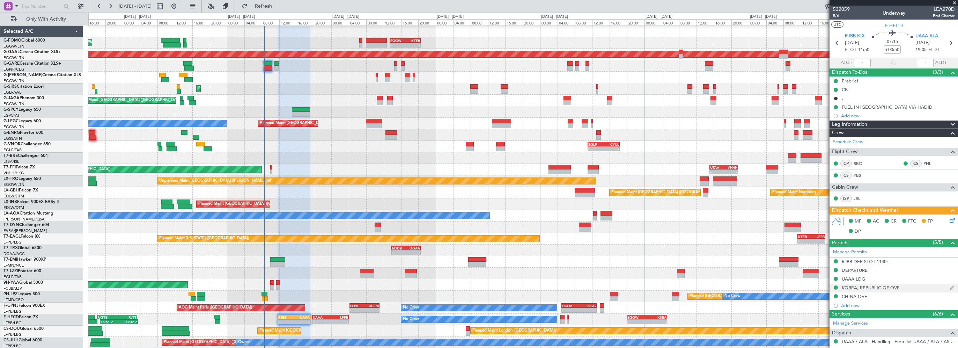
scroll to position [70, 0]
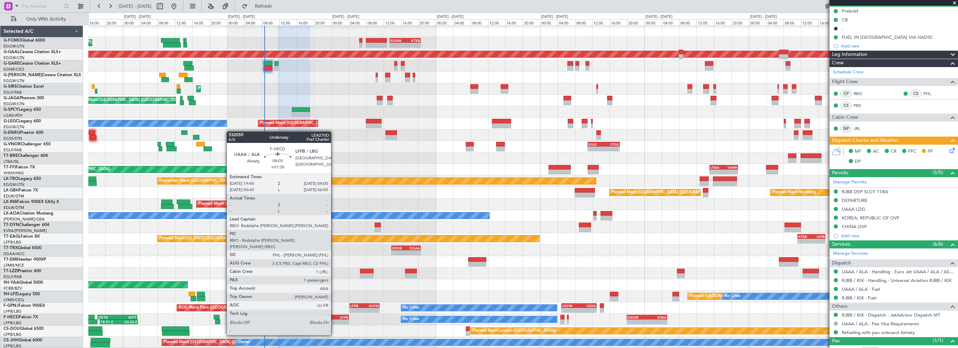
click at [334, 316] on div "LFPB" at bounding box center [338, 317] width 17 height 4
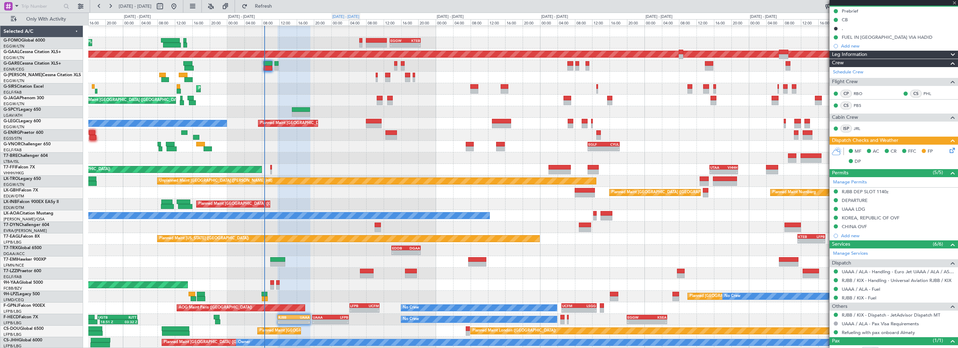
click at [354, 14] on div "[DATE] - [DATE]" at bounding box center [345, 17] width 27 height 6
click at [276, 5] on span "Refresh" at bounding box center [263, 6] width 29 height 5
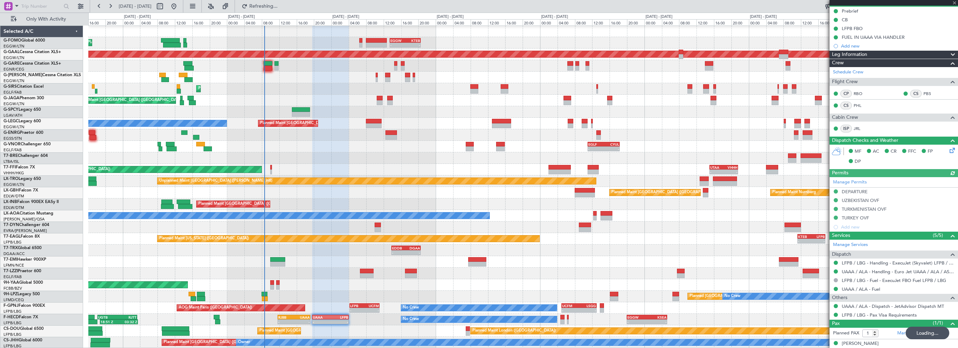
scroll to position [0, 0]
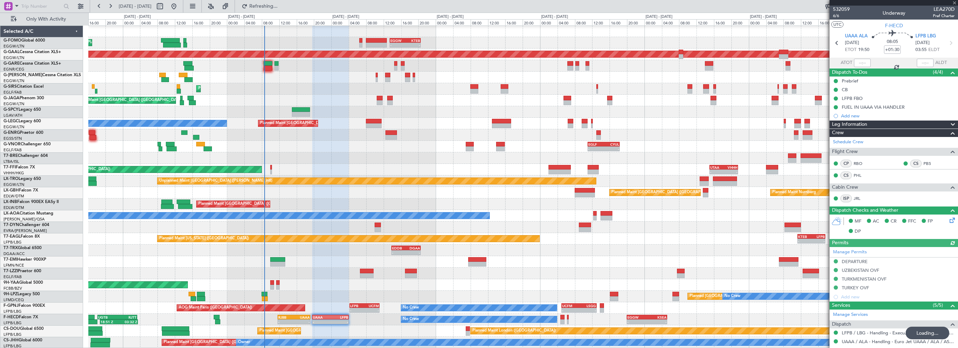
click at [288, 316] on div "RJBB" at bounding box center [286, 317] width 16 height 4
type input "+00:50"
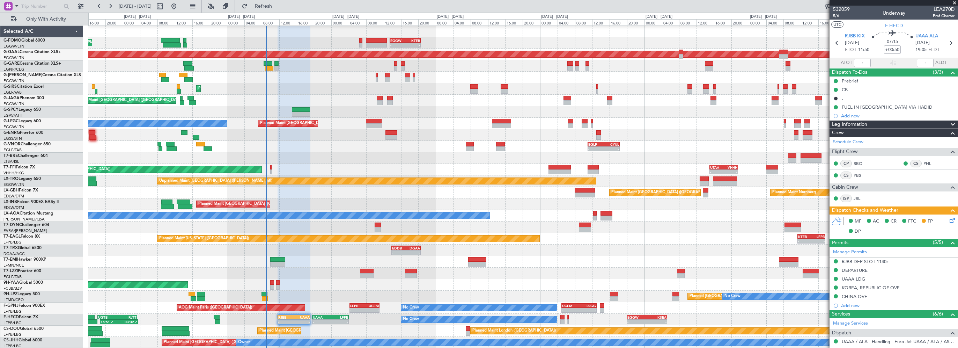
click at [429, 148] on div "Planned Maint [GEOGRAPHIC_DATA] ([GEOGRAPHIC_DATA]) - - EGGW 13:30 Z KTEB 20:35…" at bounding box center [522, 186] width 869 height 323
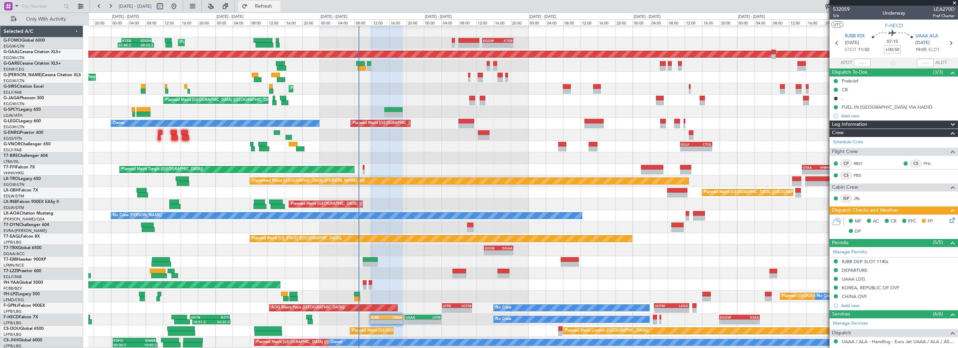
click at [274, 10] on button "Refresh" at bounding box center [259, 6] width 42 height 11
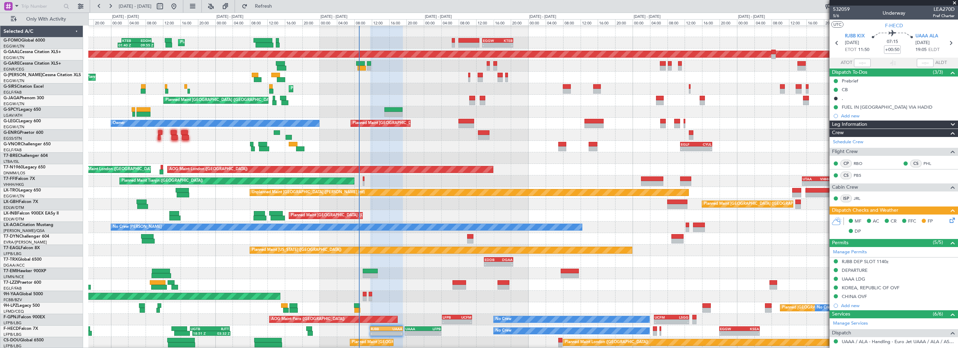
click at [330, 124] on div "Planned Maint [GEOGRAPHIC_DATA] ([GEOGRAPHIC_DATA]) 01:40 Z 09:55 Z KTEB 02:30 …" at bounding box center [522, 198] width 869 height 346
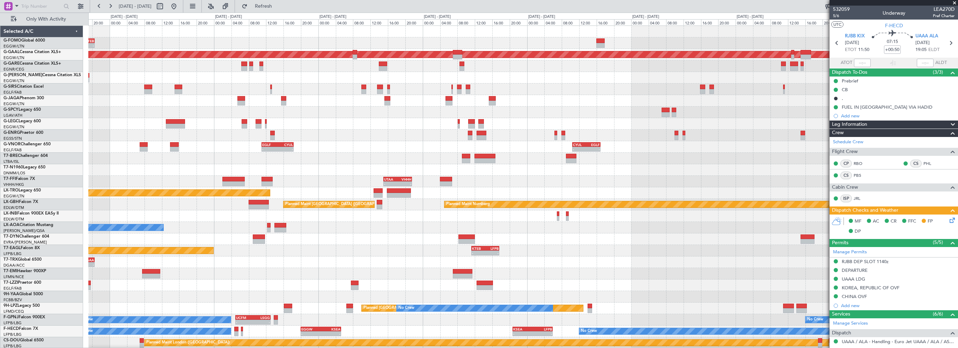
click at [402, 127] on div "- - EGGW 13:30 Z KTEB 20:35 Z - - KRFD 00:45 Z EGGW 08:00 Z Planned [GEOGRAPHIC…" at bounding box center [522, 199] width 869 height 346
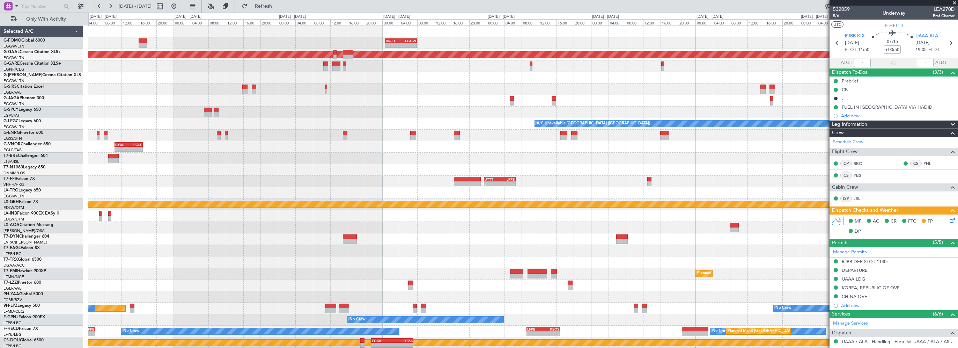
click at [412, 126] on div "- - KRFD 00:45 Z EGGW 08:00 Z - - EGGW 09:00 Z KTEB 16:20 Z Planned [GEOGRAPHIC…" at bounding box center [522, 199] width 869 height 346
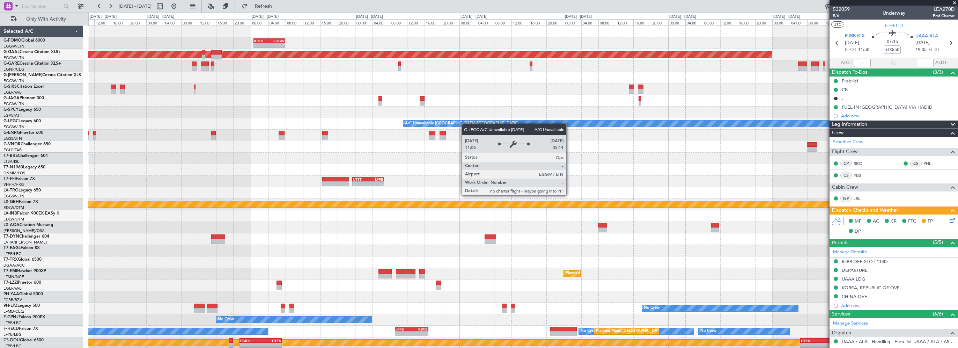
click at [451, 126] on div "- - KRFD 00:45 Z EGGW 08:00 Z - - EGGW 09:00 Z KTEB 16:20 Z Planned [GEOGRAPHIC…" at bounding box center [522, 199] width 869 height 346
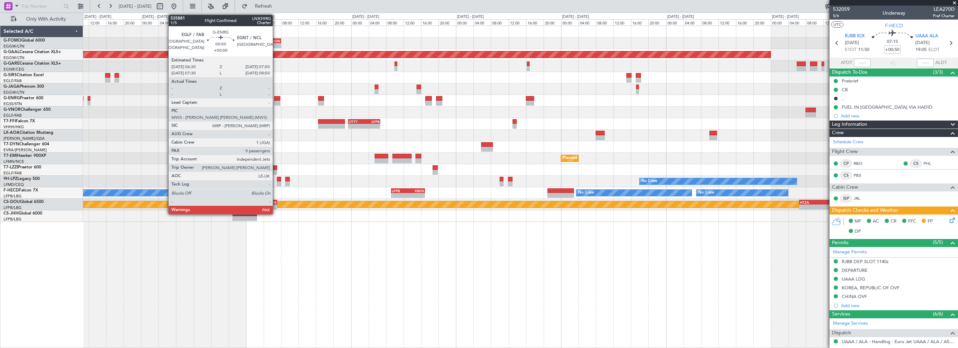
click at [276, 97] on div at bounding box center [277, 98] width 6 height 5
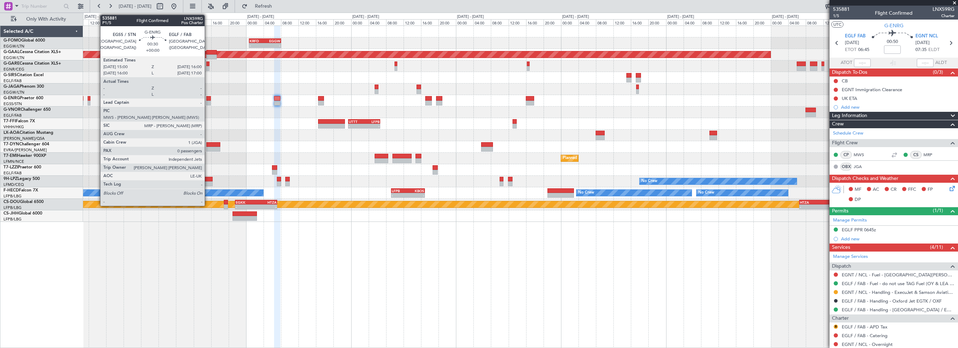
click at [208, 99] on div at bounding box center [208, 98] width 5 height 5
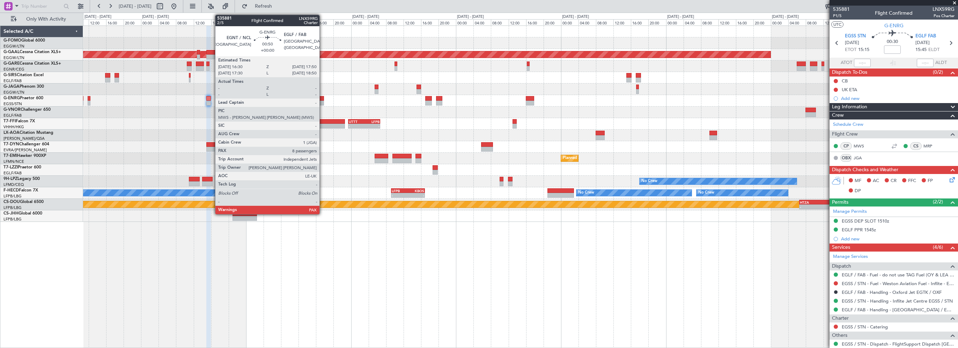
click at [323, 96] on div at bounding box center [321, 98] width 6 height 5
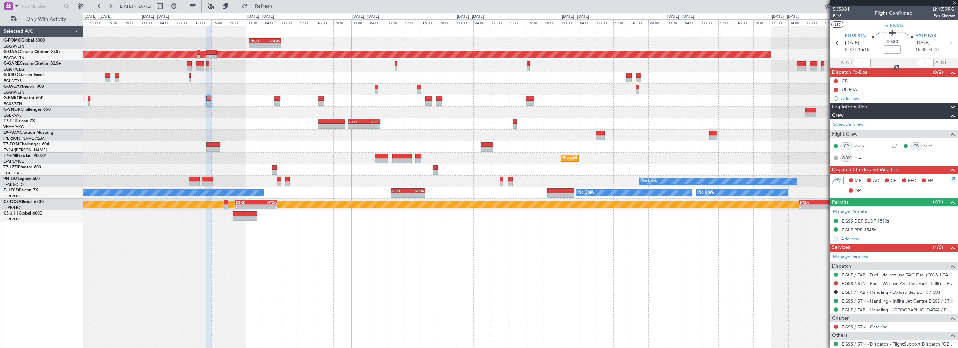
type input "8"
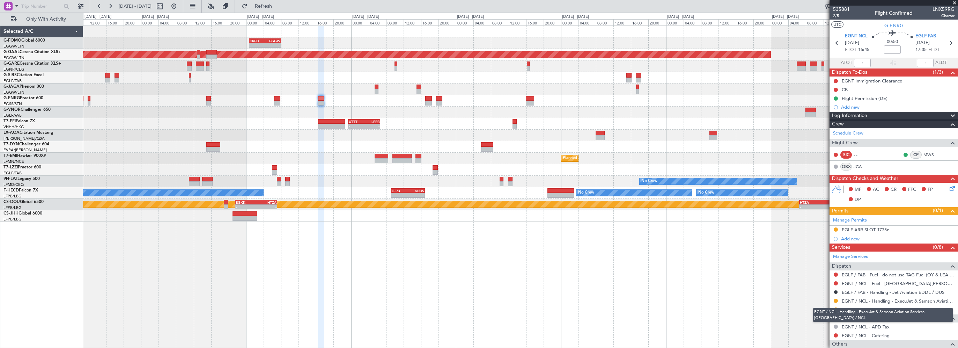
click at [837, 307] on mat-tooltip-component "EGNT / NCL - Handling - ExecuJet & Samson Aviation Services [GEOGRAPHIC_DATA] /…" at bounding box center [883, 315] width 150 height 24
click at [836, 308] on button at bounding box center [836, 309] width 4 height 4
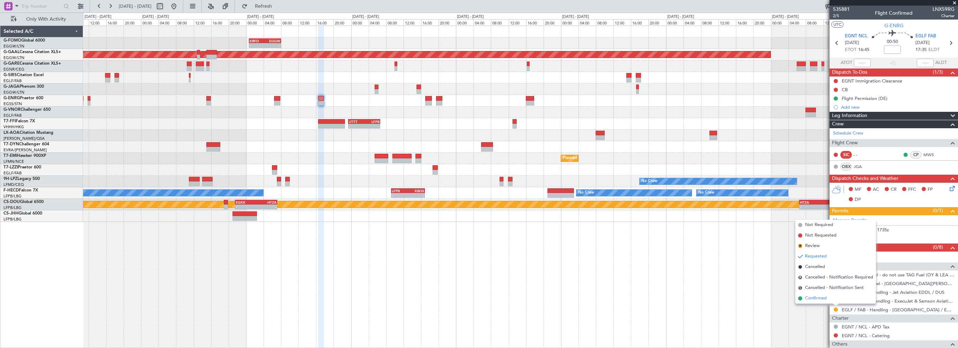
click at [815, 297] on span "Confirmed" at bounding box center [816, 298] width 22 height 7
click at [873, 228] on div "EGLF ARR SLOT 1735z" at bounding box center [865, 230] width 47 height 6
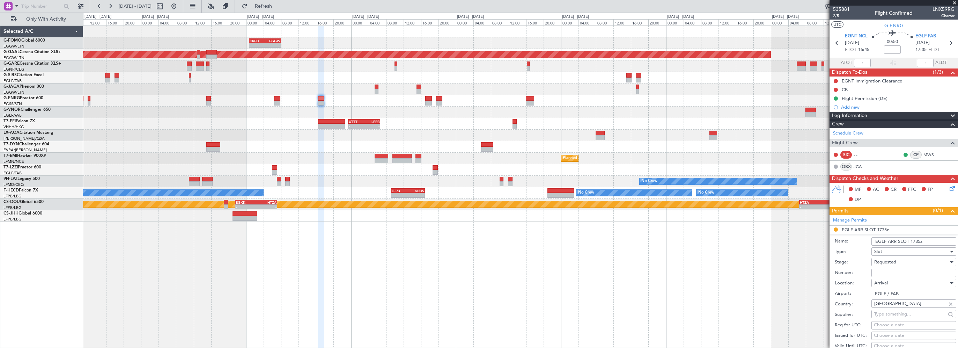
click at [881, 269] on input "Number:" at bounding box center [913, 272] width 85 height 8
paste input "374761"
type input "374761"
click at [891, 261] on span "Requested" at bounding box center [885, 262] width 22 height 6
click at [888, 318] on span "Received OK" at bounding box center [911, 317] width 73 height 10
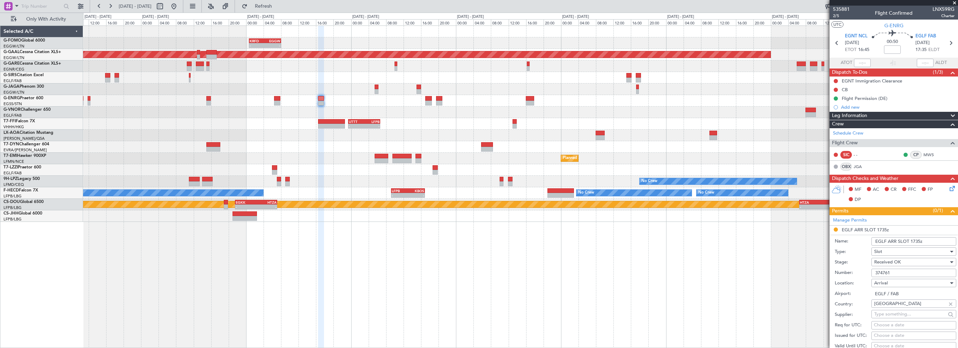
scroll to position [105, 0]
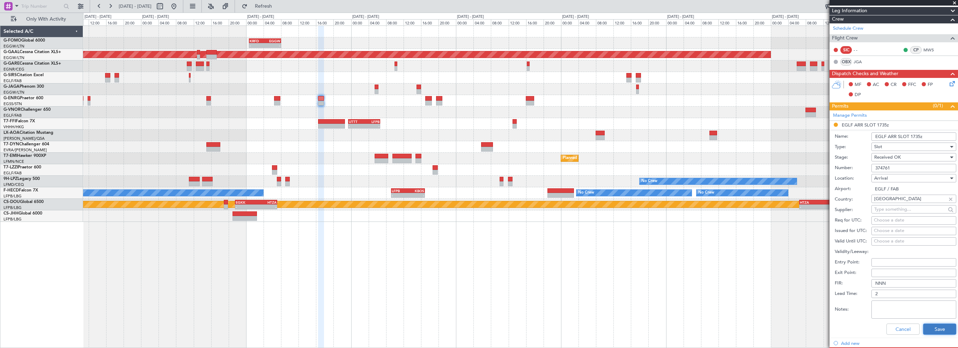
click at [925, 329] on button "Save" at bounding box center [939, 328] width 33 height 11
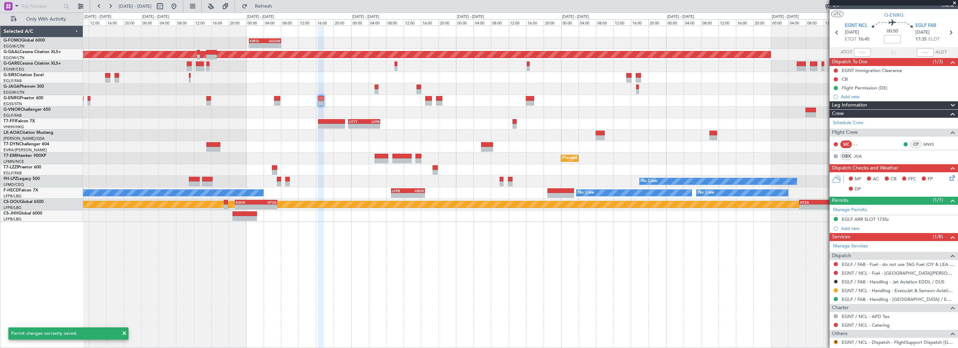
scroll to position [0, 0]
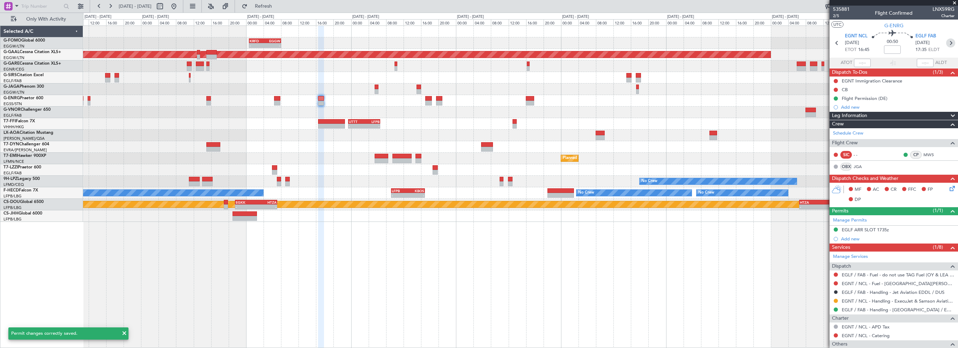
click at [947, 39] on icon at bounding box center [950, 42] width 9 height 9
type input "0"
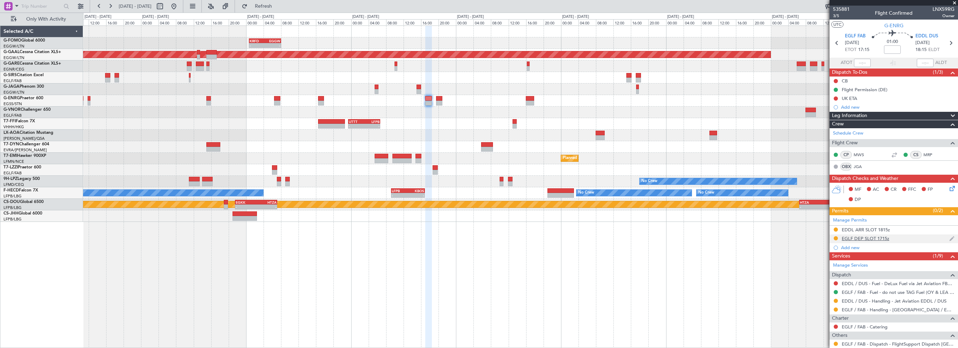
click at [874, 236] on div "EGLF DEP SLOT 1715z" at bounding box center [865, 238] width 47 height 6
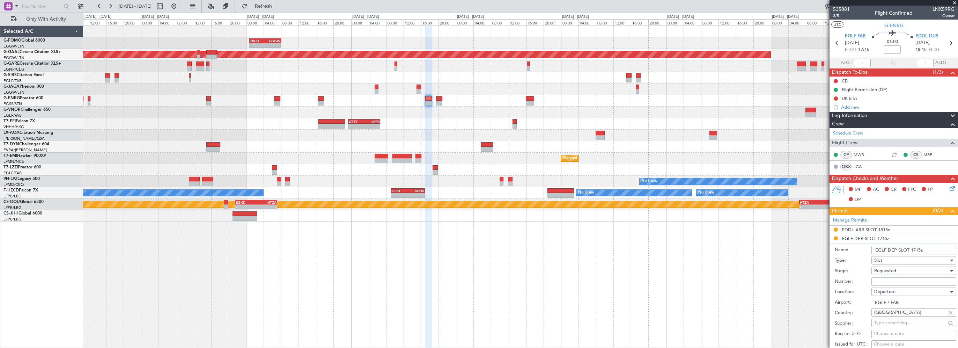
click at [889, 278] on input "Number:" at bounding box center [913, 281] width 85 height 8
paste input "374762"
type input "374762"
click at [899, 267] on div "Requested" at bounding box center [911, 270] width 74 height 10
click at [889, 325] on span "Received OK" at bounding box center [911, 326] width 73 height 10
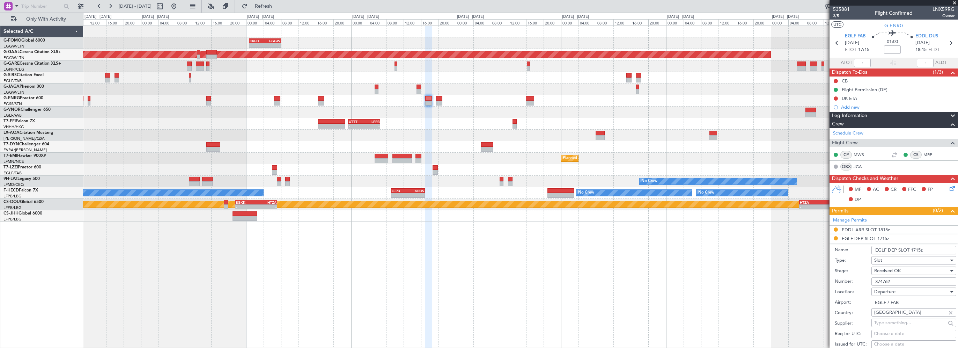
scroll to position [175, 0]
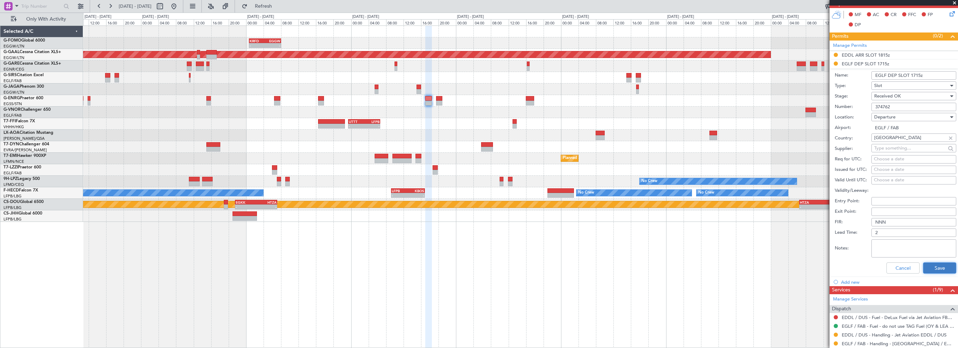
click at [934, 268] on button "Save" at bounding box center [939, 267] width 33 height 11
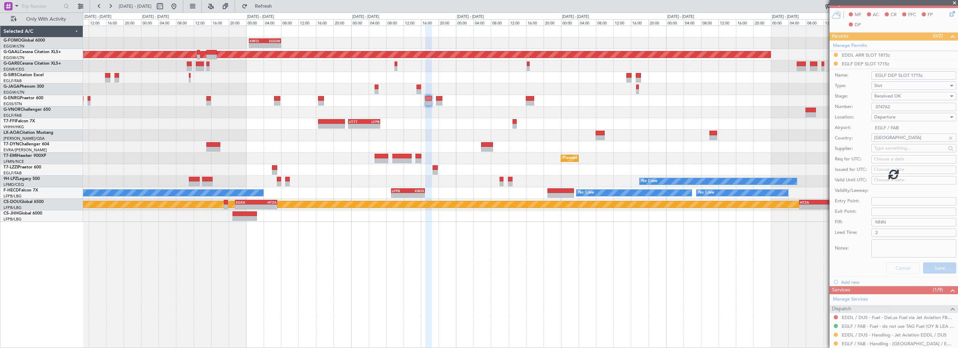
scroll to position [45, 0]
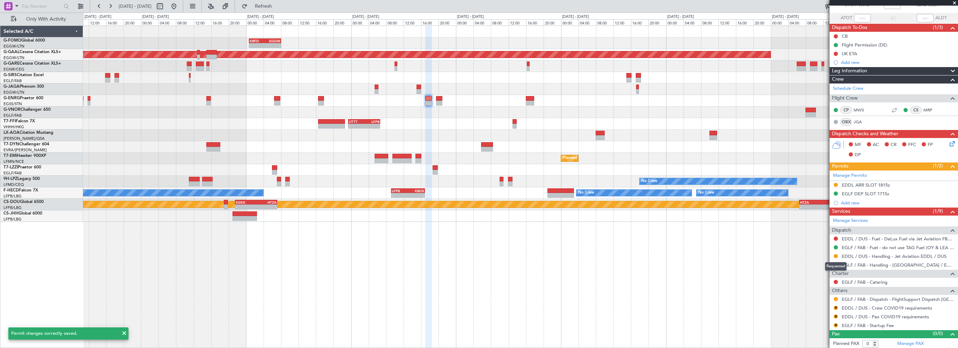
click at [836, 264] on div "Requested" at bounding box center [836, 266] width 22 height 9
click at [835, 264] on button at bounding box center [836, 265] width 4 height 4
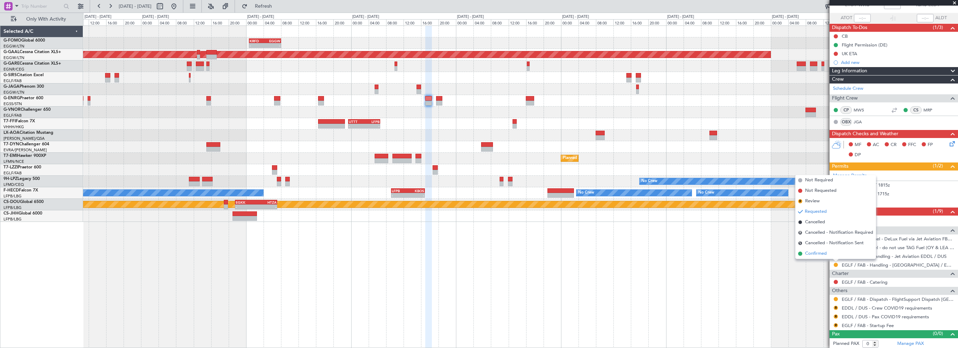
click at [834, 254] on li "Confirmed" at bounding box center [835, 253] width 81 height 10
